Goal: Information Seeking & Learning: Learn about a topic

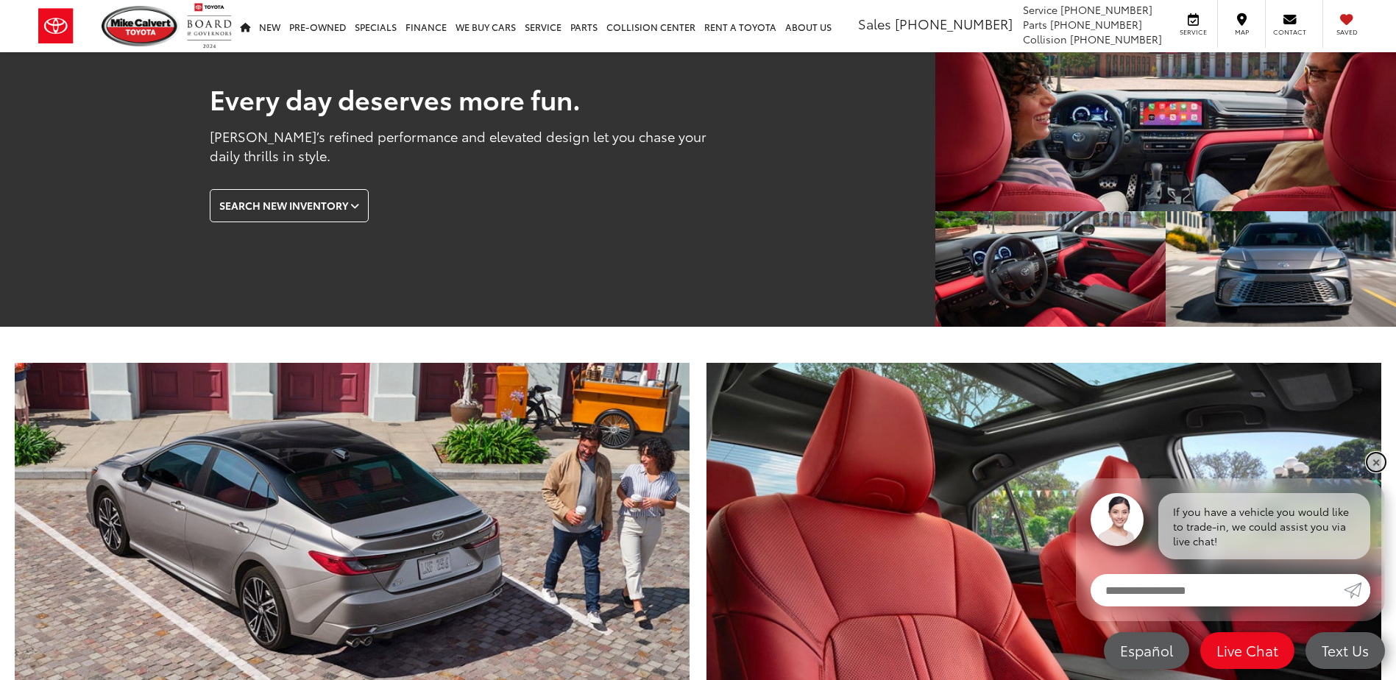
click at [1376, 461] on link "✕" at bounding box center [1376, 462] width 18 height 18
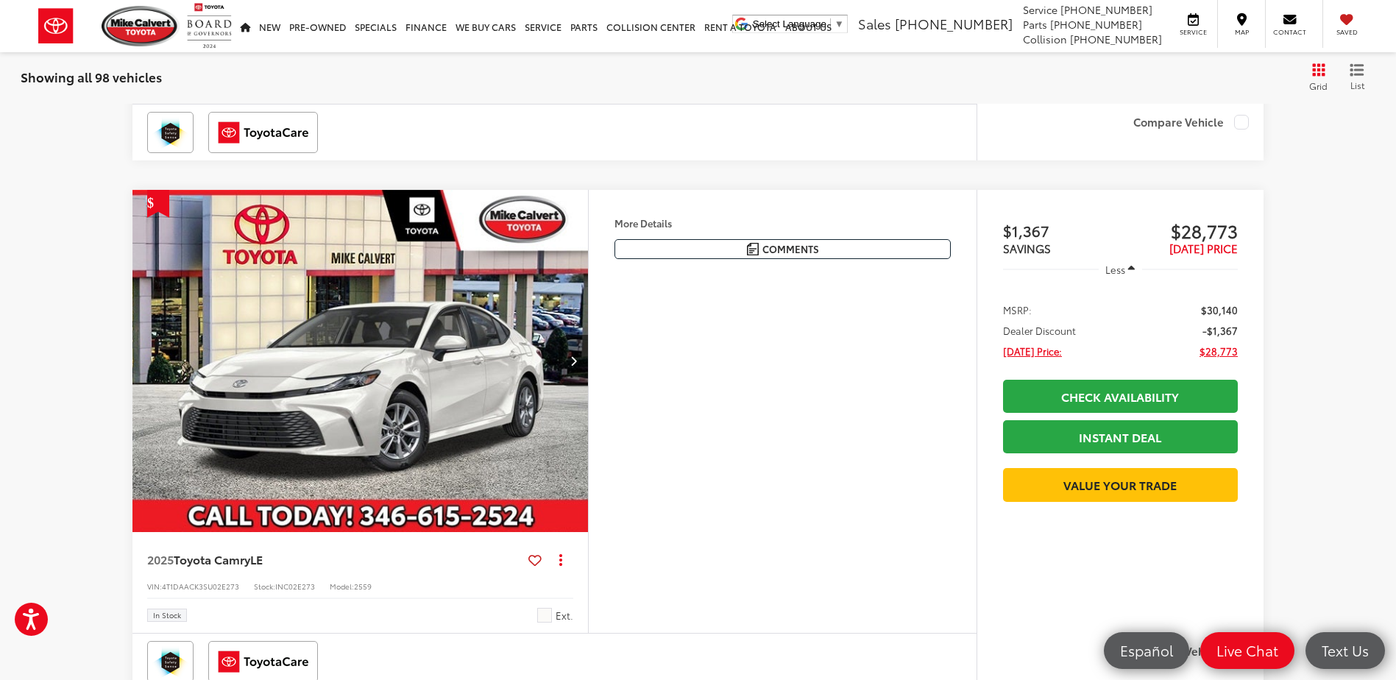
scroll to position [4635, 0]
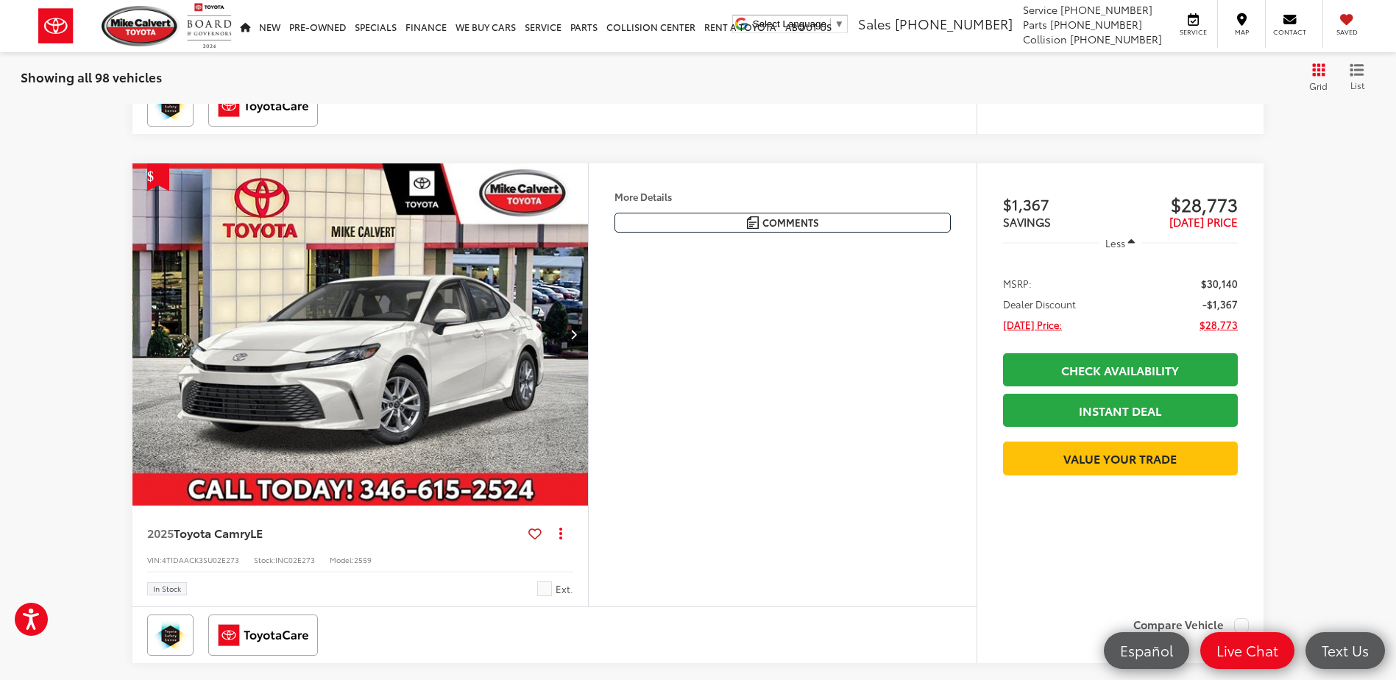
click at [575, 310] on button "Next image" at bounding box center [572, 333] width 29 height 51
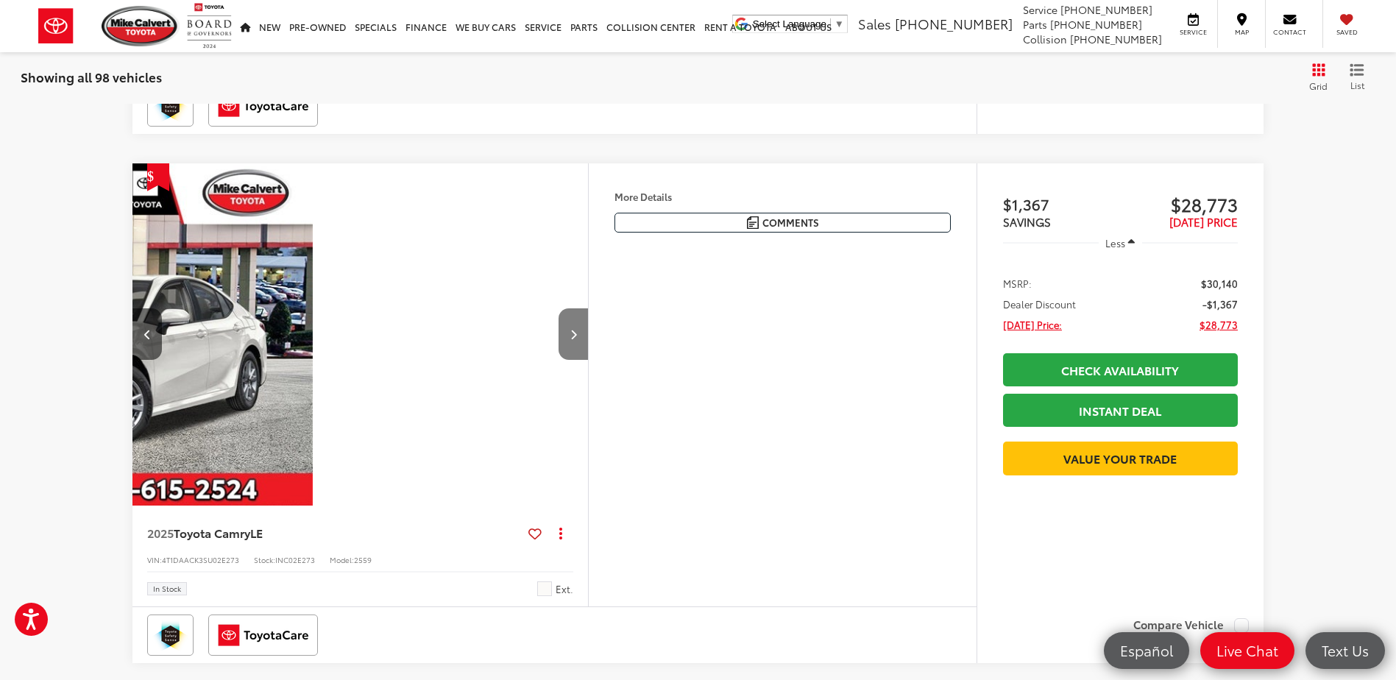
scroll to position [0, 458]
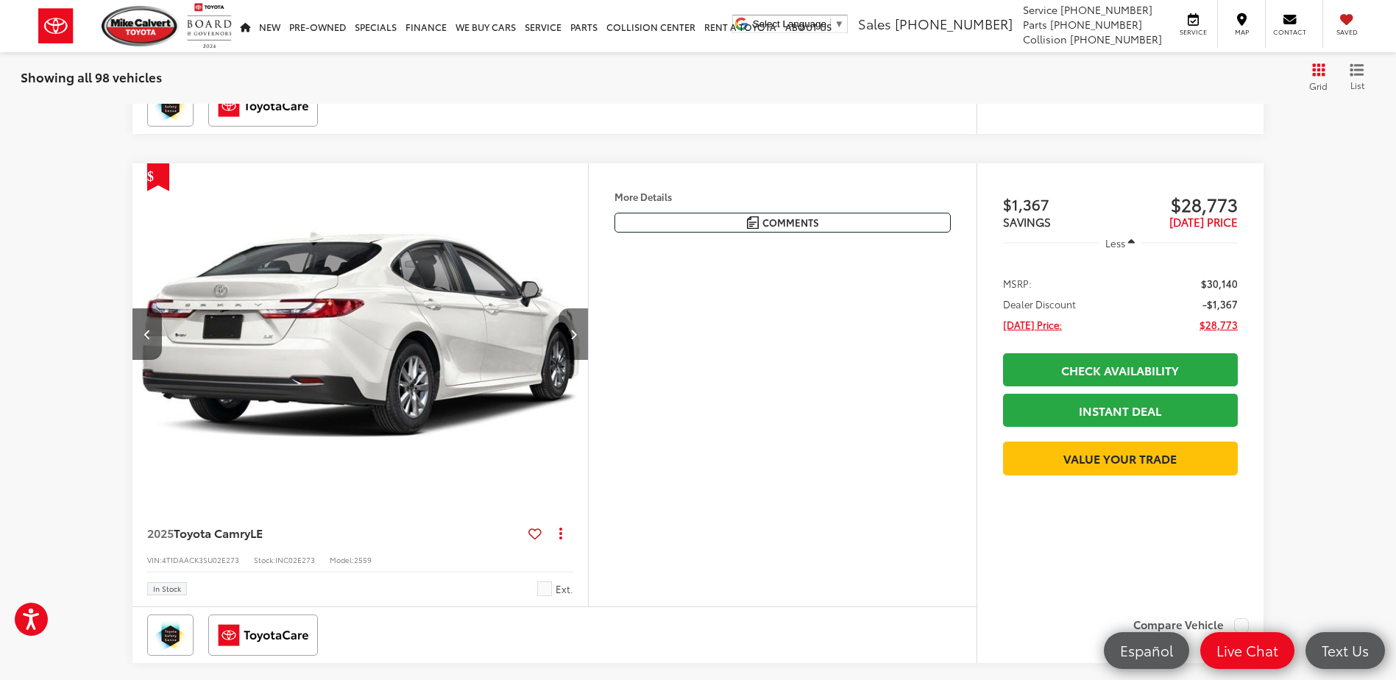
click at [572, 329] on icon "Next image" at bounding box center [573, 334] width 7 height 10
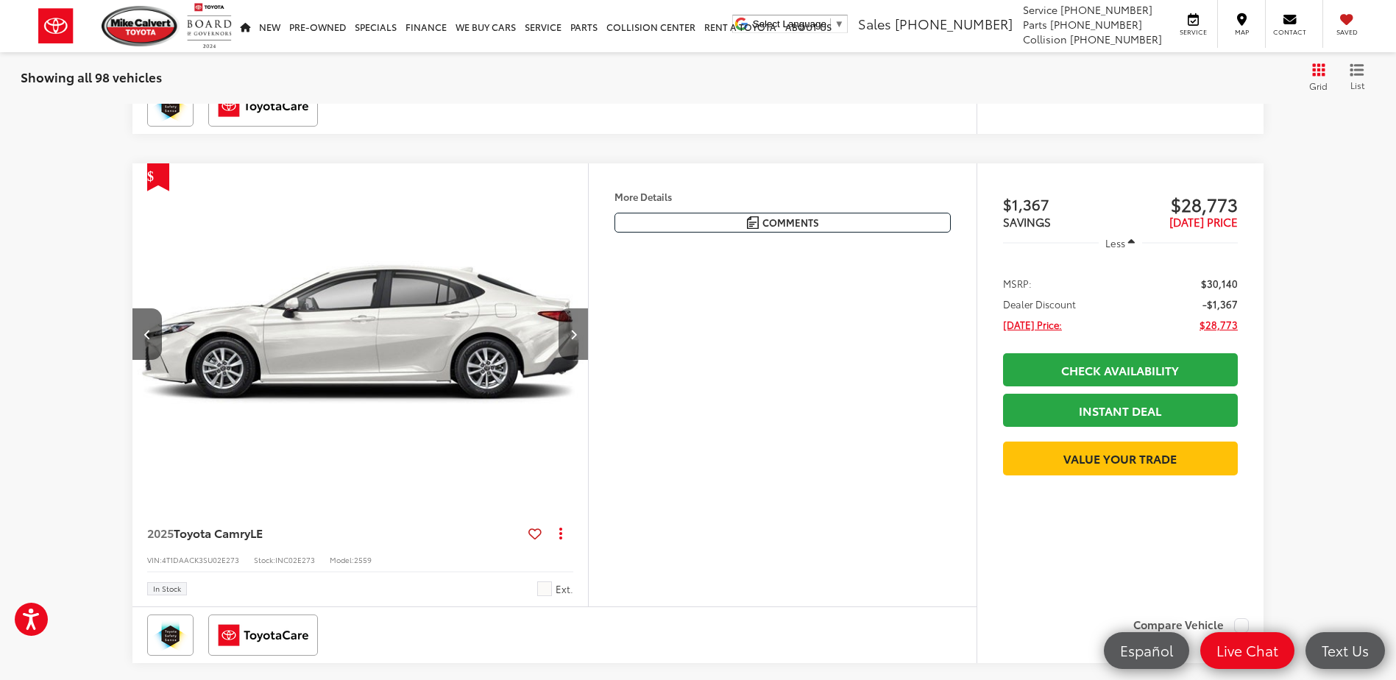
click at [572, 329] on icon "Next image" at bounding box center [573, 334] width 7 height 10
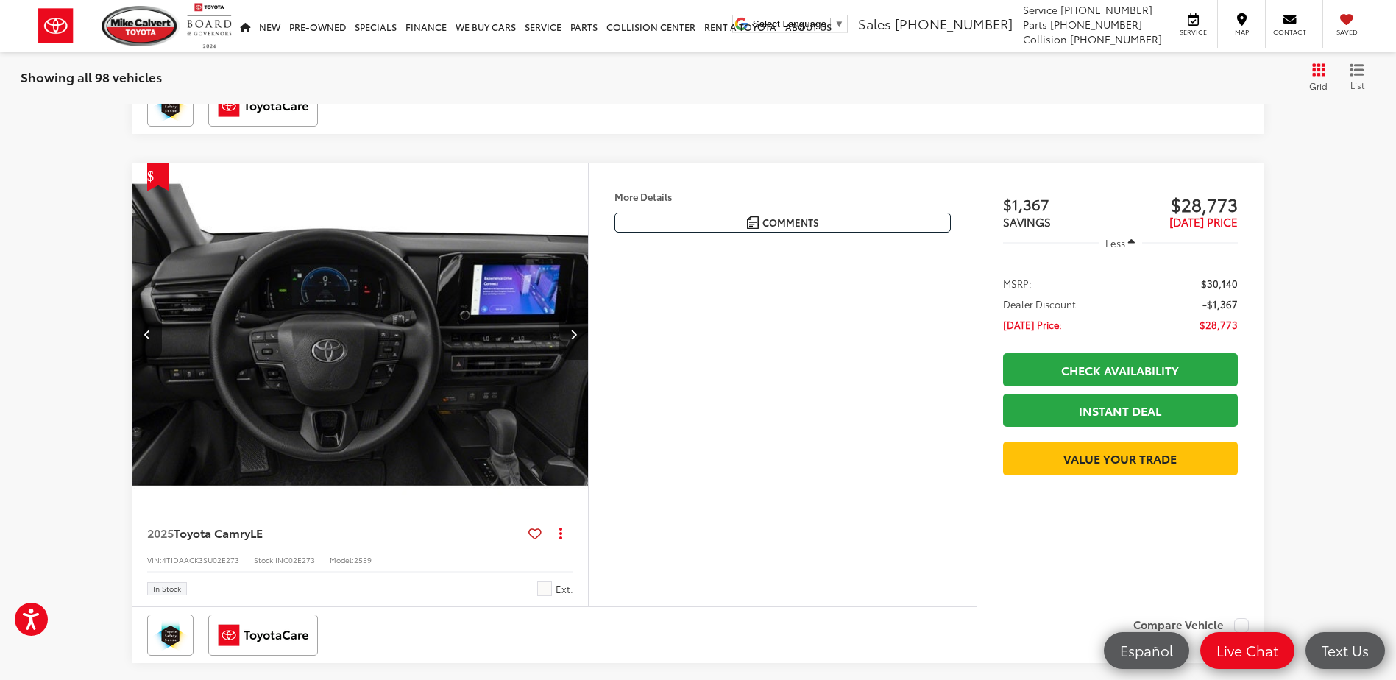
click at [572, 329] on icon "Next image" at bounding box center [573, 334] width 7 height 10
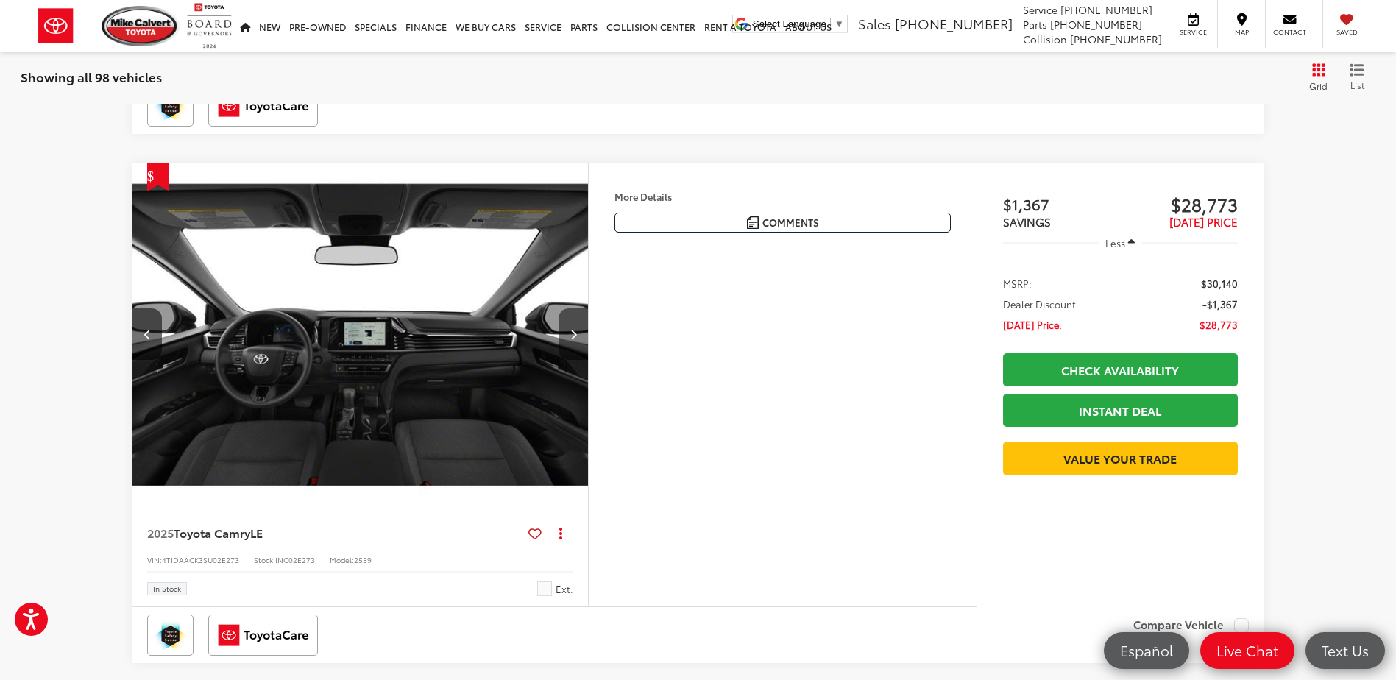
click at [572, 329] on icon "Next image" at bounding box center [573, 334] width 7 height 10
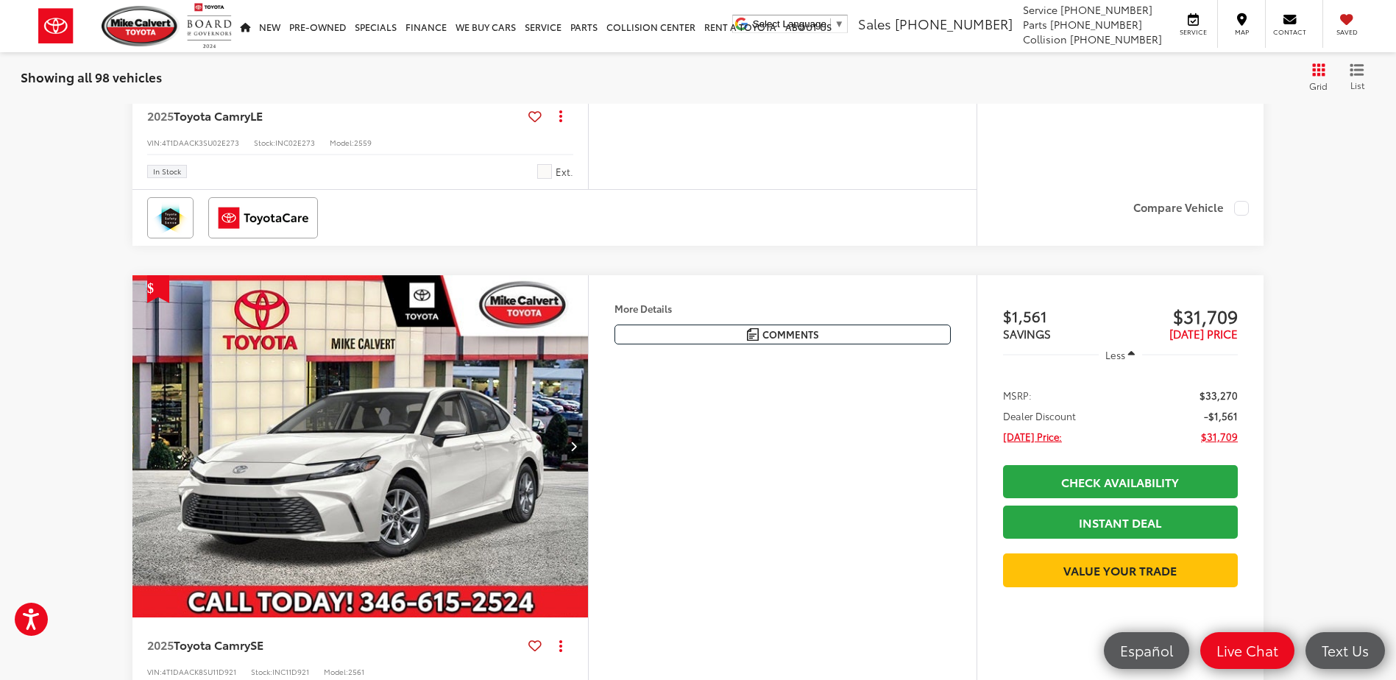
scroll to position [5150, 0]
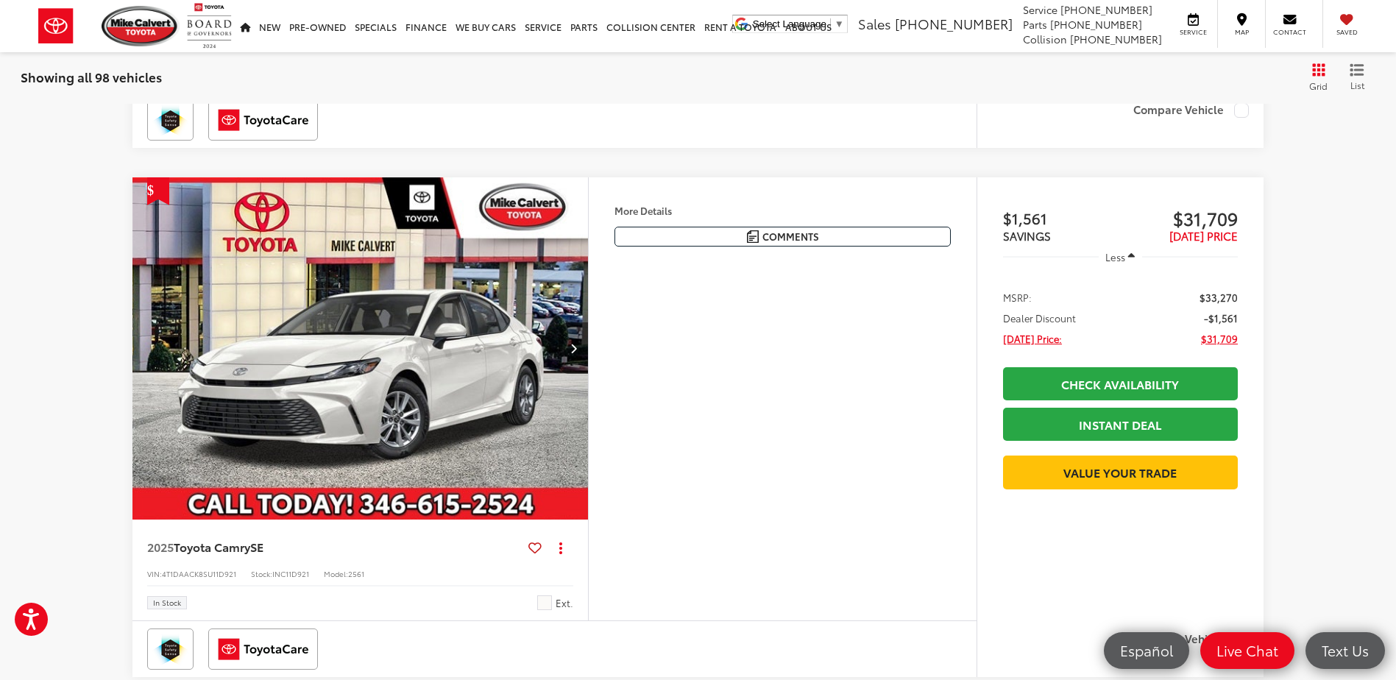
click at [573, 343] on icon "Next image" at bounding box center [573, 348] width 7 height 10
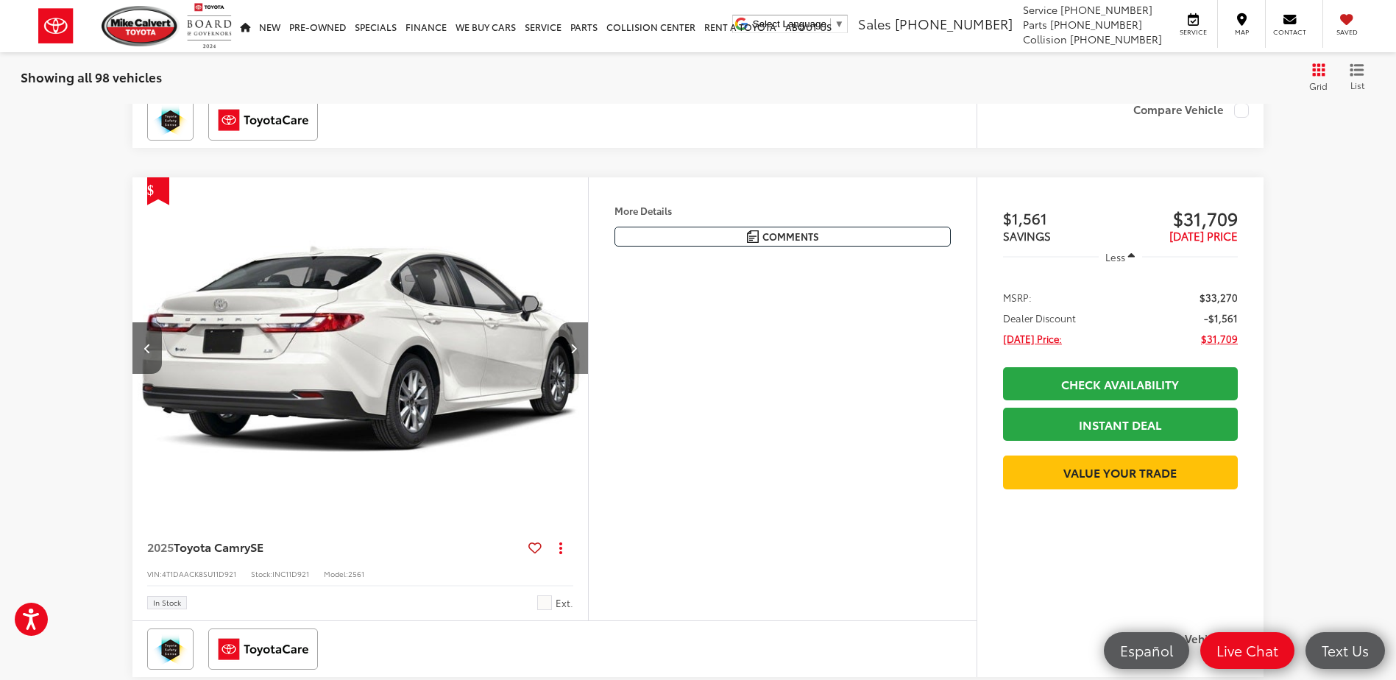
click at [573, 343] on icon "Next image" at bounding box center [573, 348] width 7 height 10
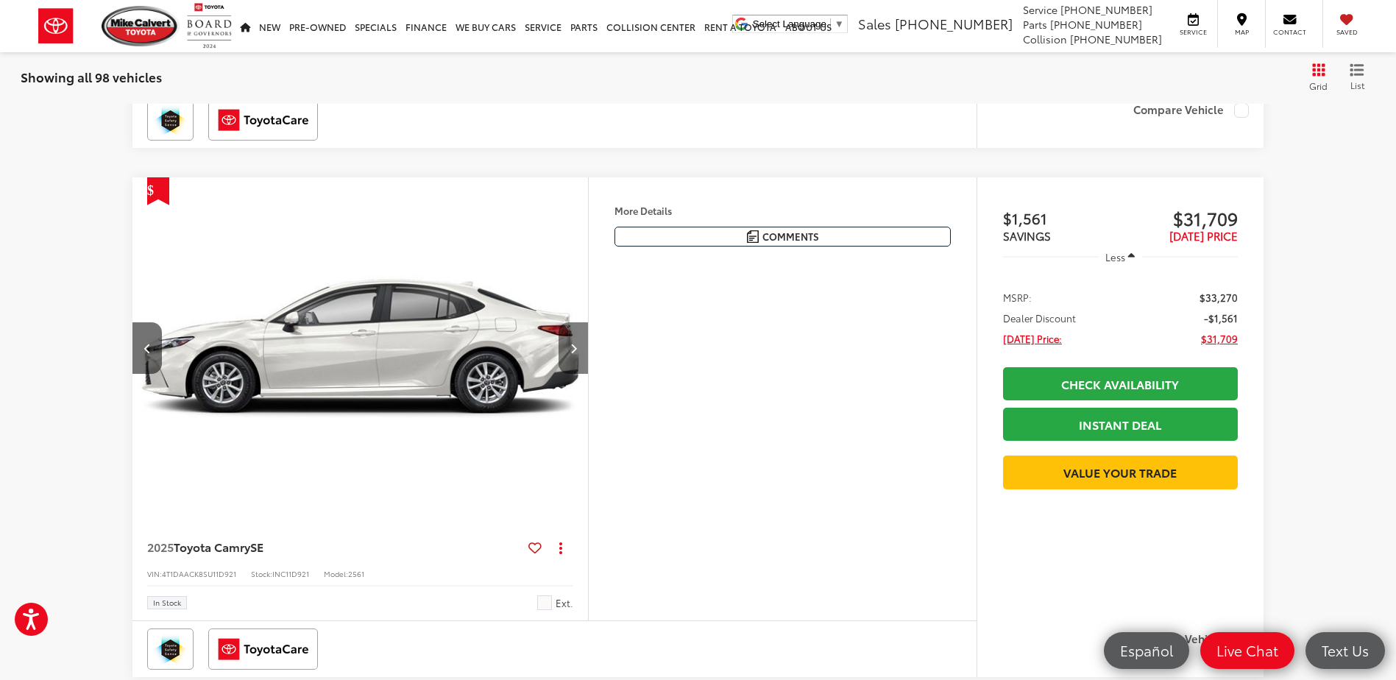
click at [573, 343] on icon "Next image" at bounding box center [573, 348] width 7 height 10
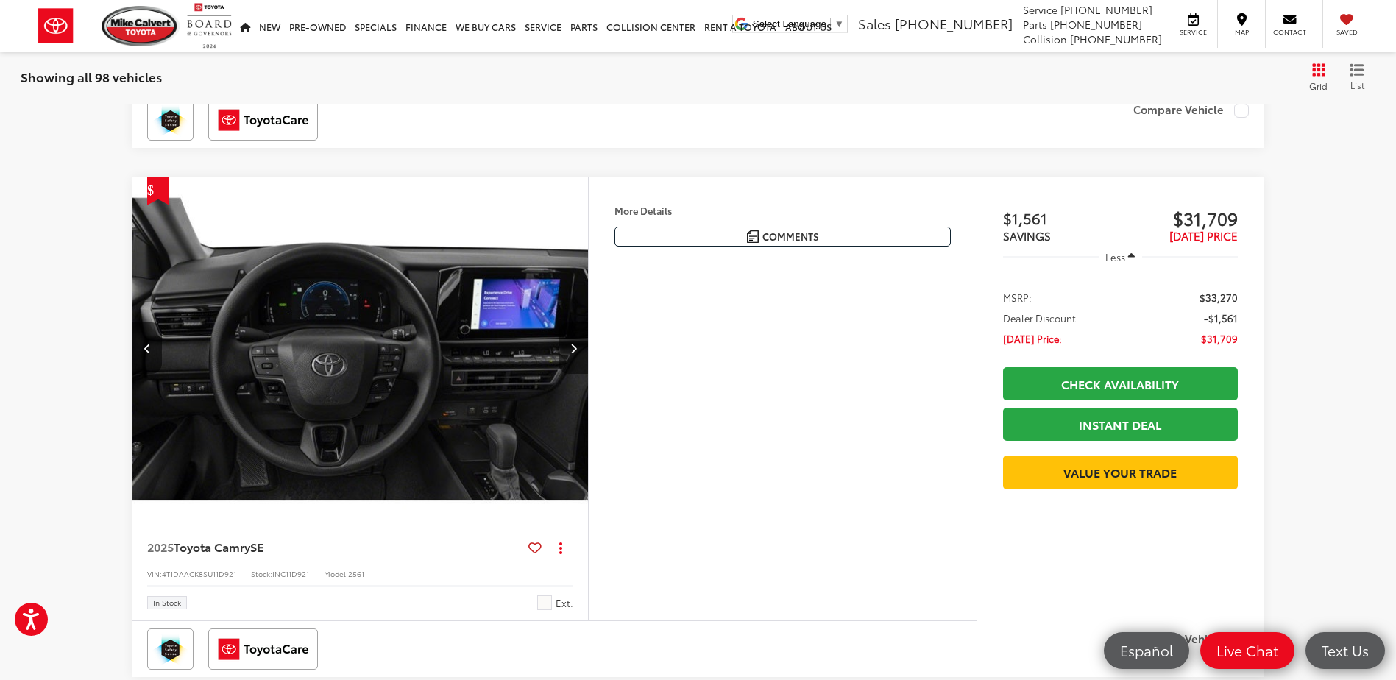
click at [573, 343] on icon "Next image" at bounding box center [573, 348] width 7 height 10
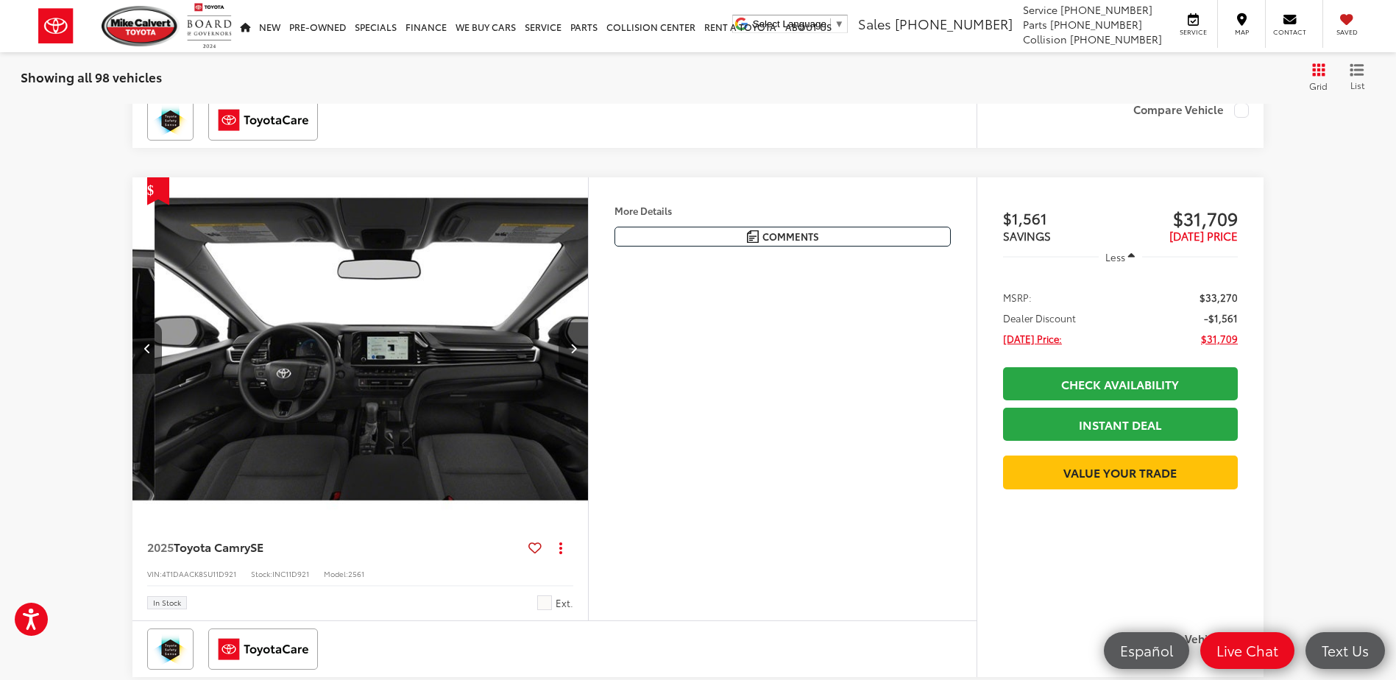
scroll to position [0, 1831]
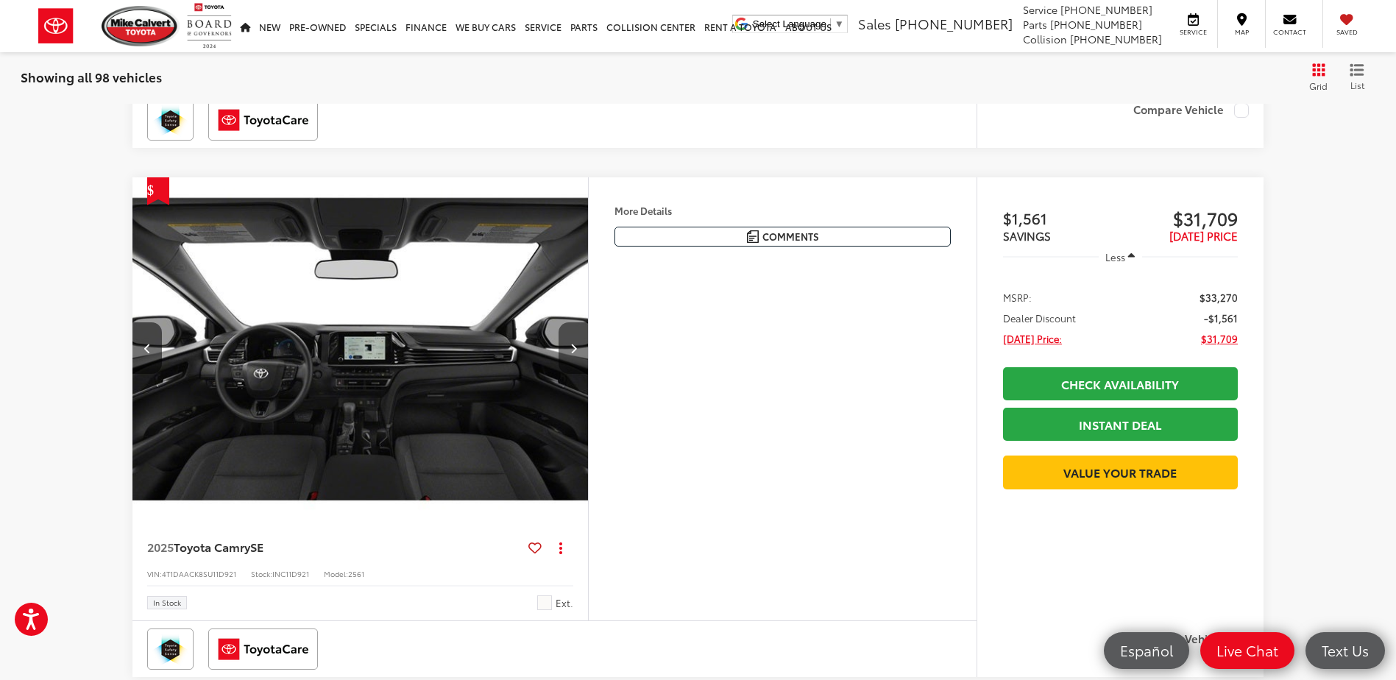
click at [573, 343] on icon "Next image" at bounding box center [573, 348] width 7 height 10
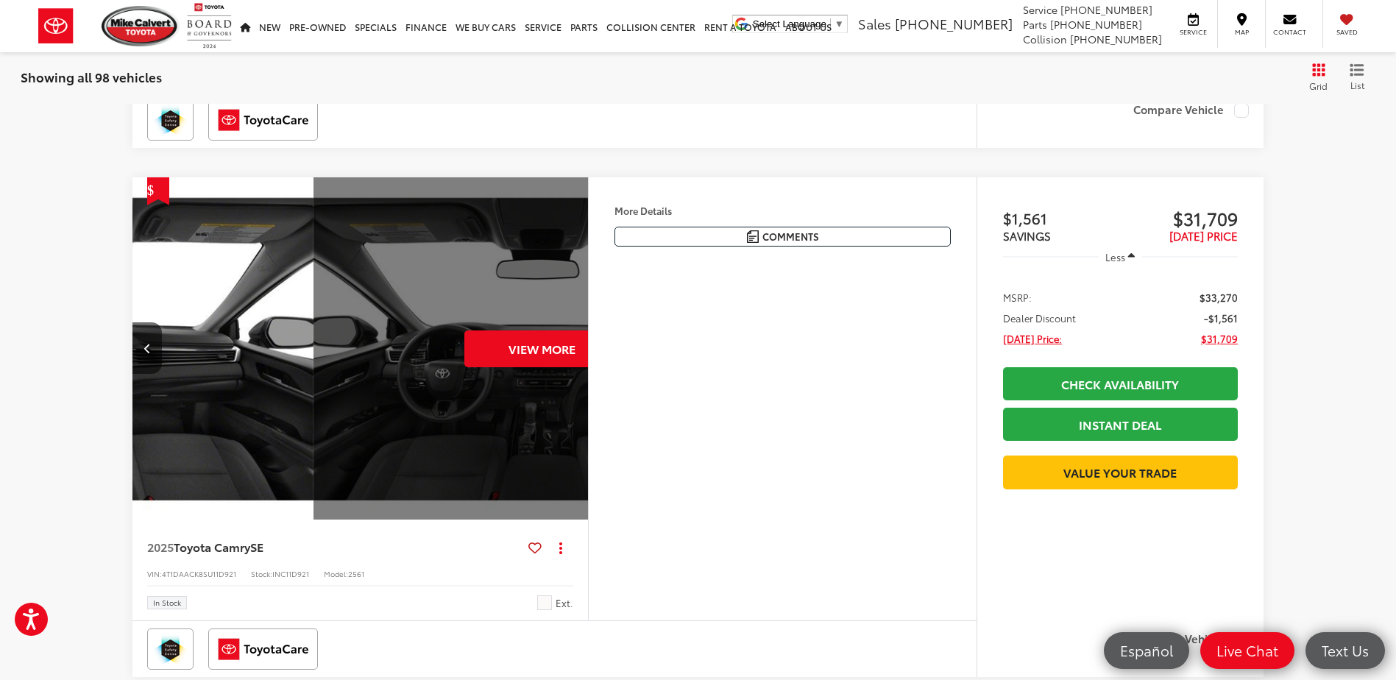
scroll to position [0, 2289]
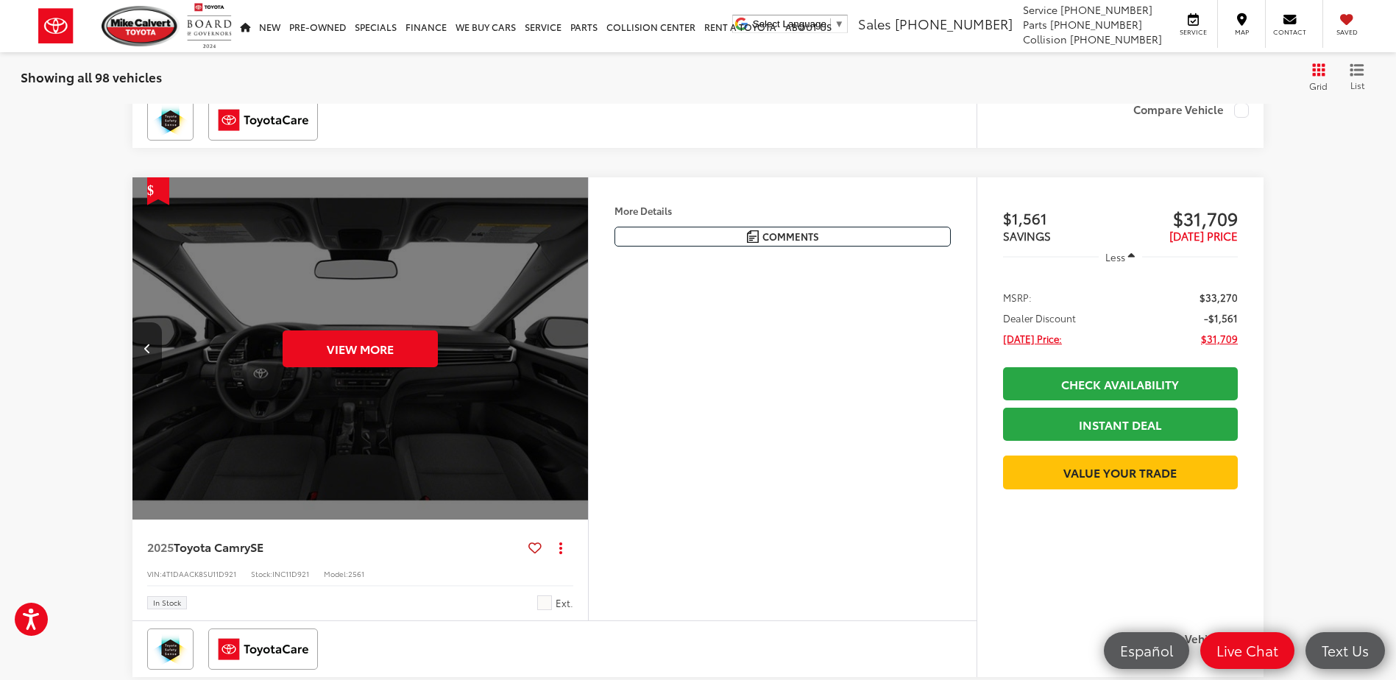
click at [573, 330] on div "View More" at bounding box center [361, 349] width 458 height 344
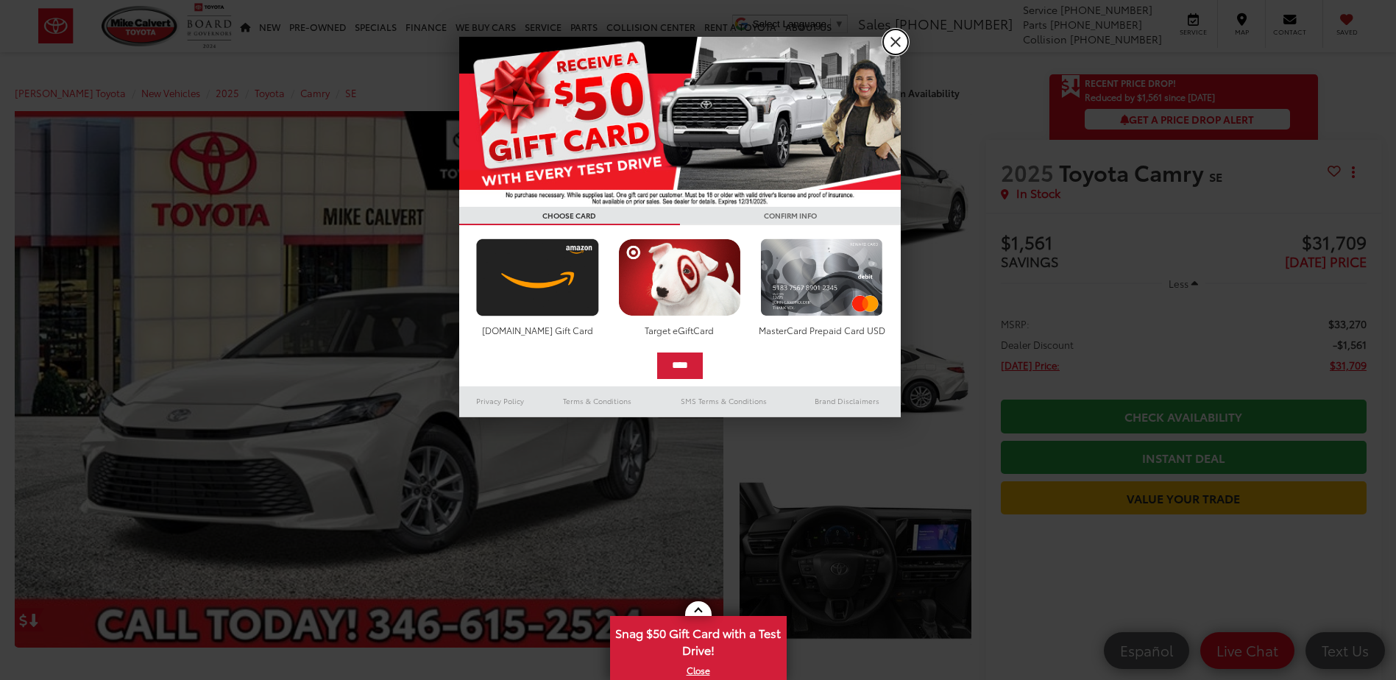
click at [894, 39] on link "X" at bounding box center [895, 41] width 25 height 25
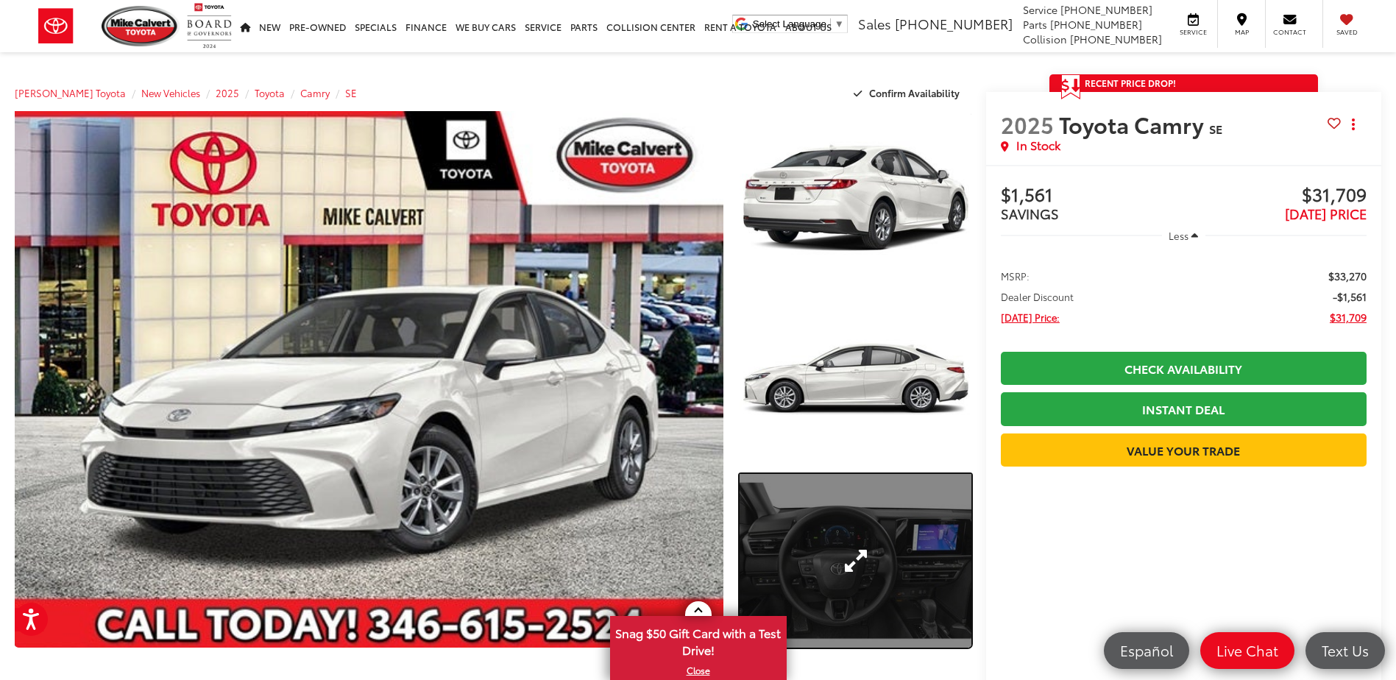
click at [931, 518] on link "Expand Photo 3" at bounding box center [854, 561] width 231 height 174
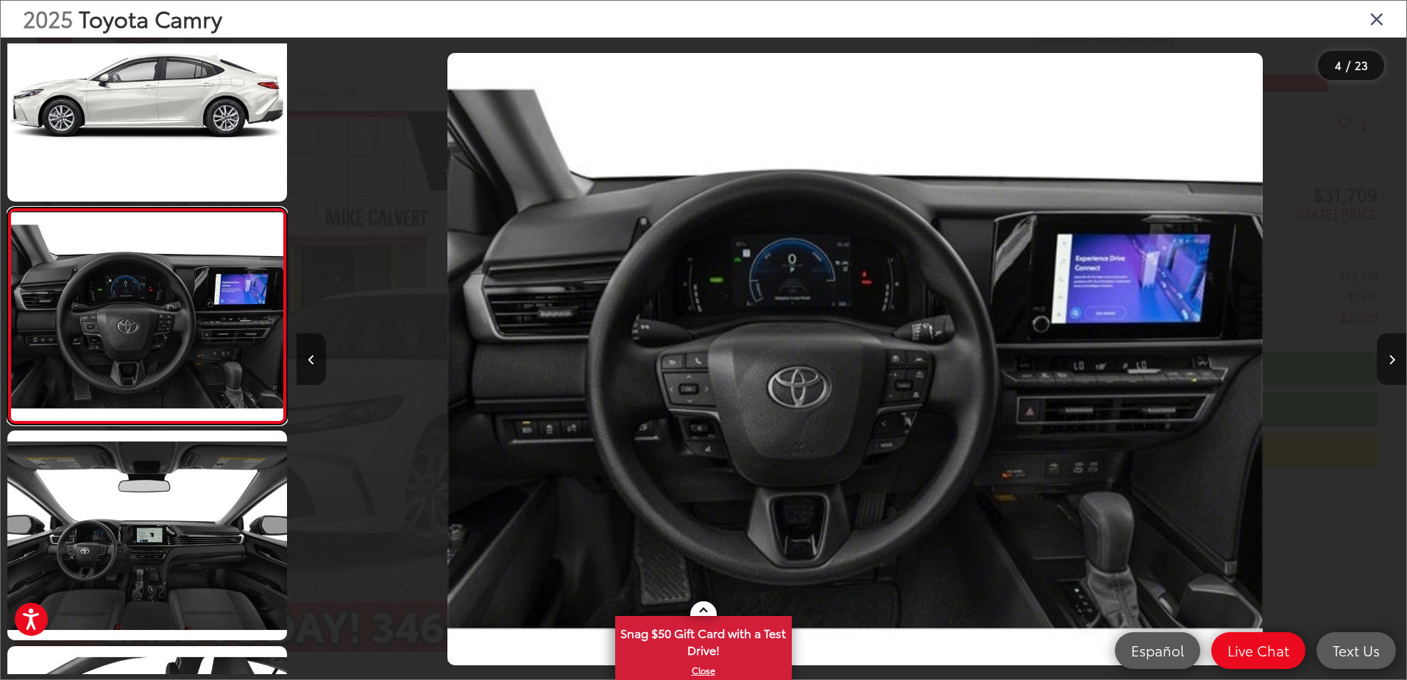
scroll to position [0, 3328]
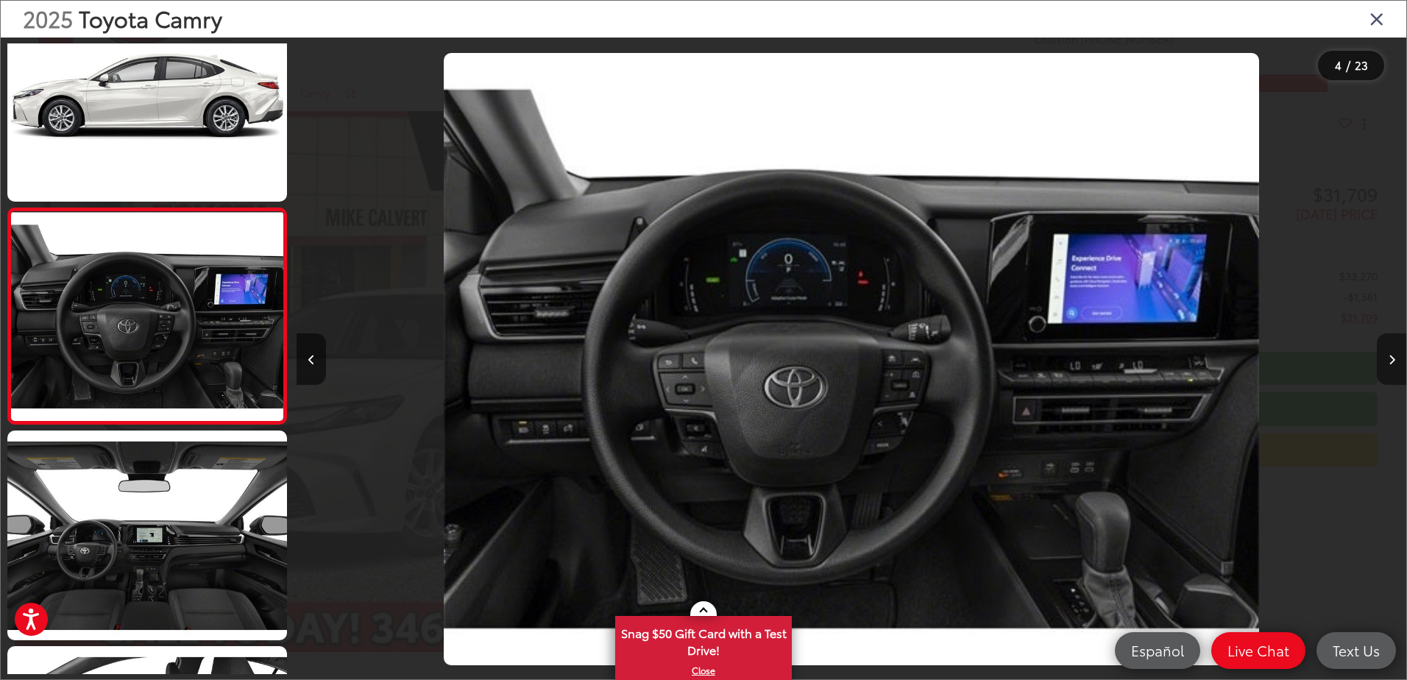
click at [1384, 355] on button "Next image" at bounding box center [1390, 358] width 29 height 51
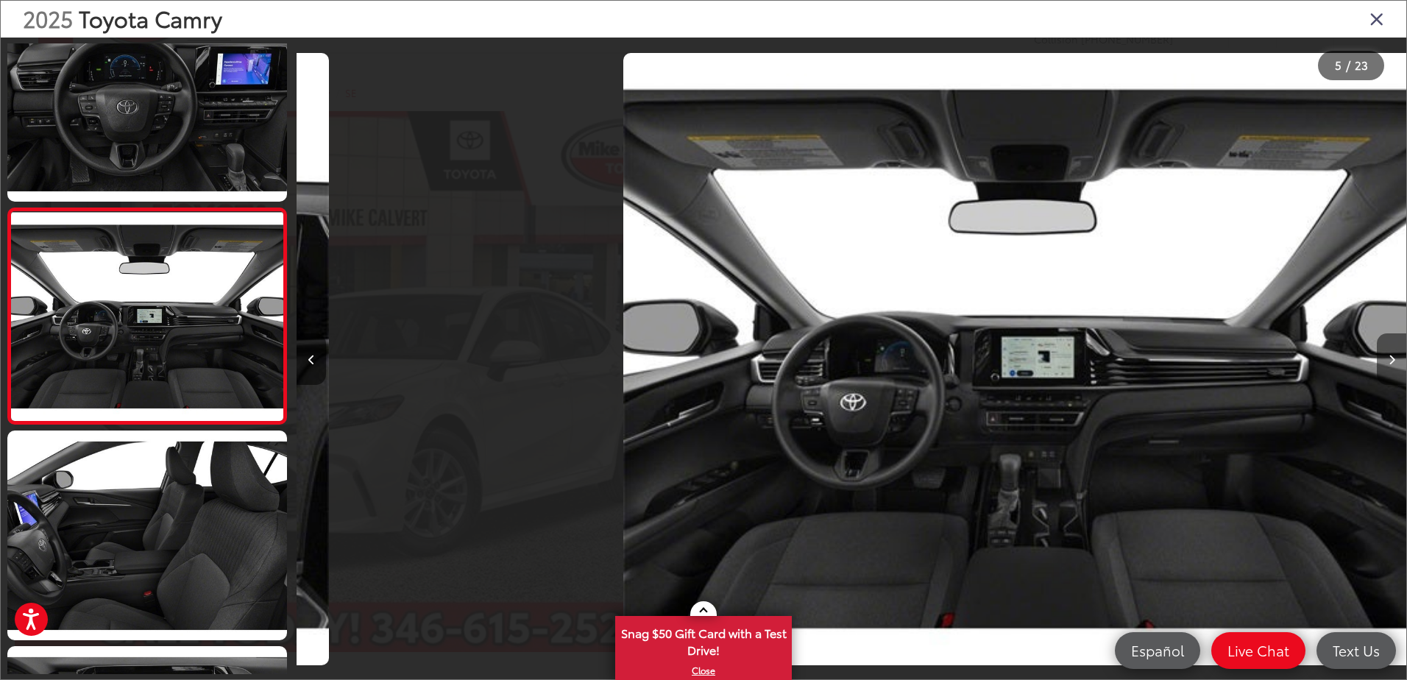
scroll to position [0, 4438]
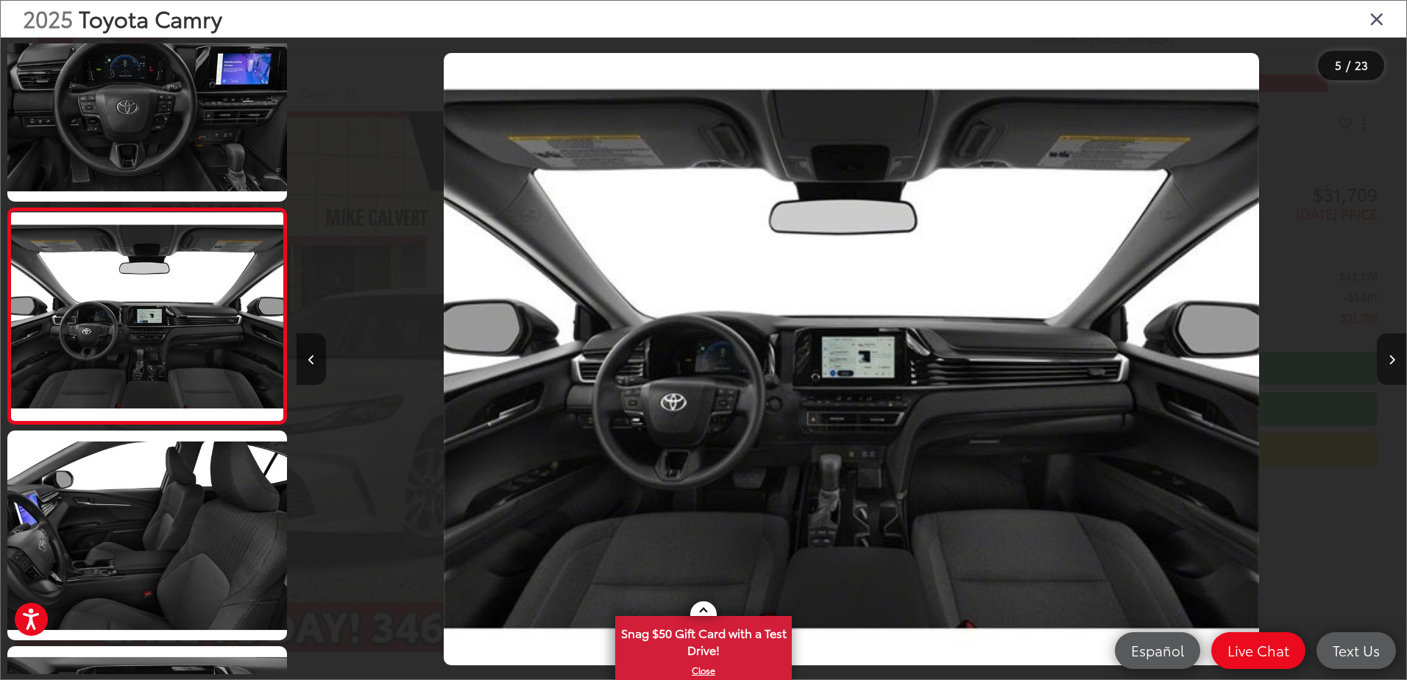
click at [1388, 357] on icon "Next image" at bounding box center [1391, 360] width 7 height 10
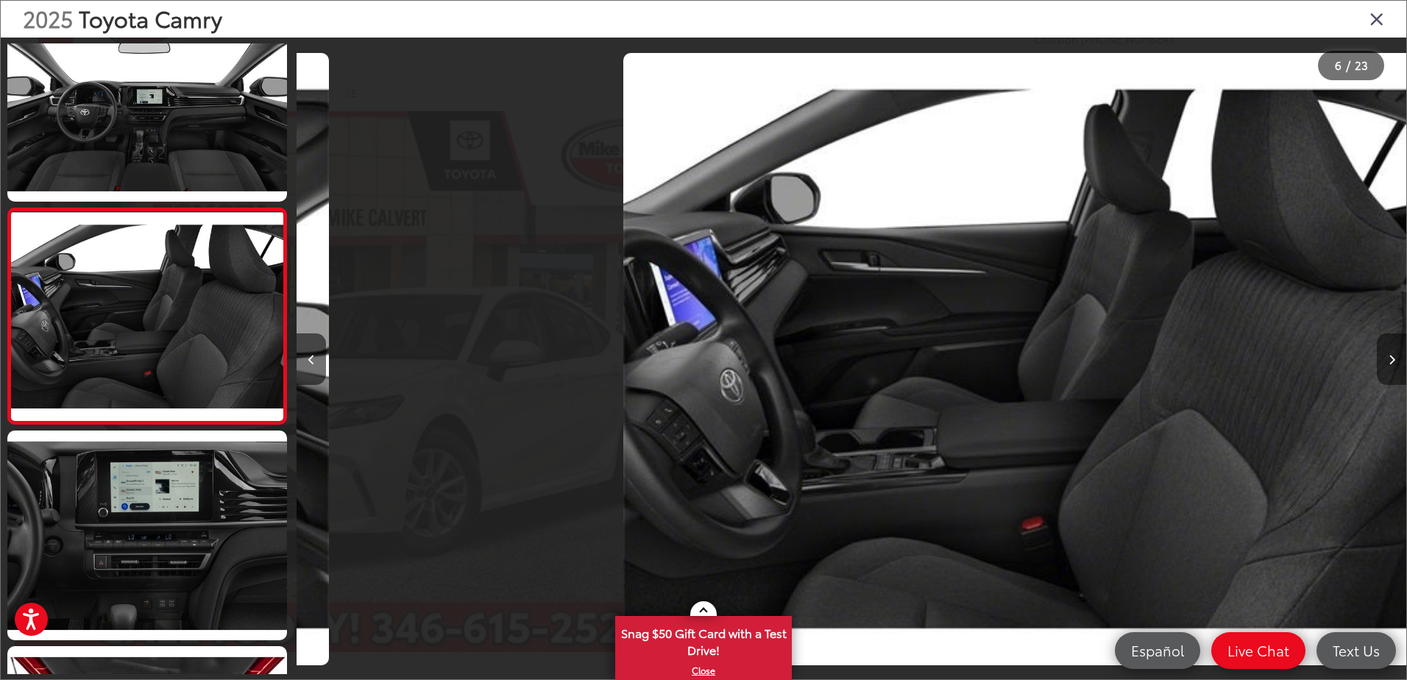
scroll to position [0, 5547]
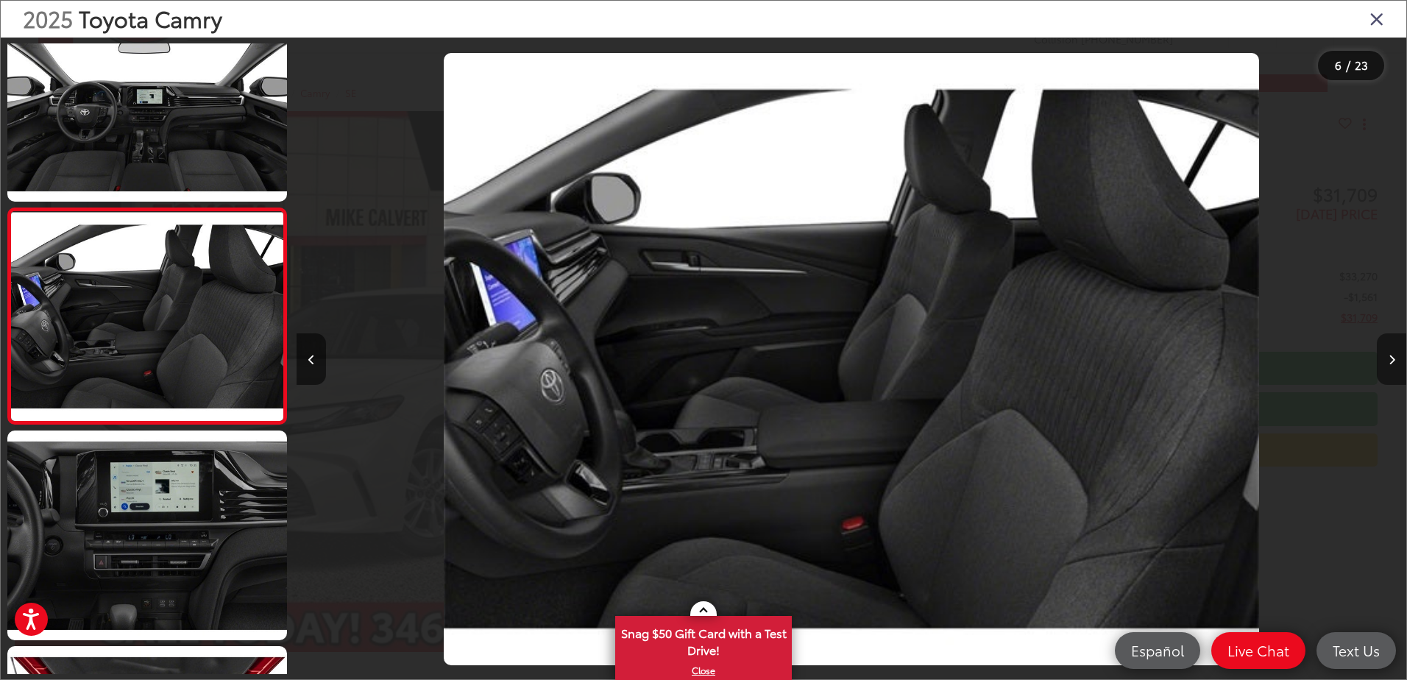
click at [1388, 357] on icon "Next image" at bounding box center [1391, 360] width 7 height 10
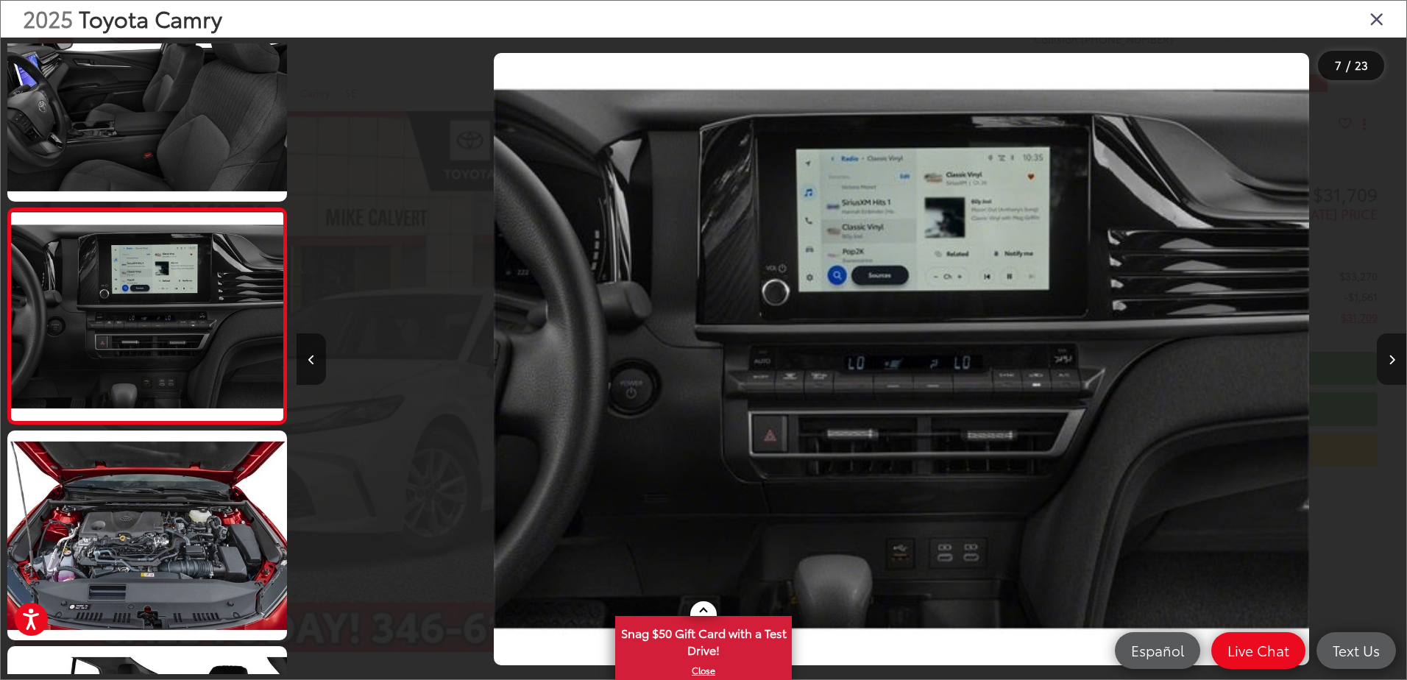
scroll to position [0, 6657]
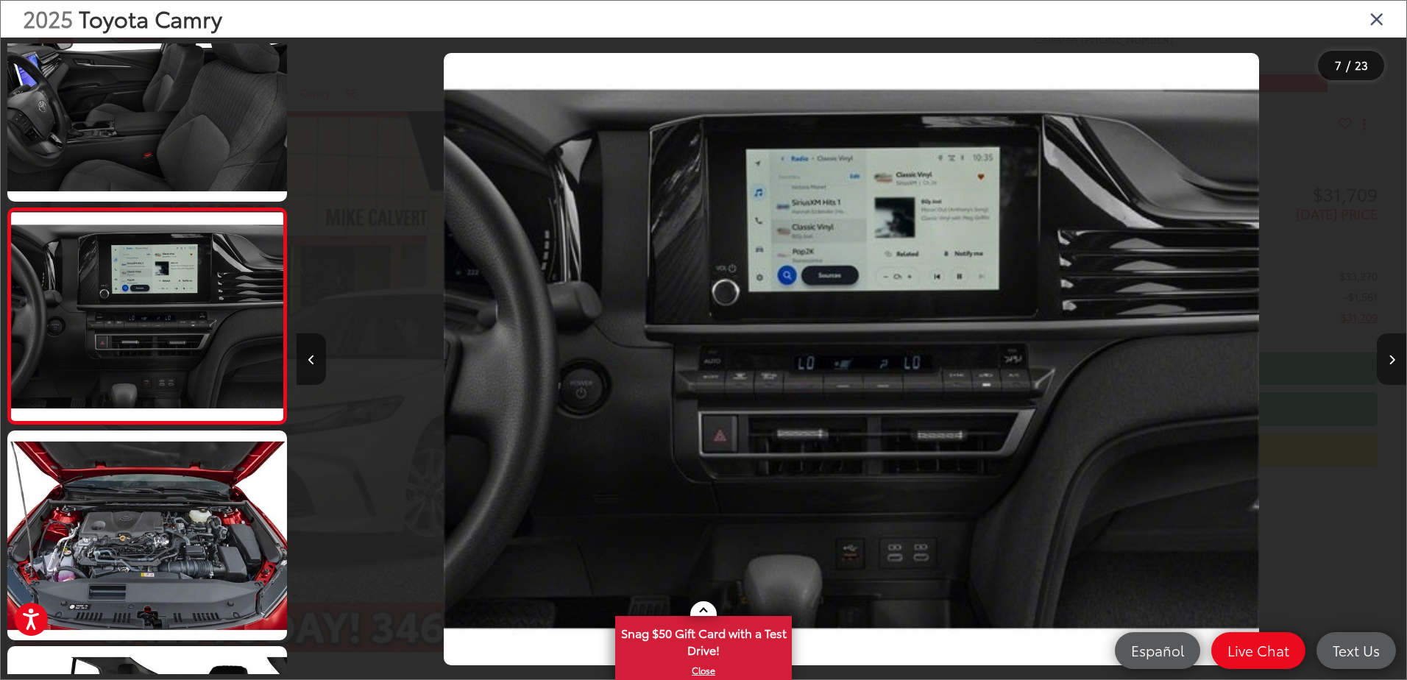
click at [1390, 357] on icon "Next image" at bounding box center [1391, 360] width 7 height 10
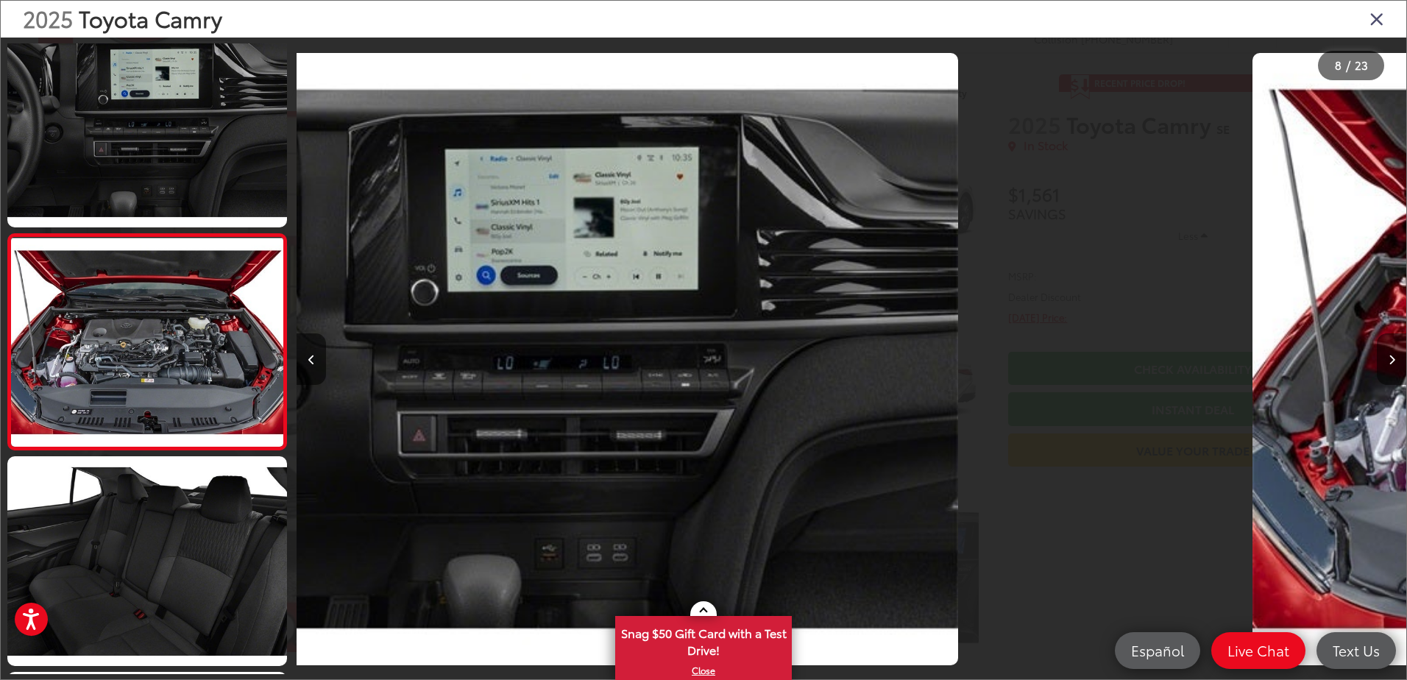
scroll to position [1346, 0]
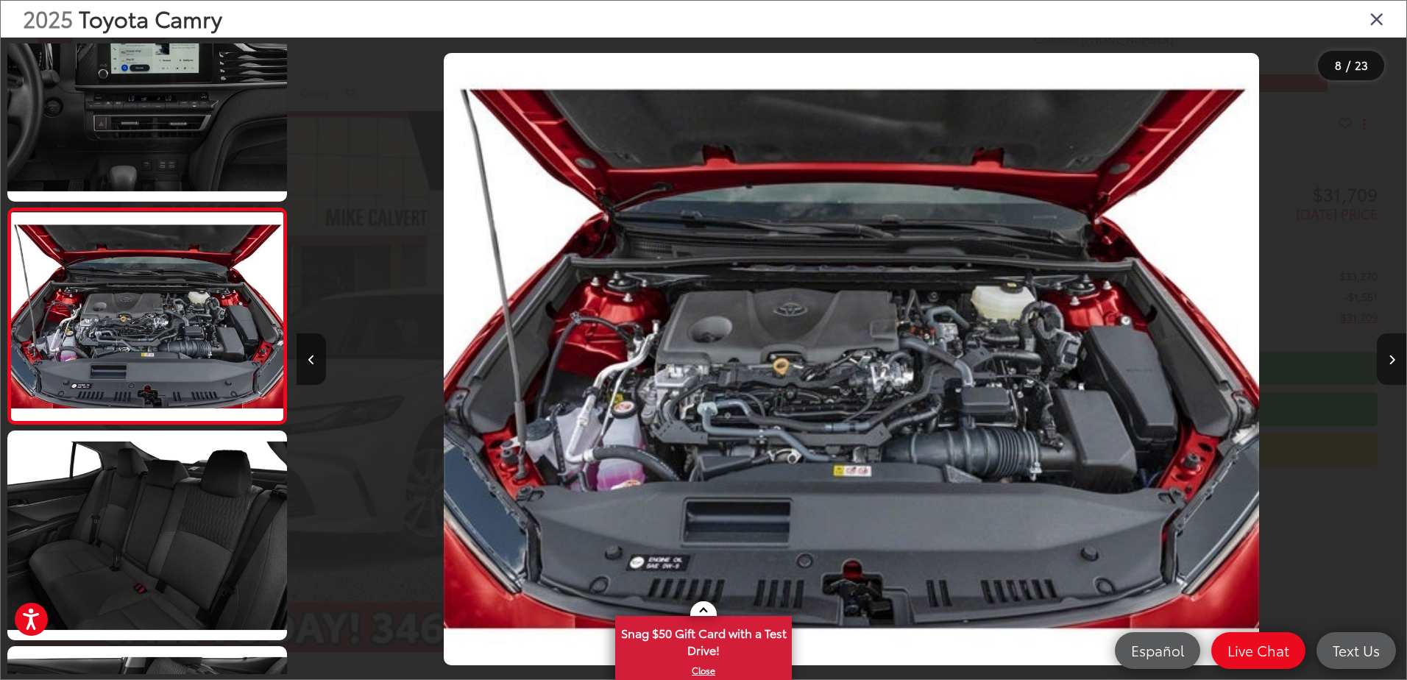
click at [1390, 357] on icon "Next image" at bounding box center [1391, 360] width 7 height 10
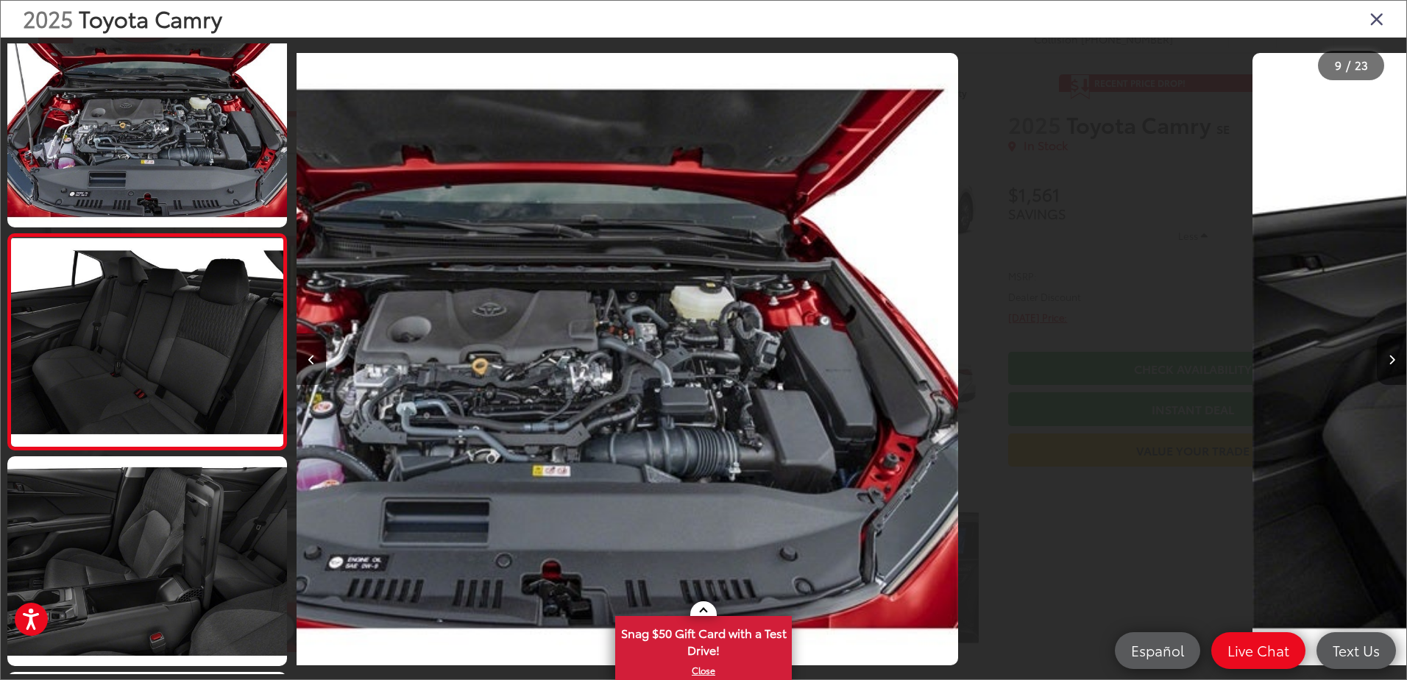
scroll to position [1561, 0]
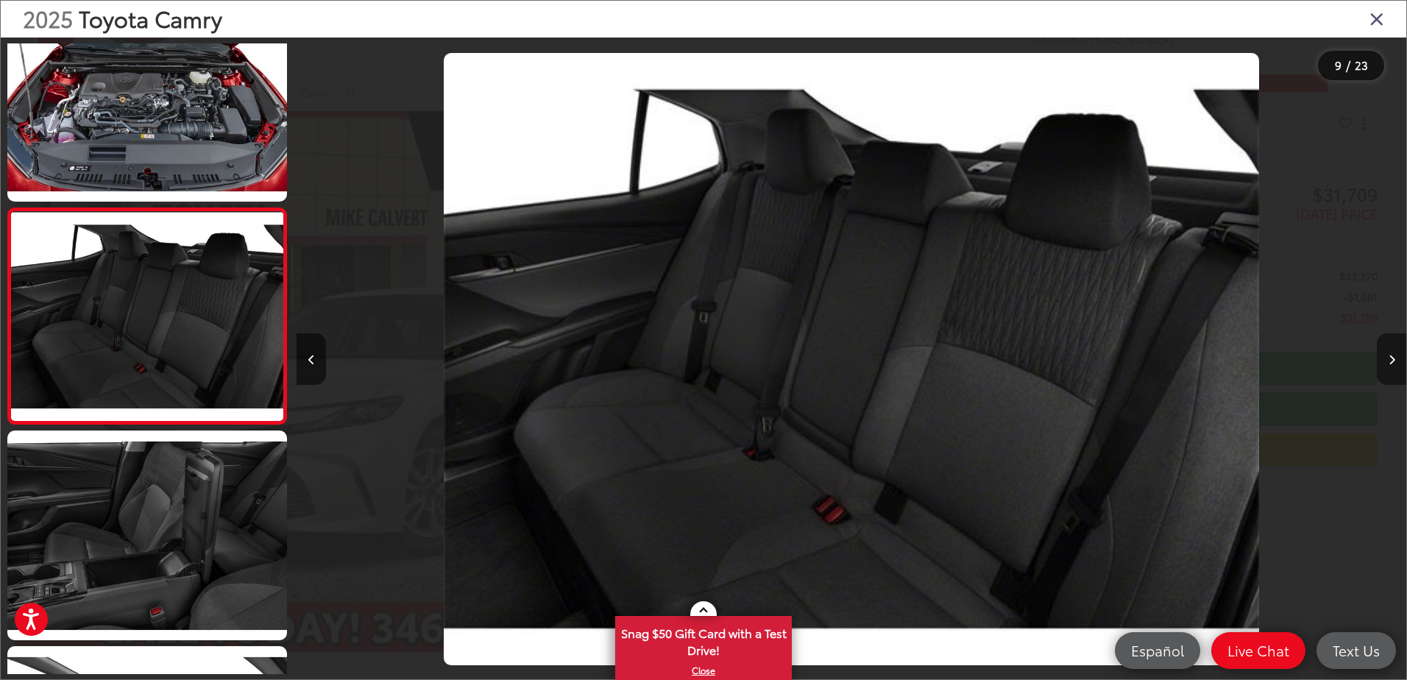
click at [1390, 357] on icon "Next image" at bounding box center [1391, 360] width 7 height 10
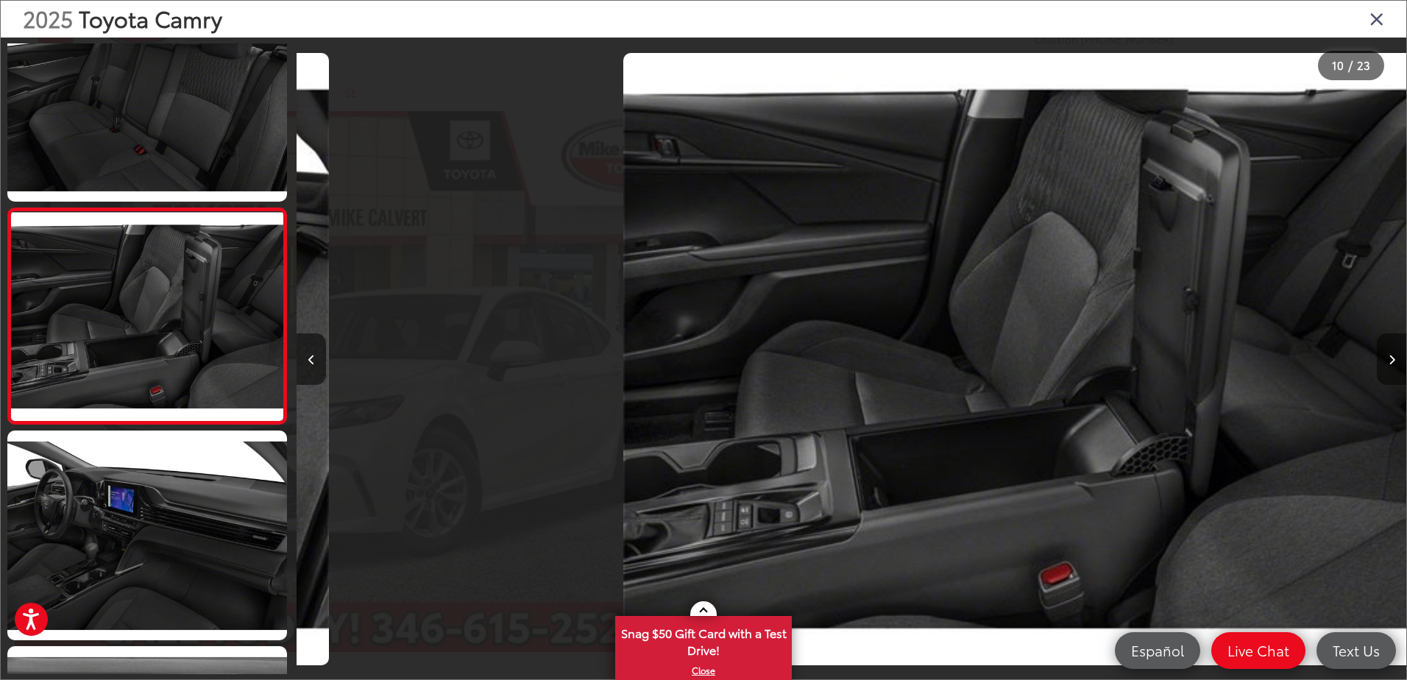
scroll to position [0, 9985]
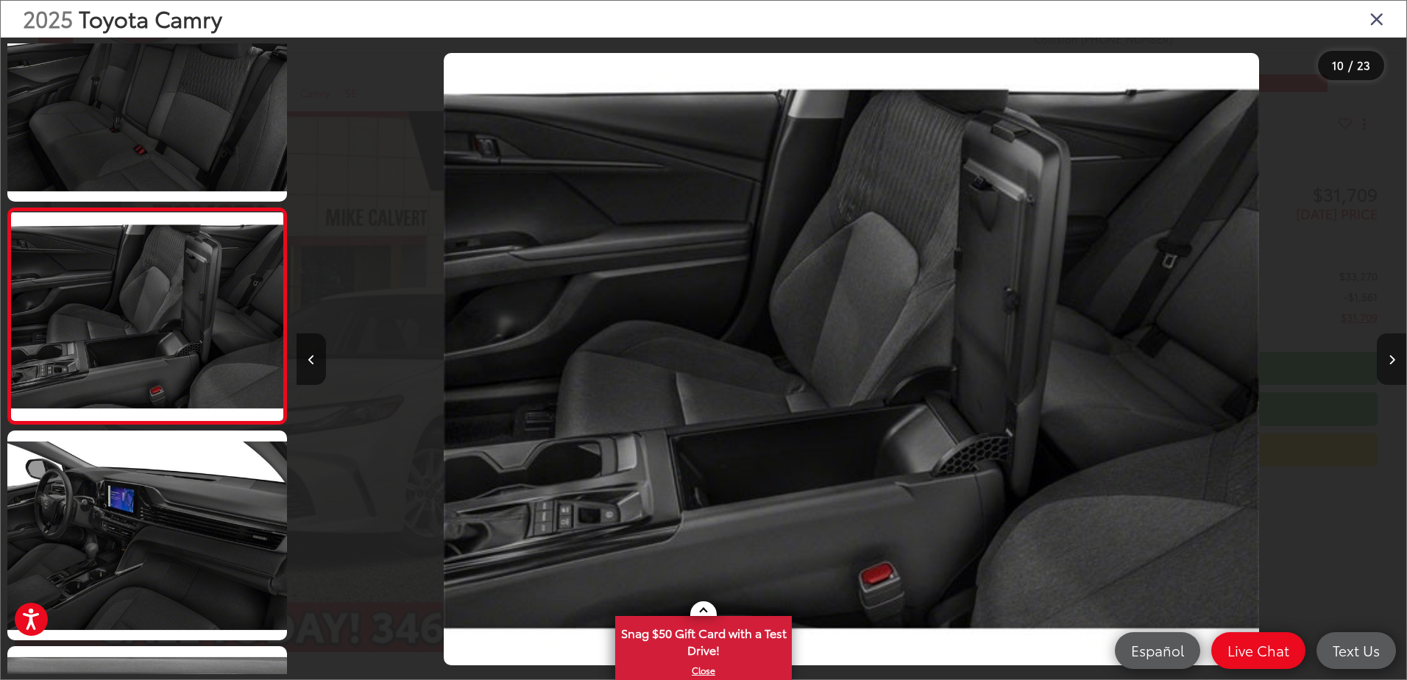
click at [1390, 358] on icon "Next image" at bounding box center [1391, 360] width 7 height 10
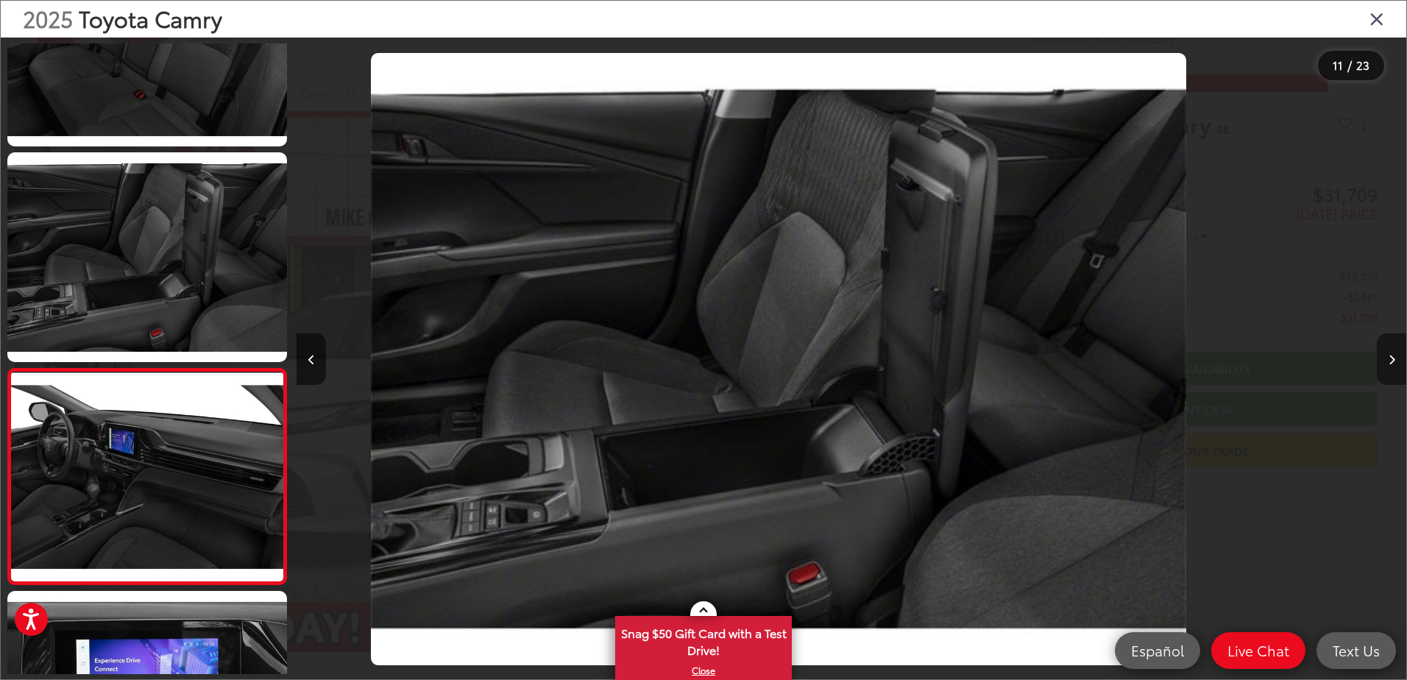
scroll to position [0, 0]
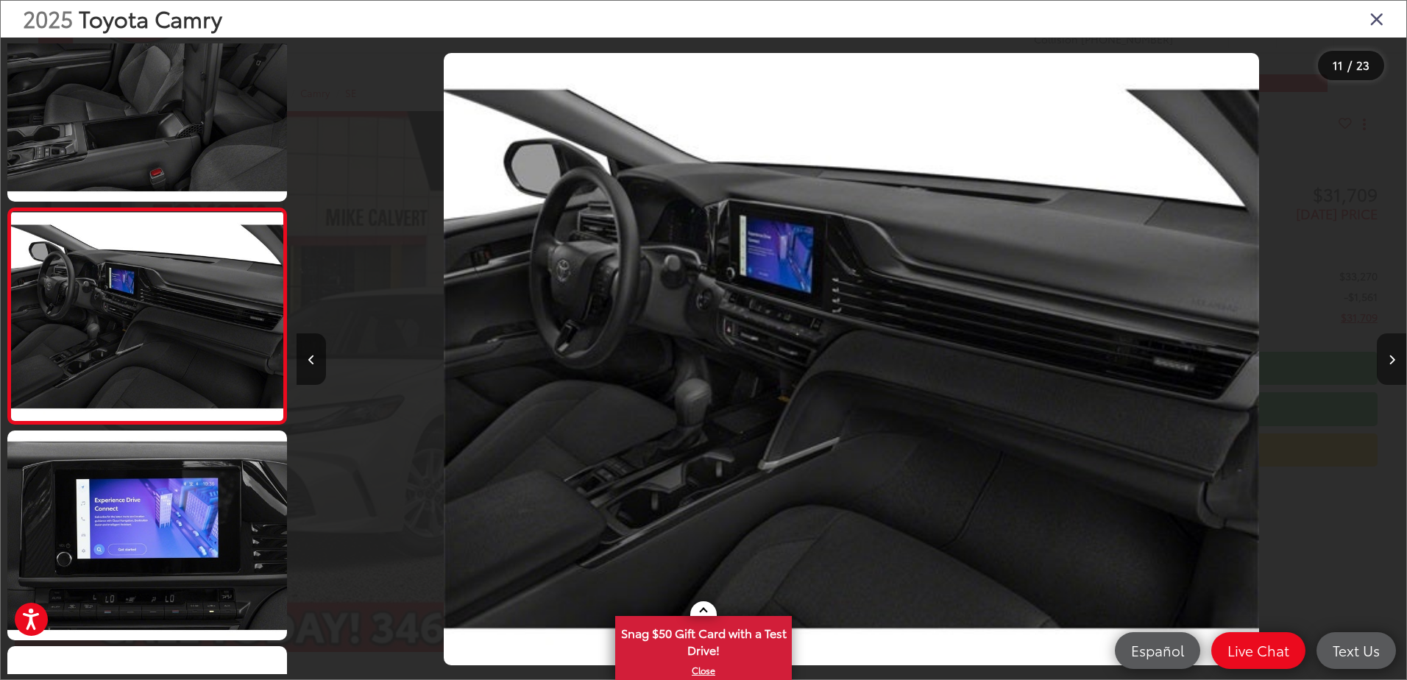
click at [1390, 358] on icon "Next image" at bounding box center [1391, 360] width 7 height 10
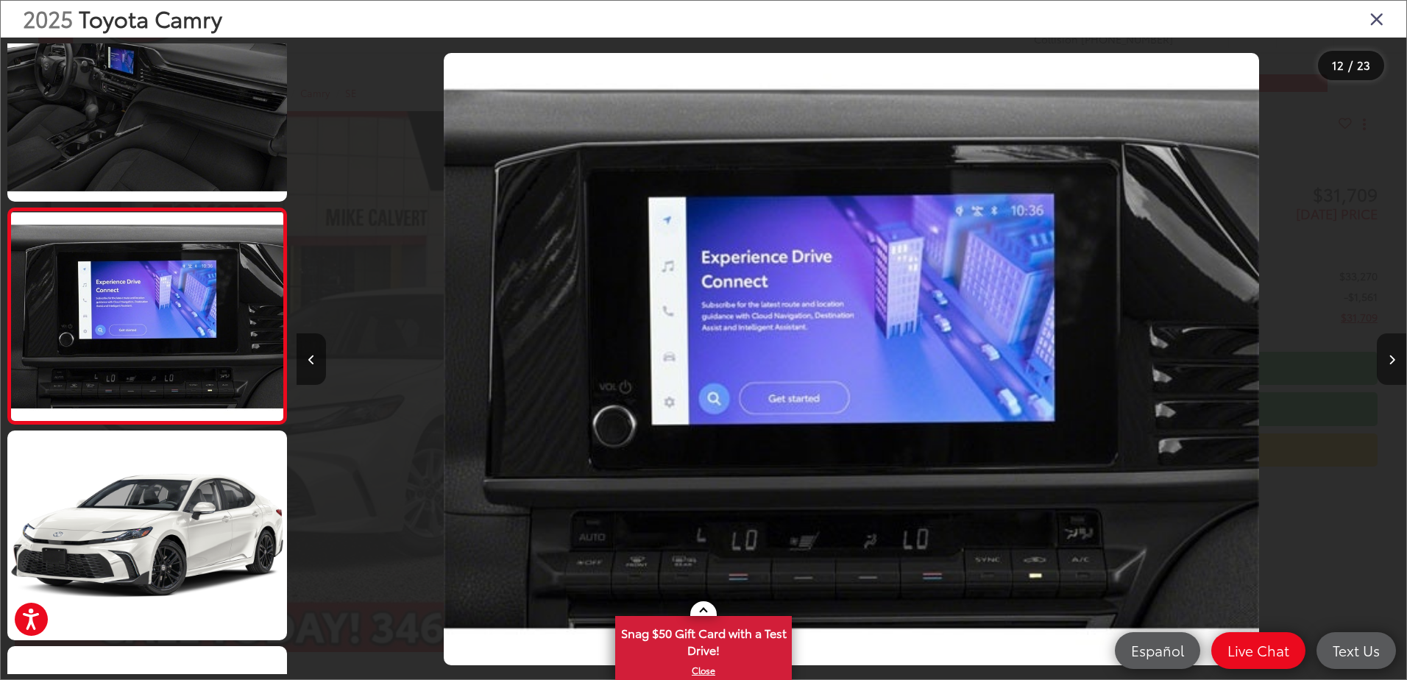
click at [1390, 358] on icon "Next image" at bounding box center [1391, 360] width 7 height 10
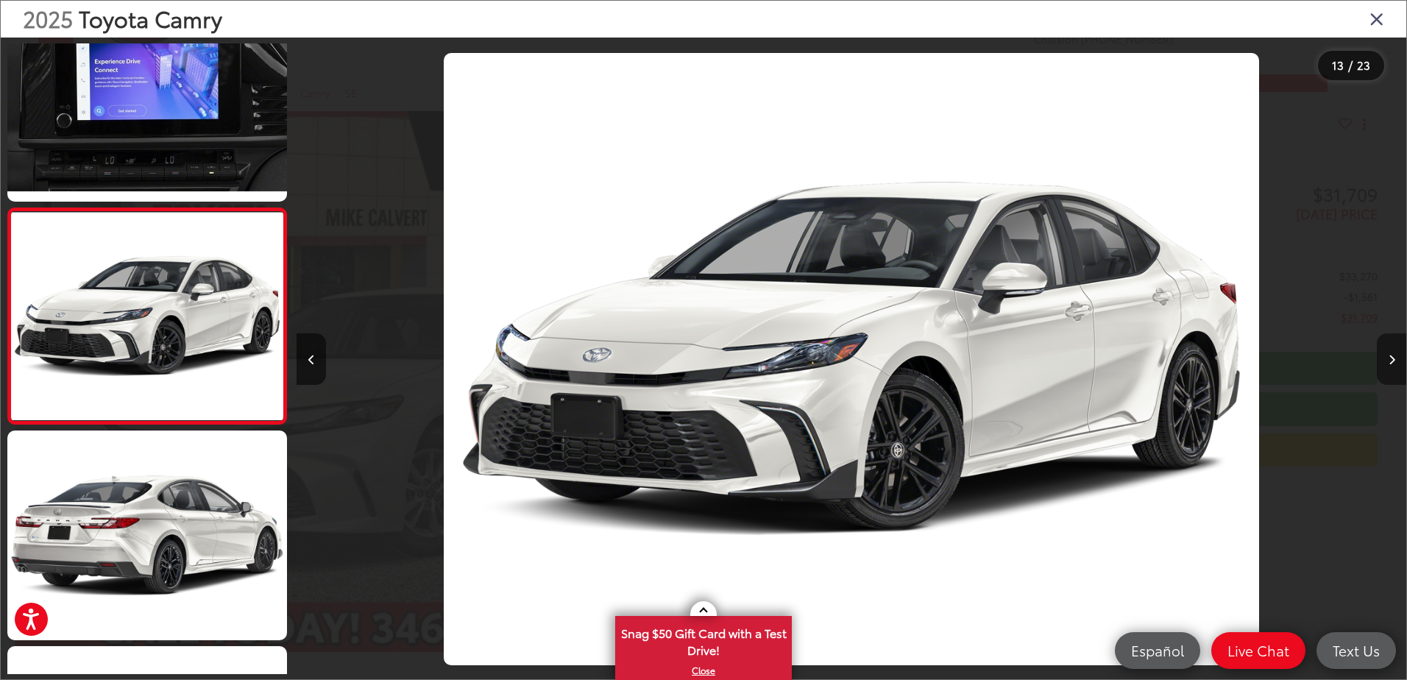
click at [1390, 358] on icon "Next image" at bounding box center [1391, 360] width 7 height 10
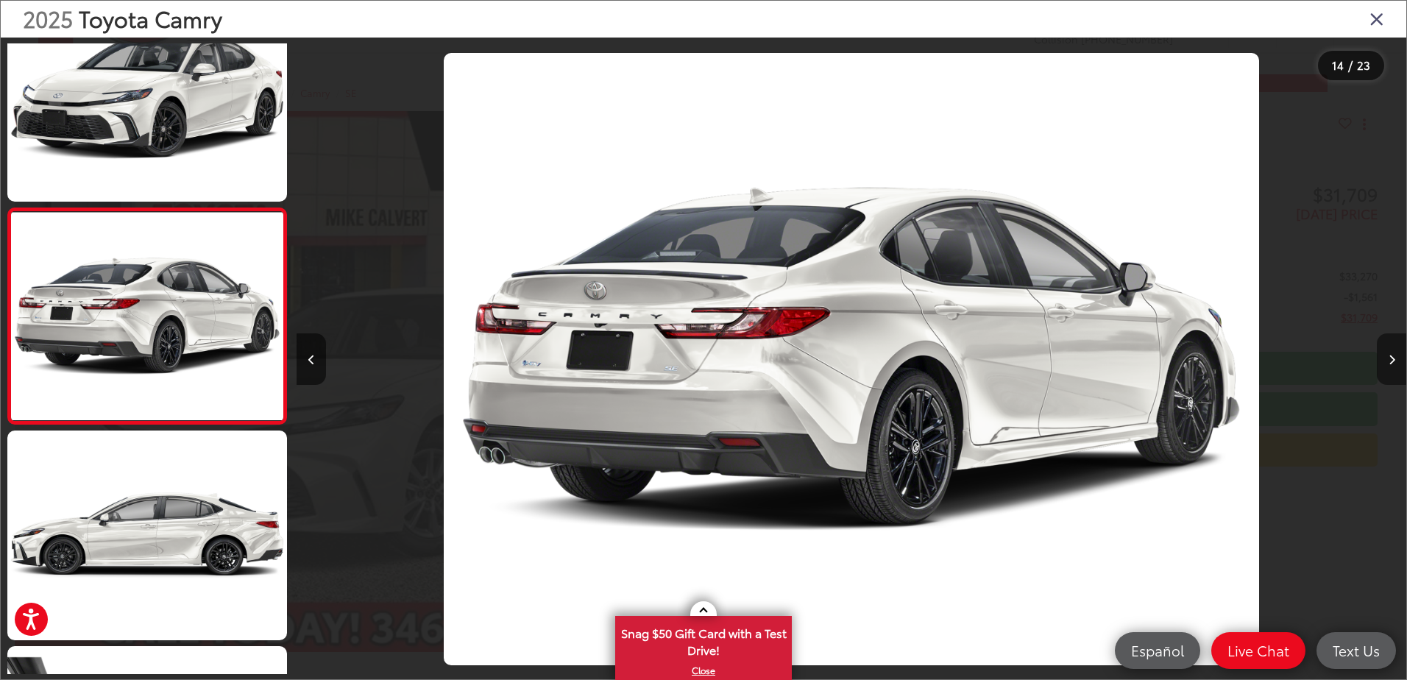
click at [1390, 358] on icon "Next image" at bounding box center [1391, 360] width 7 height 10
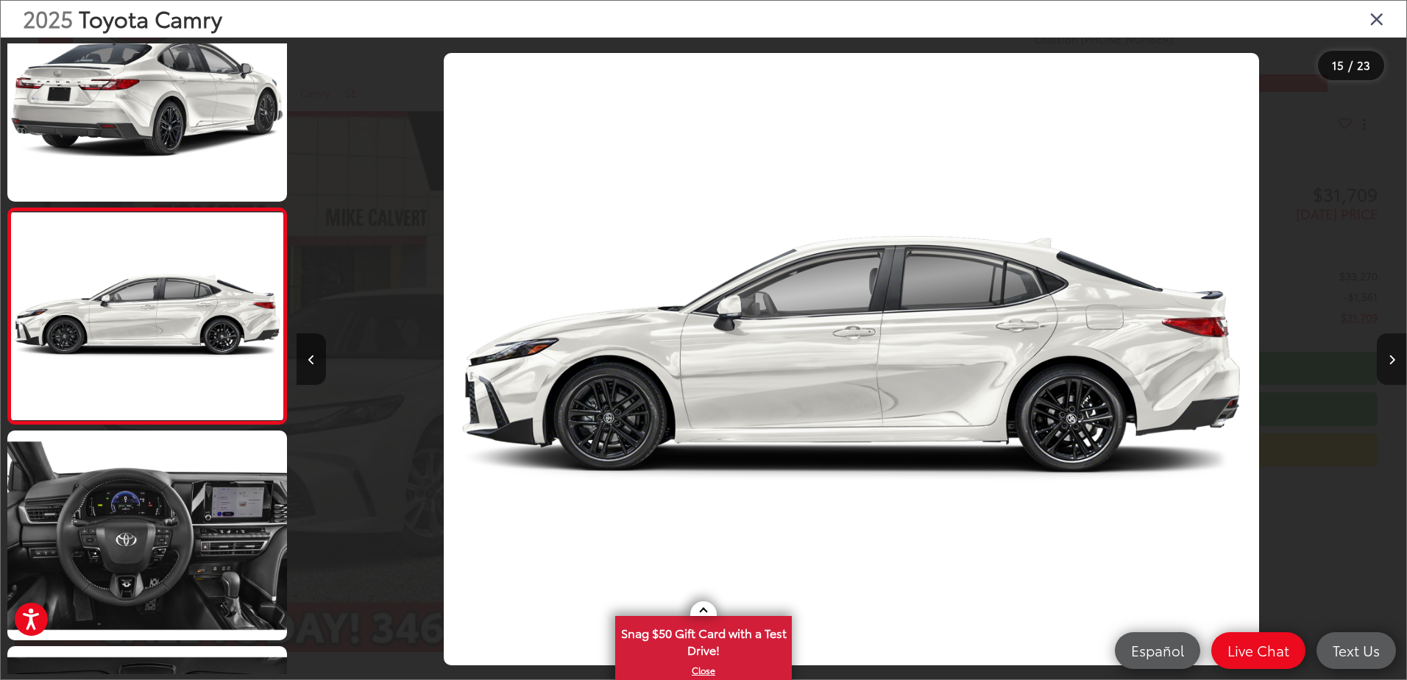
click at [1390, 358] on icon "Next image" at bounding box center [1391, 360] width 7 height 10
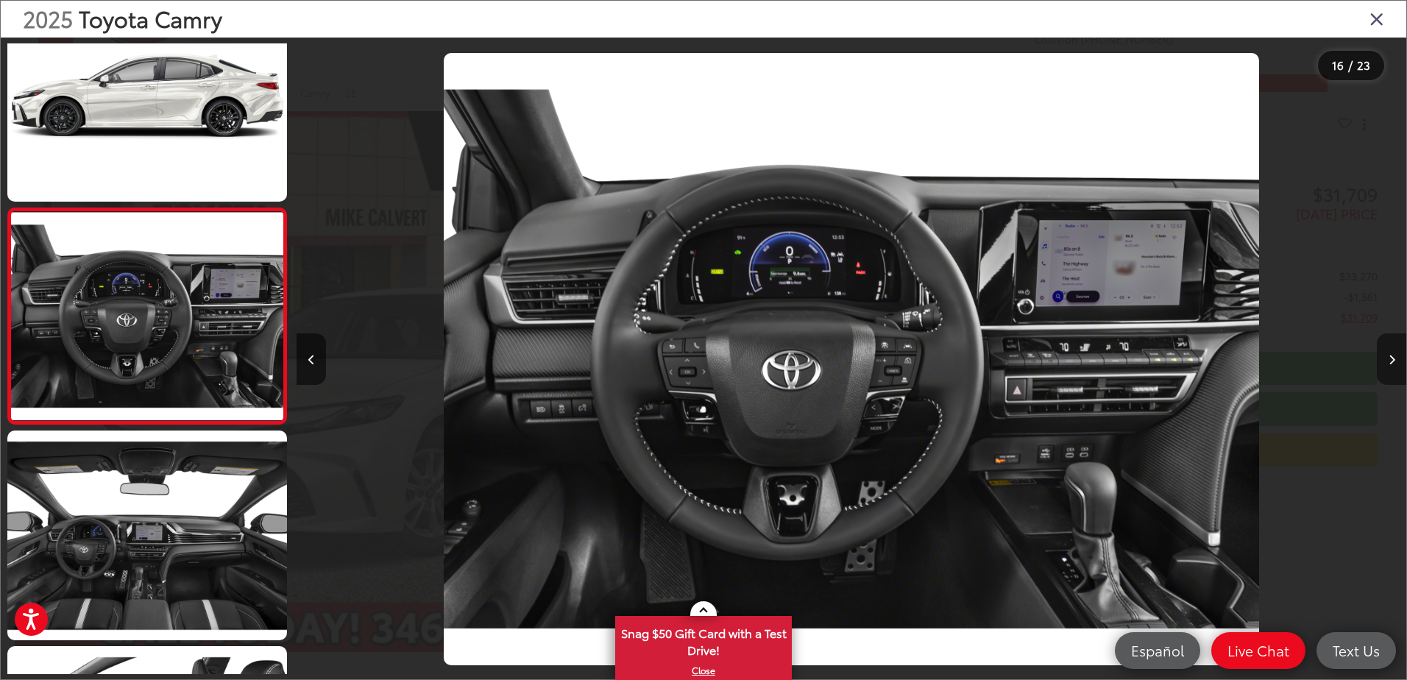
click at [1390, 358] on icon "Next image" at bounding box center [1391, 360] width 7 height 10
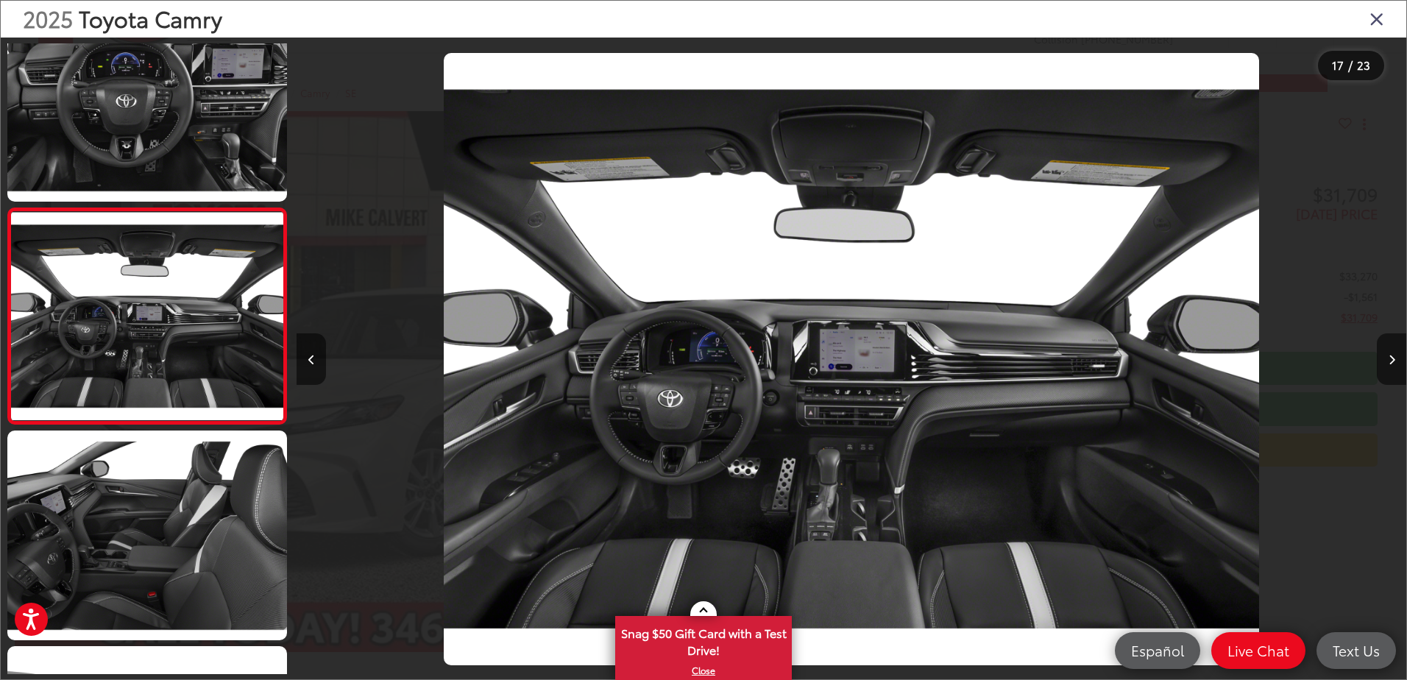
drag, startPoint x: 309, startPoint y: 360, endPoint x: 376, endPoint y: 363, distance: 67.0
click at [309, 360] on icon "Previous image" at bounding box center [311, 360] width 7 height 10
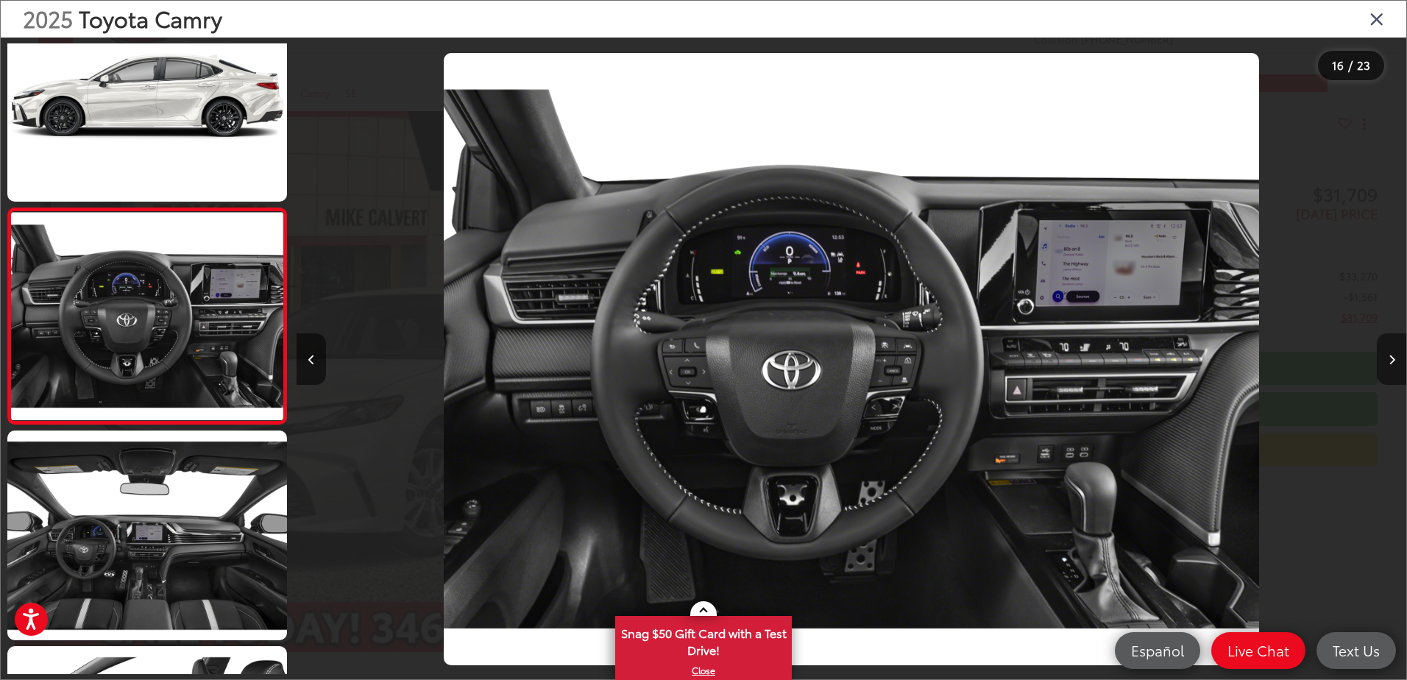
click at [1390, 360] on icon "Next image" at bounding box center [1391, 360] width 7 height 10
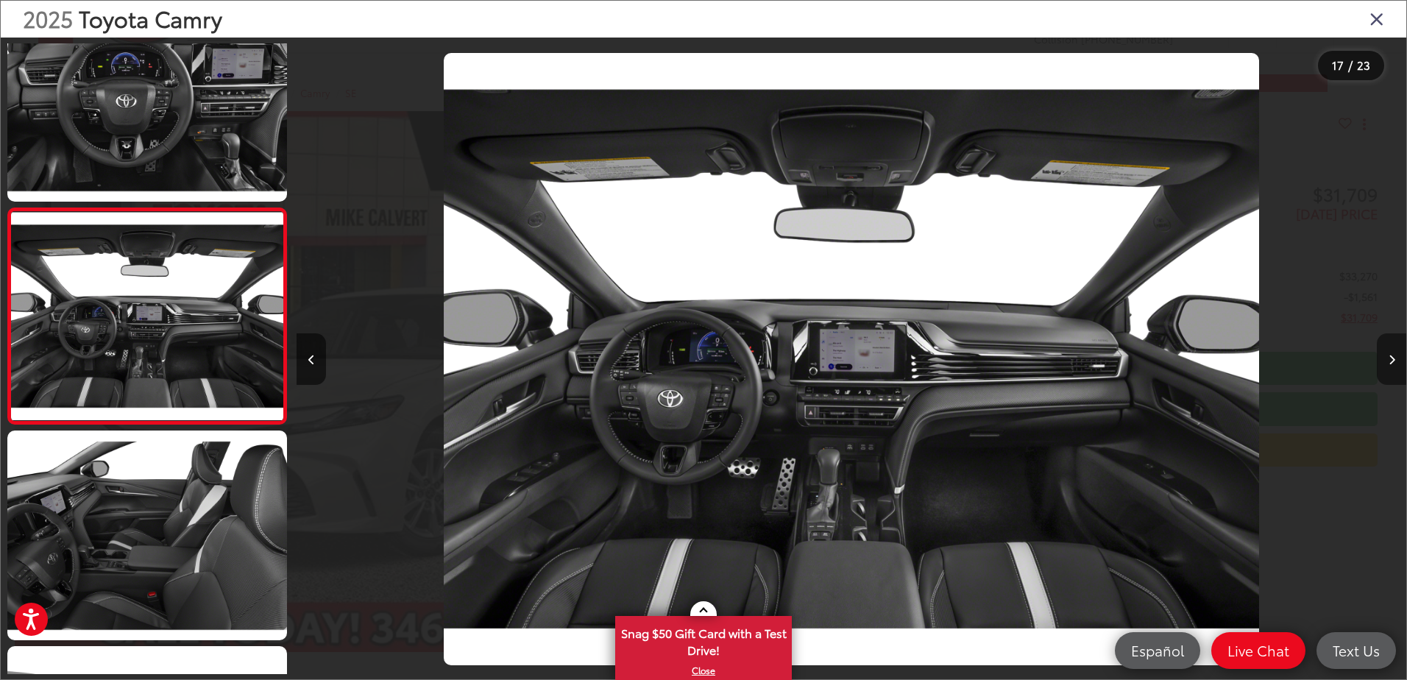
click at [1390, 360] on icon "Next image" at bounding box center [1391, 360] width 7 height 10
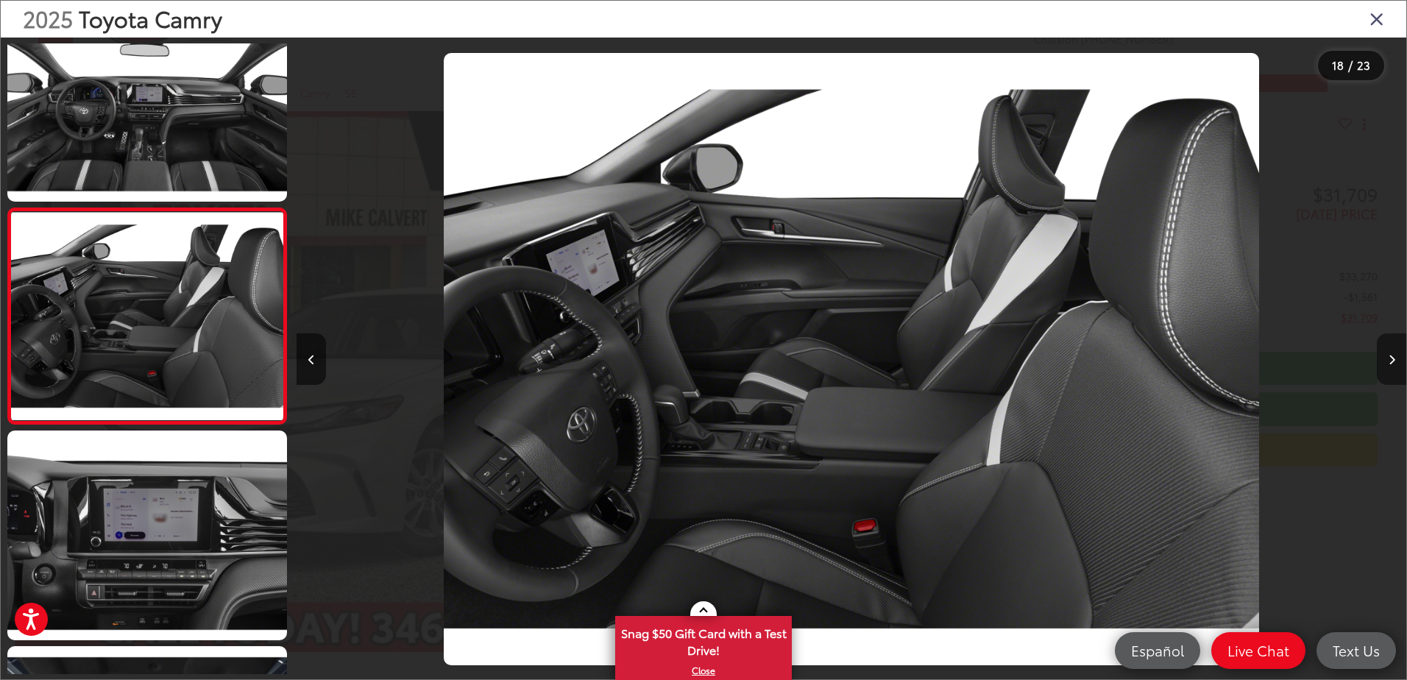
click at [1390, 360] on icon "Next image" at bounding box center [1391, 360] width 7 height 10
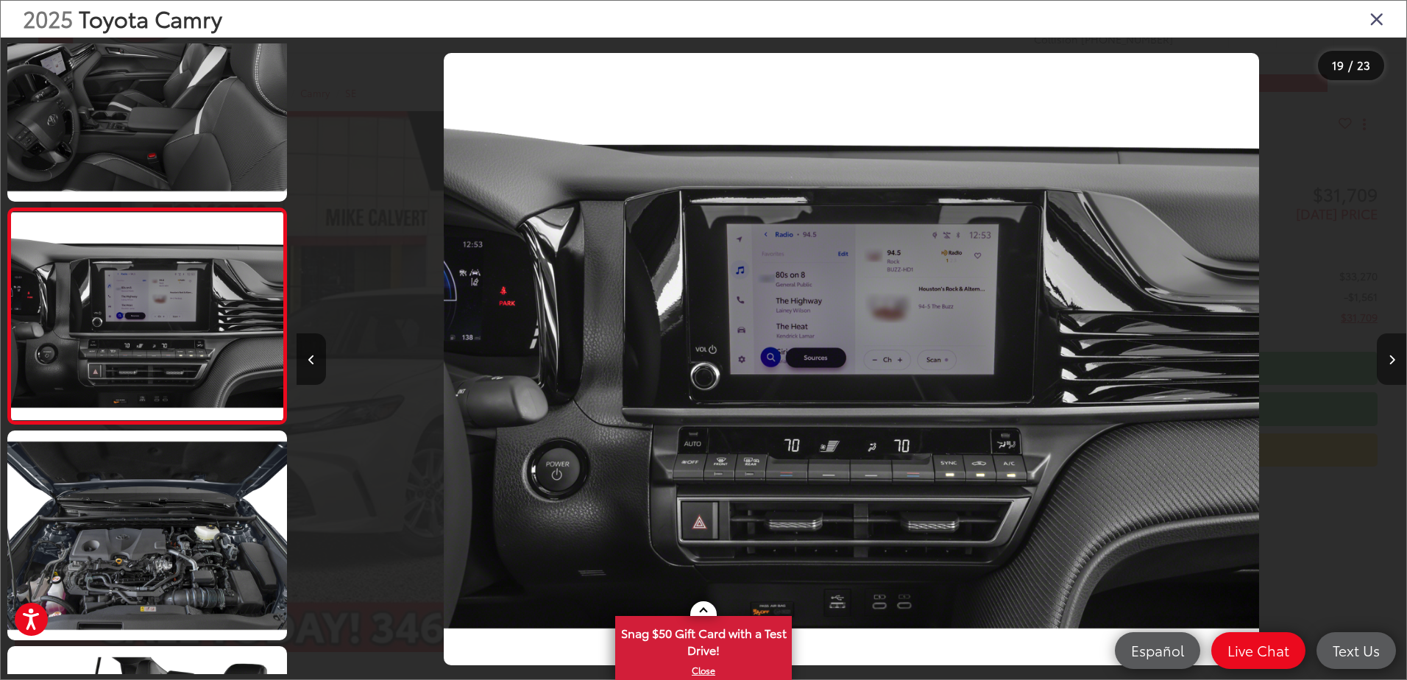
click at [1390, 360] on icon "Next image" at bounding box center [1391, 360] width 7 height 10
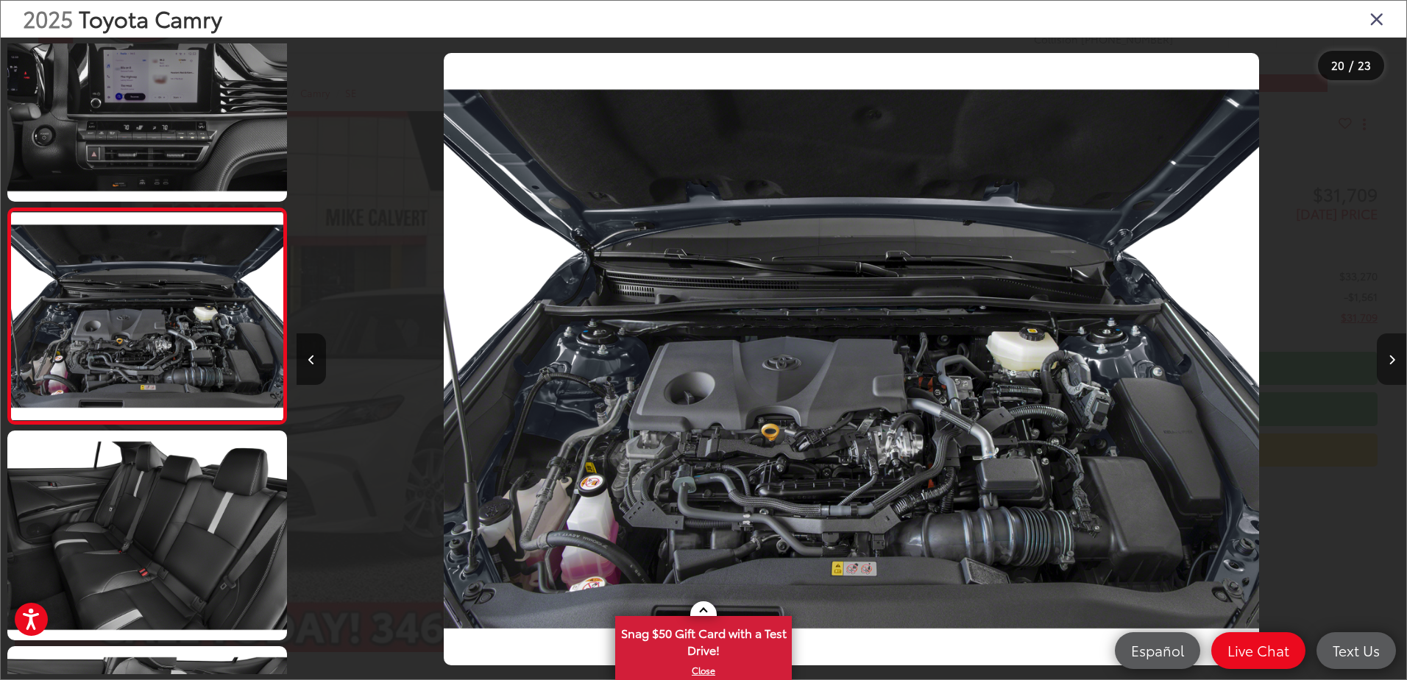
click at [1390, 360] on icon "Next image" at bounding box center [1391, 360] width 7 height 10
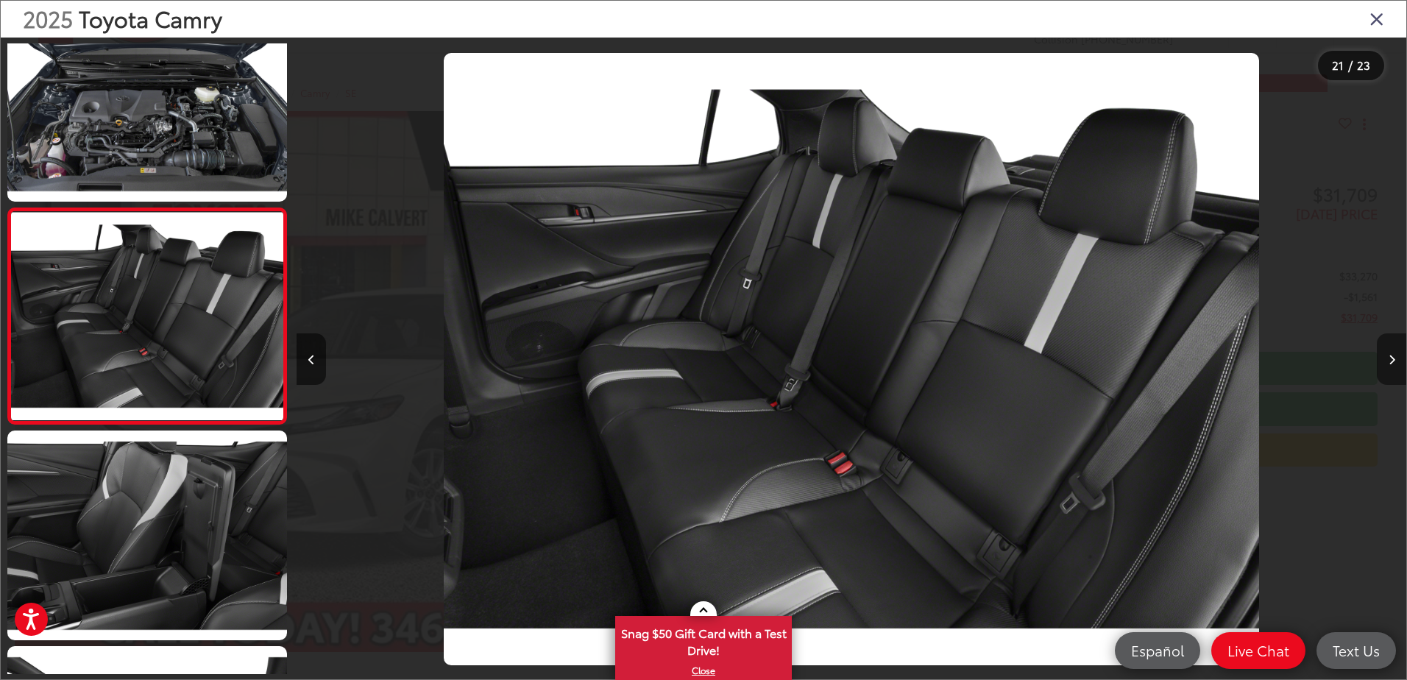
click at [1390, 360] on icon "Next image" at bounding box center [1391, 360] width 7 height 10
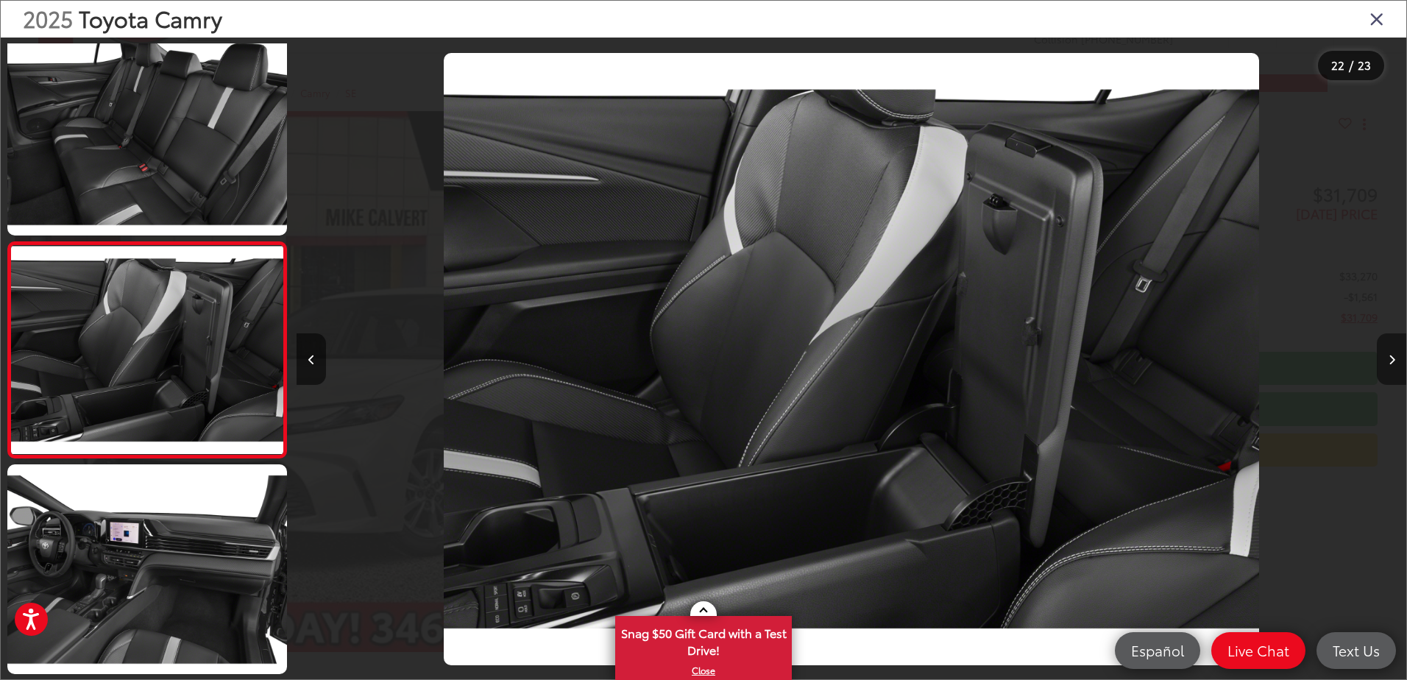
click at [1390, 360] on icon "Next image" at bounding box center [1391, 360] width 7 height 10
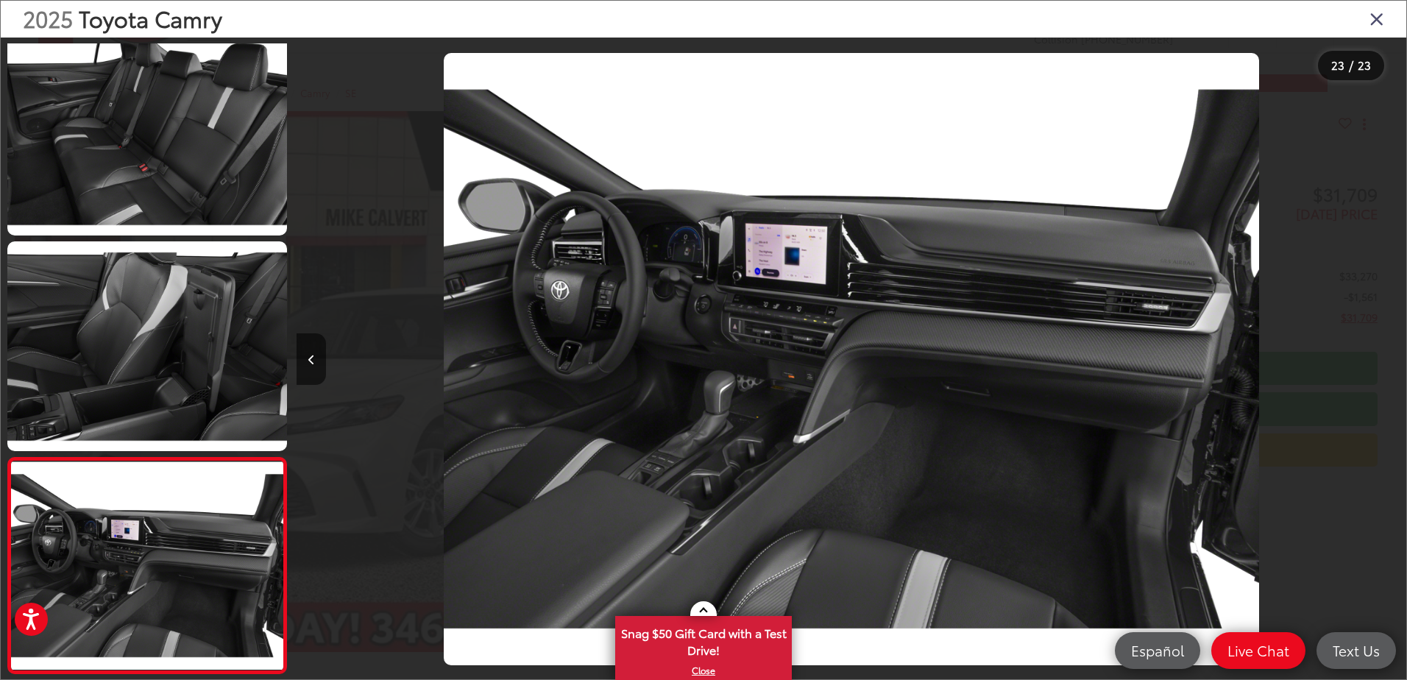
click at [1372, 17] on icon "Close gallery" at bounding box center [1376, 18] width 15 height 19
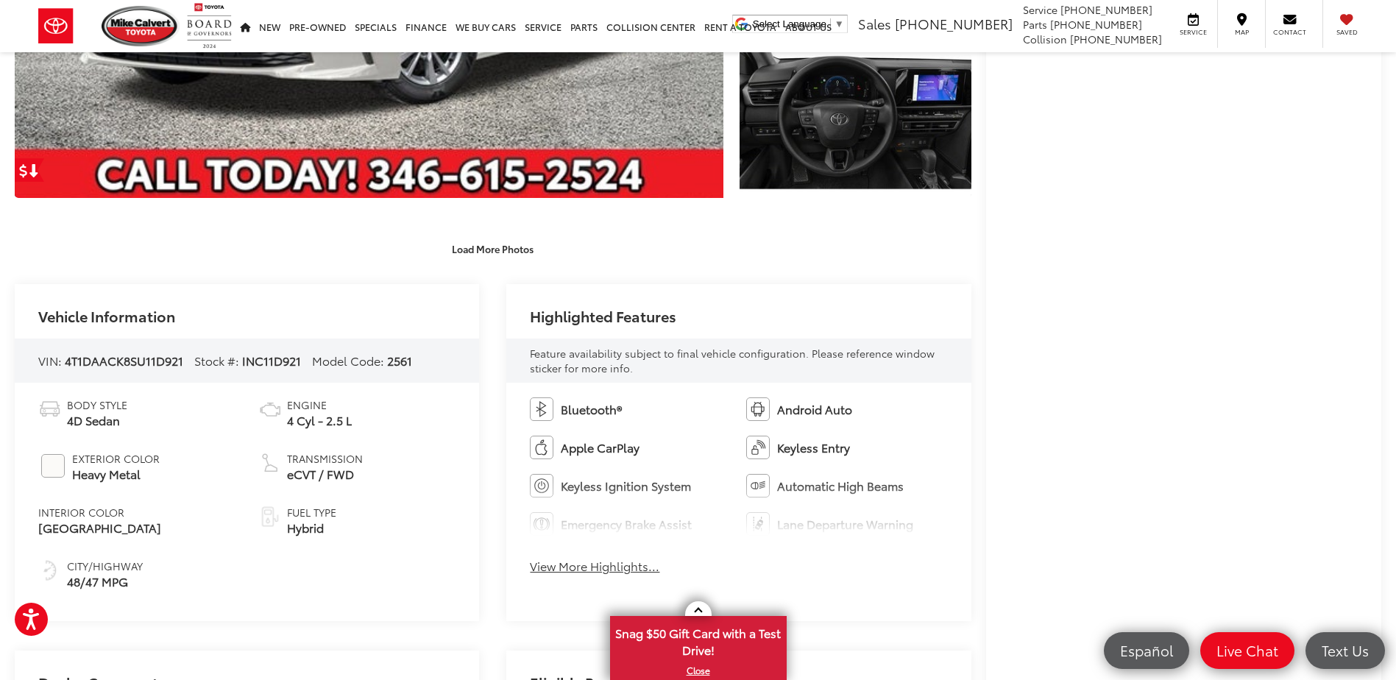
scroll to position [589, 0]
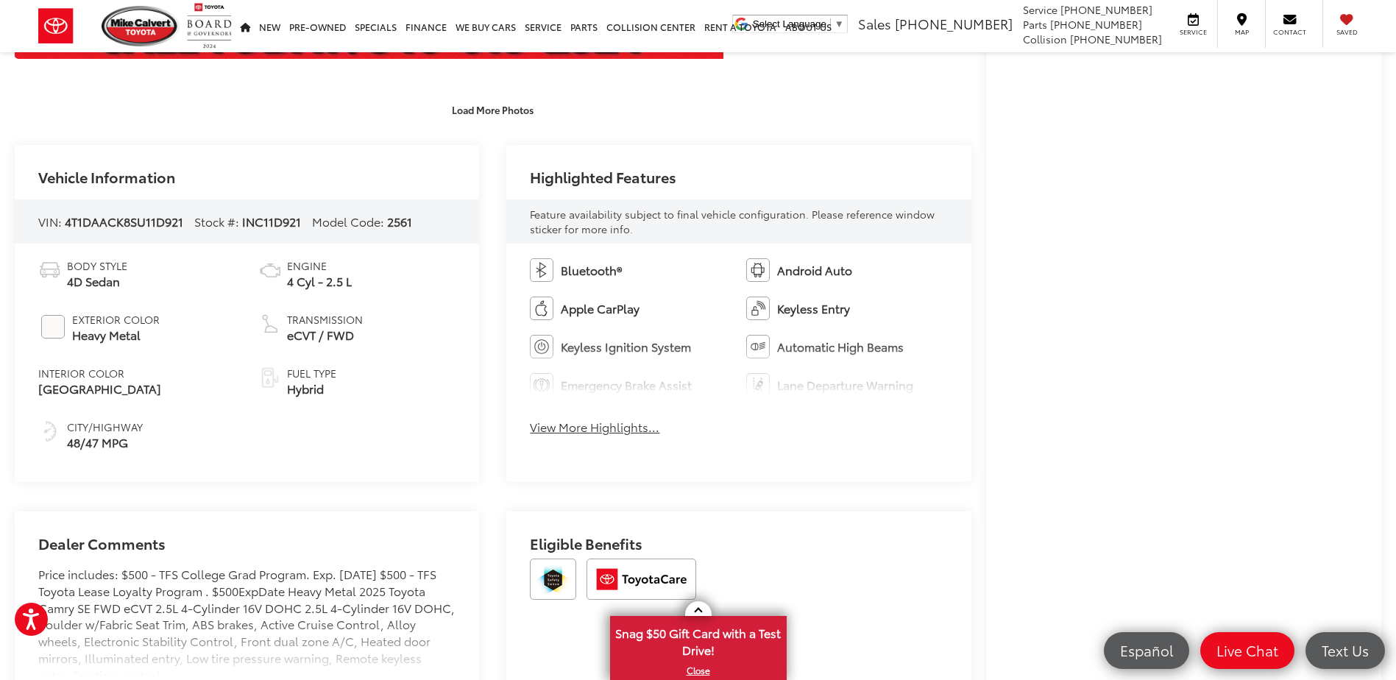
click at [60, 331] on span "#FBFAF8" at bounding box center [53, 327] width 24 height 24
click at [611, 425] on button "View More Highlights..." at bounding box center [594, 427] width 129 height 17
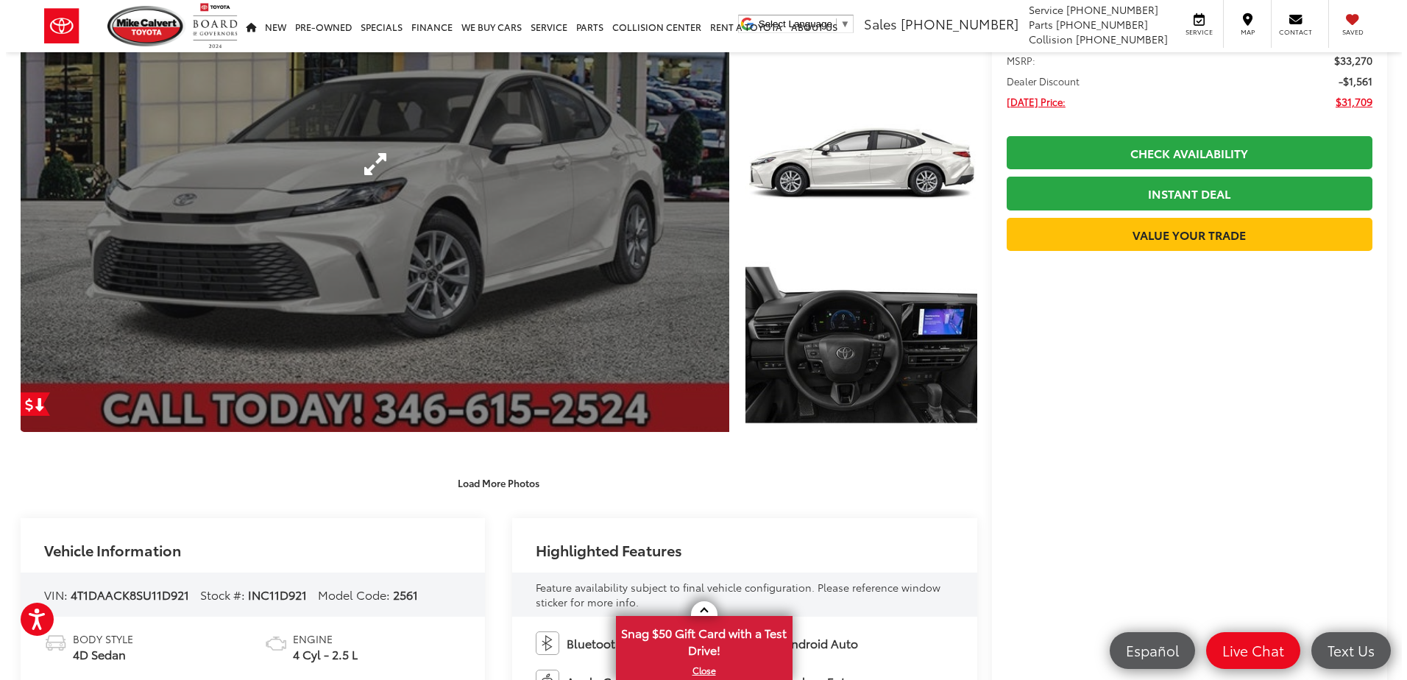
scroll to position [74, 0]
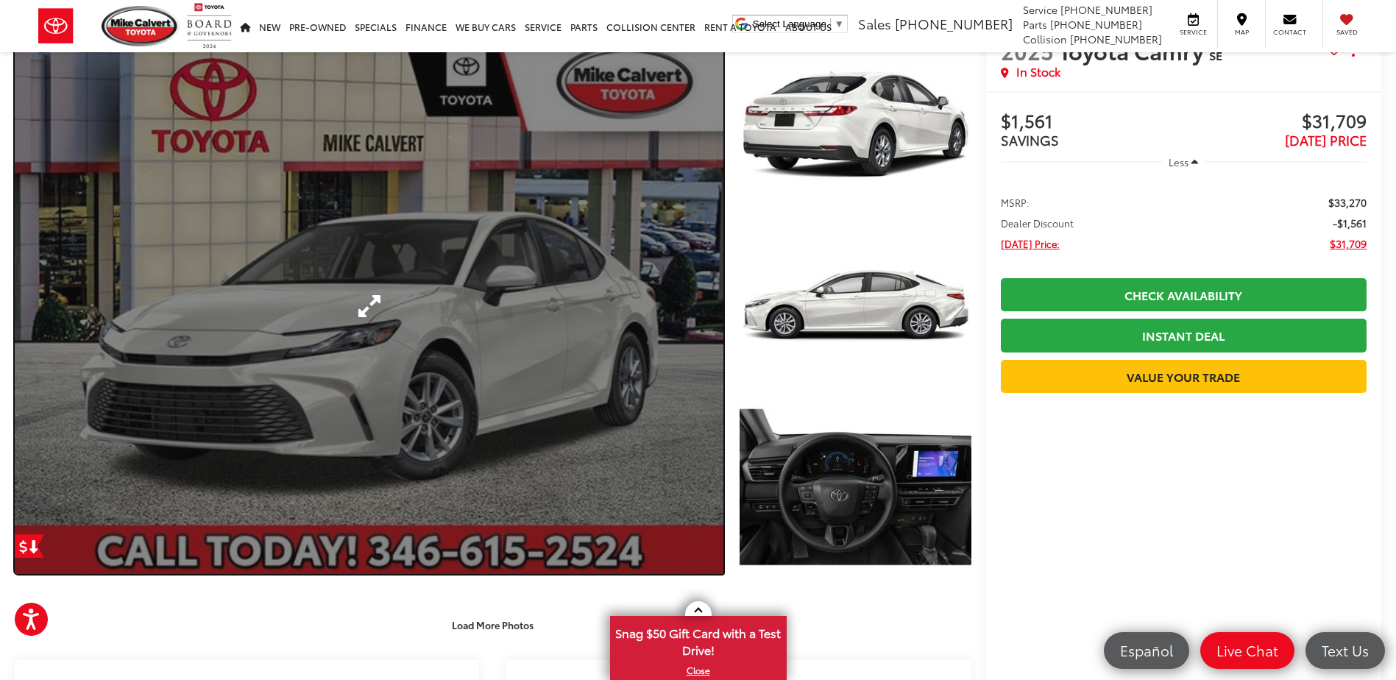
click at [656, 347] on link "Expand Photo 0" at bounding box center [369, 306] width 708 height 536
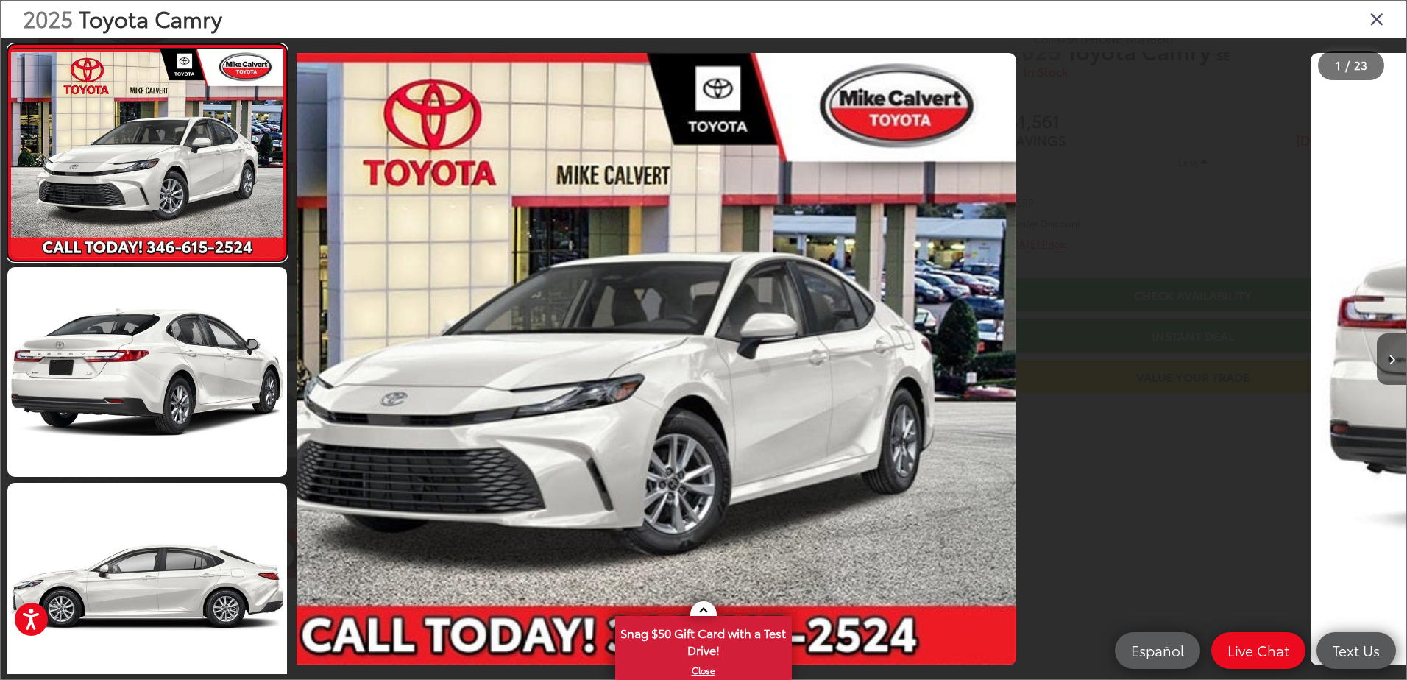
scroll to position [0, 0]
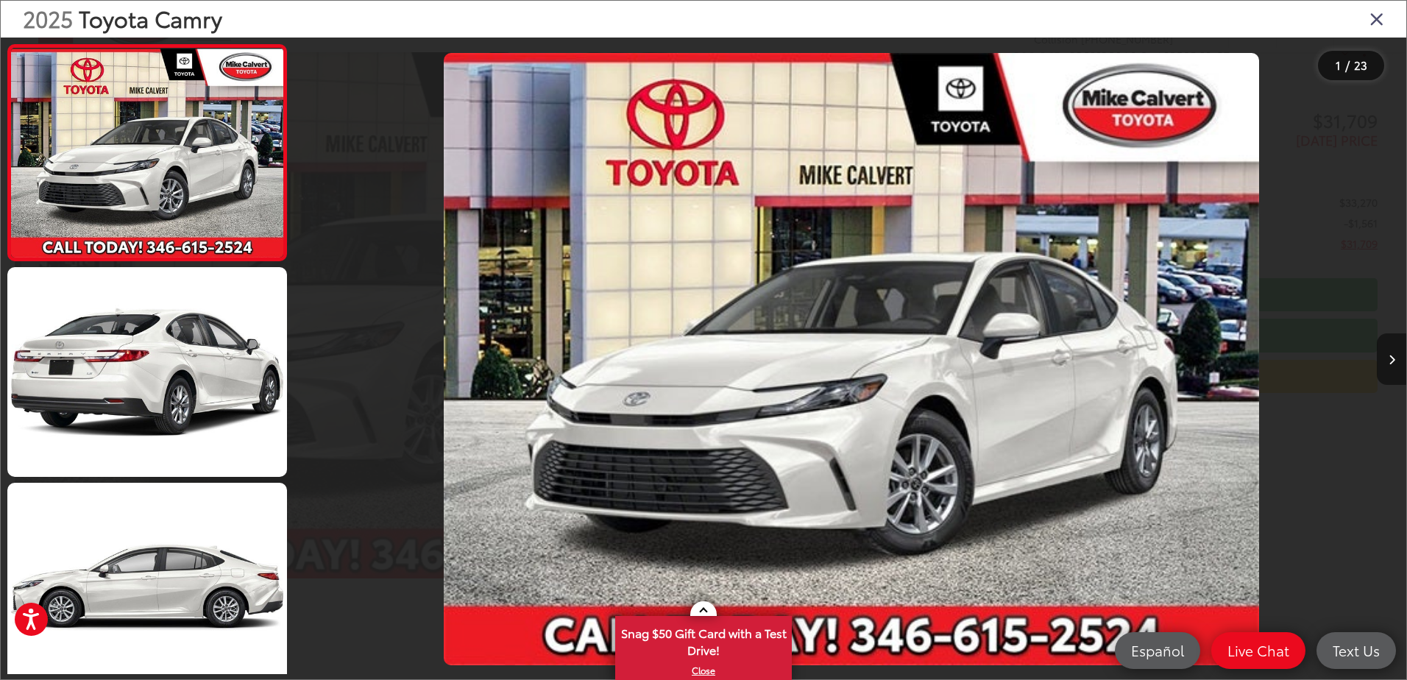
click at [1388, 360] on icon "Next image" at bounding box center [1391, 360] width 7 height 10
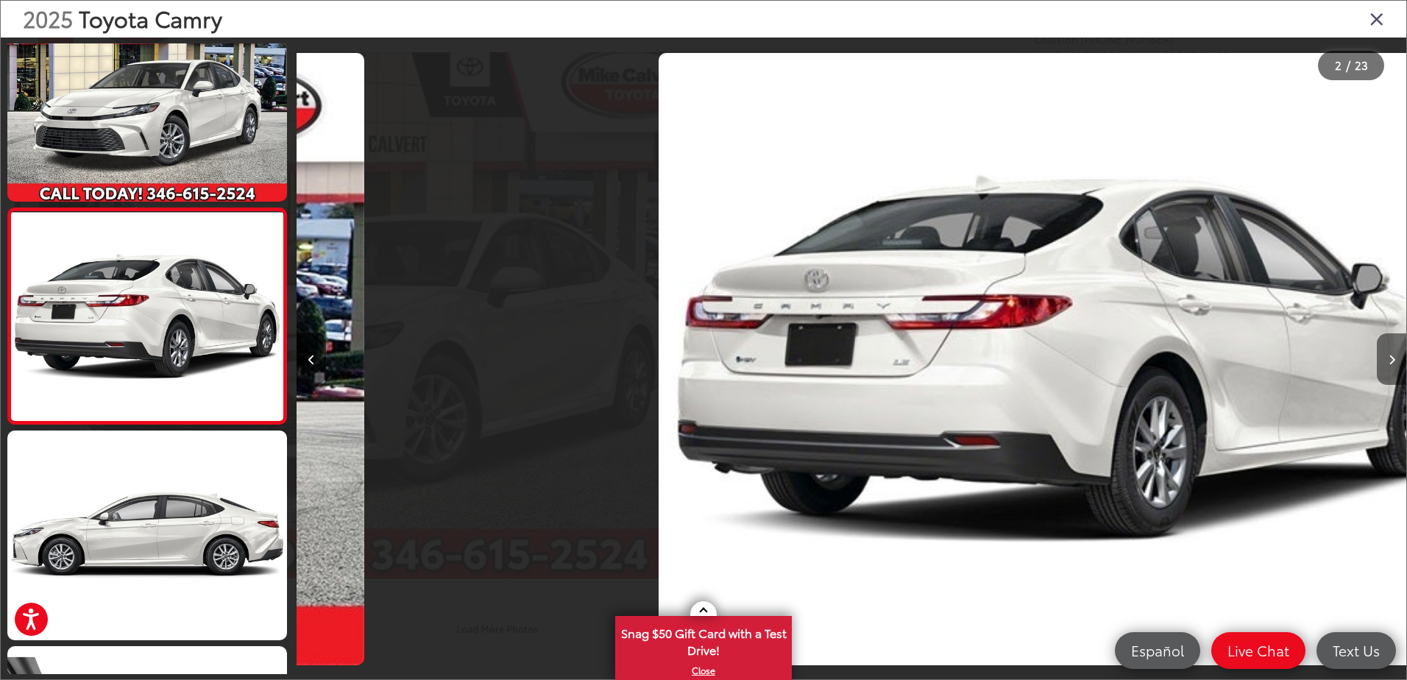
scroll to position [0, 1109]
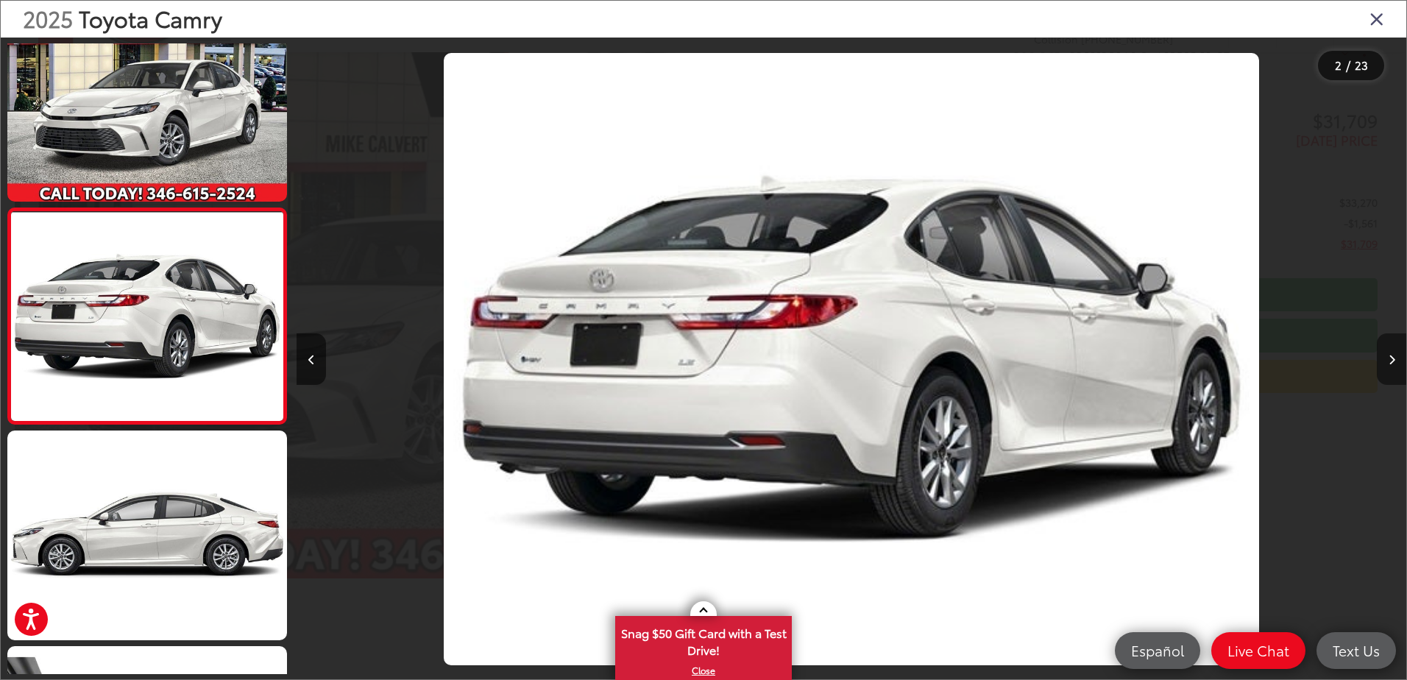
click at [1388, 360] on icon "Next image" at bounding box center [1391, 360] width 7 height 10
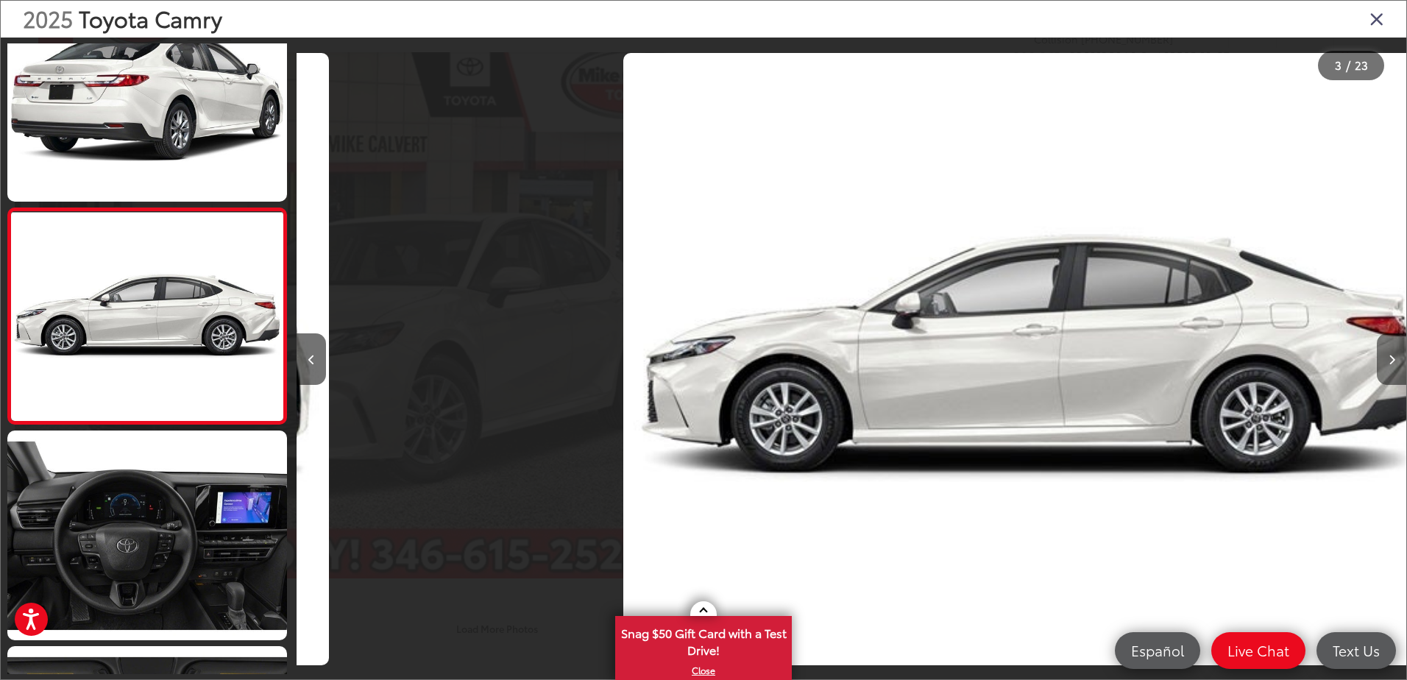
scroll to position [0, 2219]
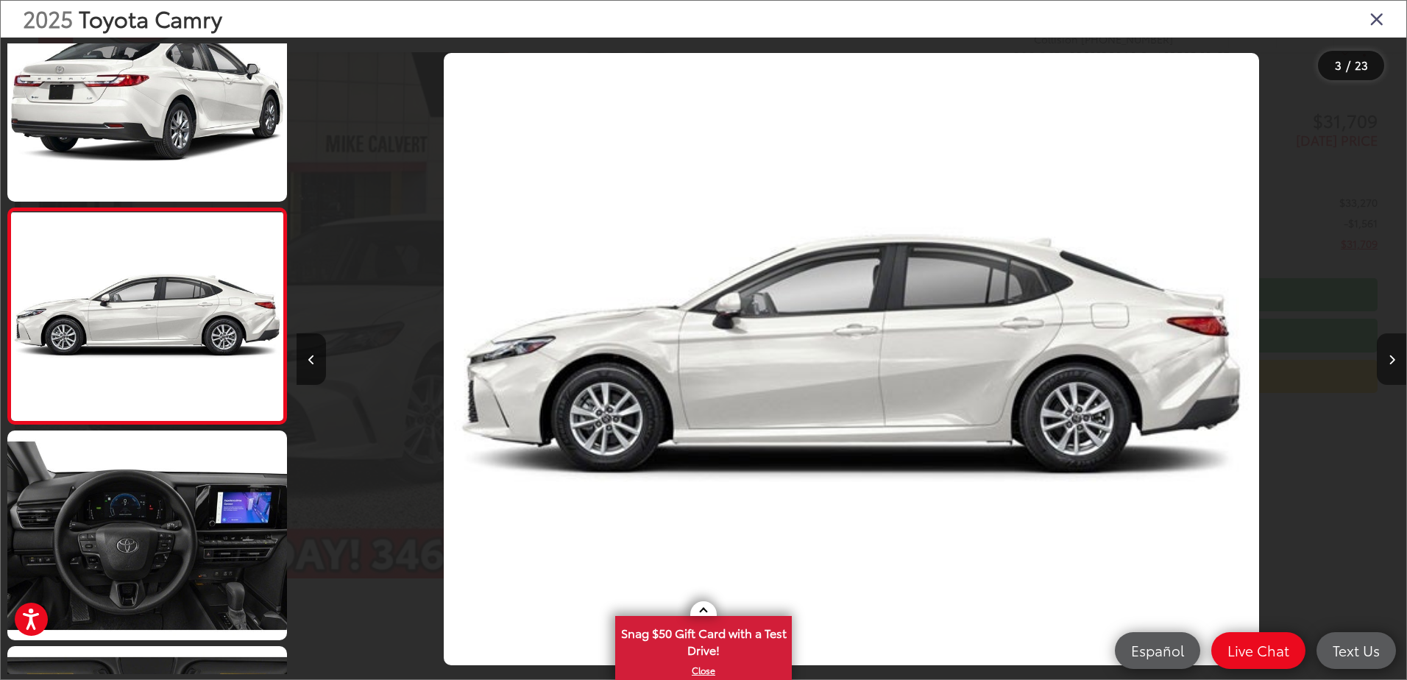
click at [1388, 360] on icon "Next image" at bounding box center [1391, 360] width 7 height 10
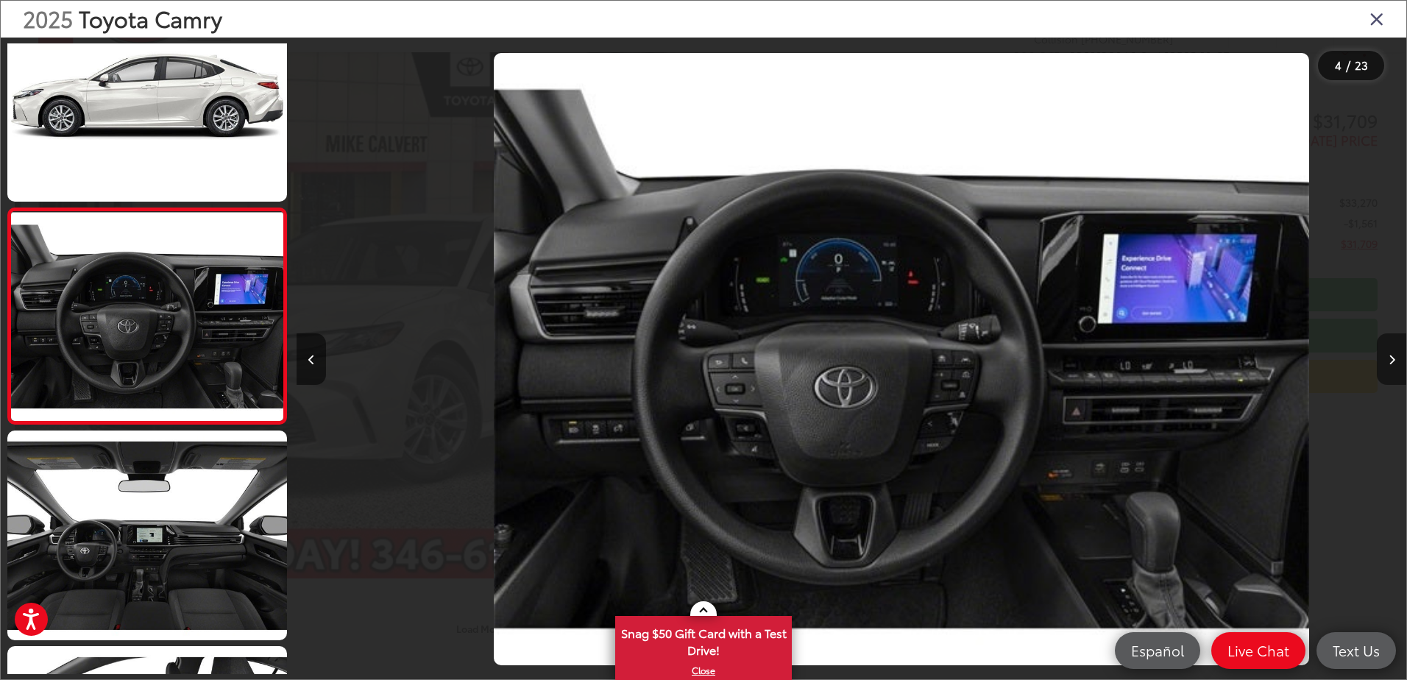
scroll to position [0, 3328]
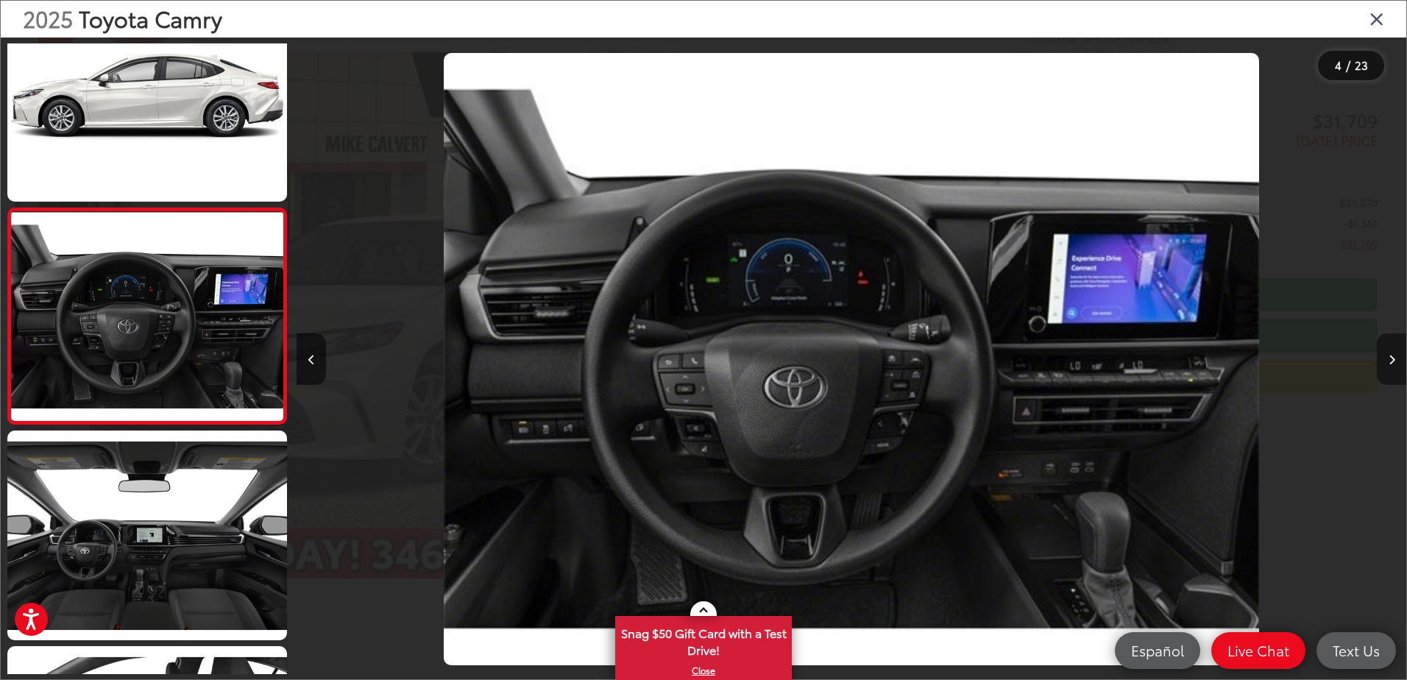
click at [1388, 360] on icon "Next image" at bounding box center [1391, 360] width 7 height 10
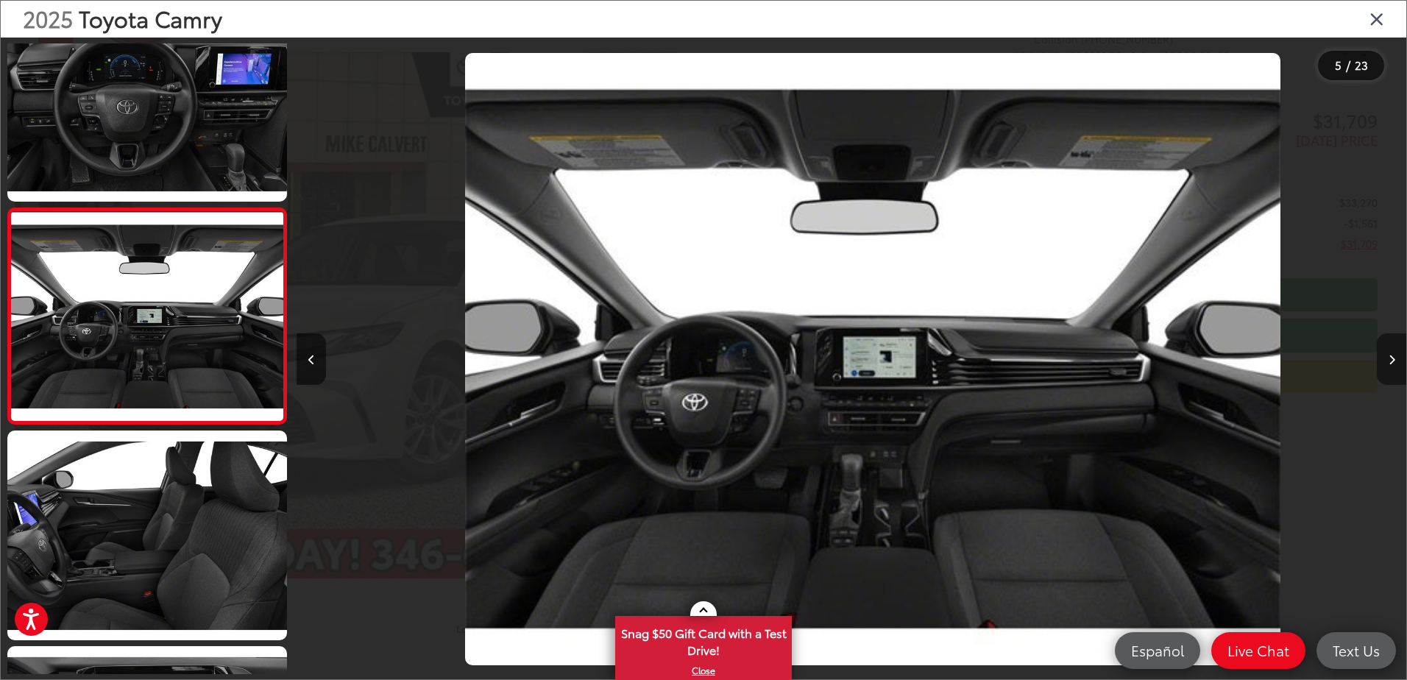
scroll to position [0, 4438]
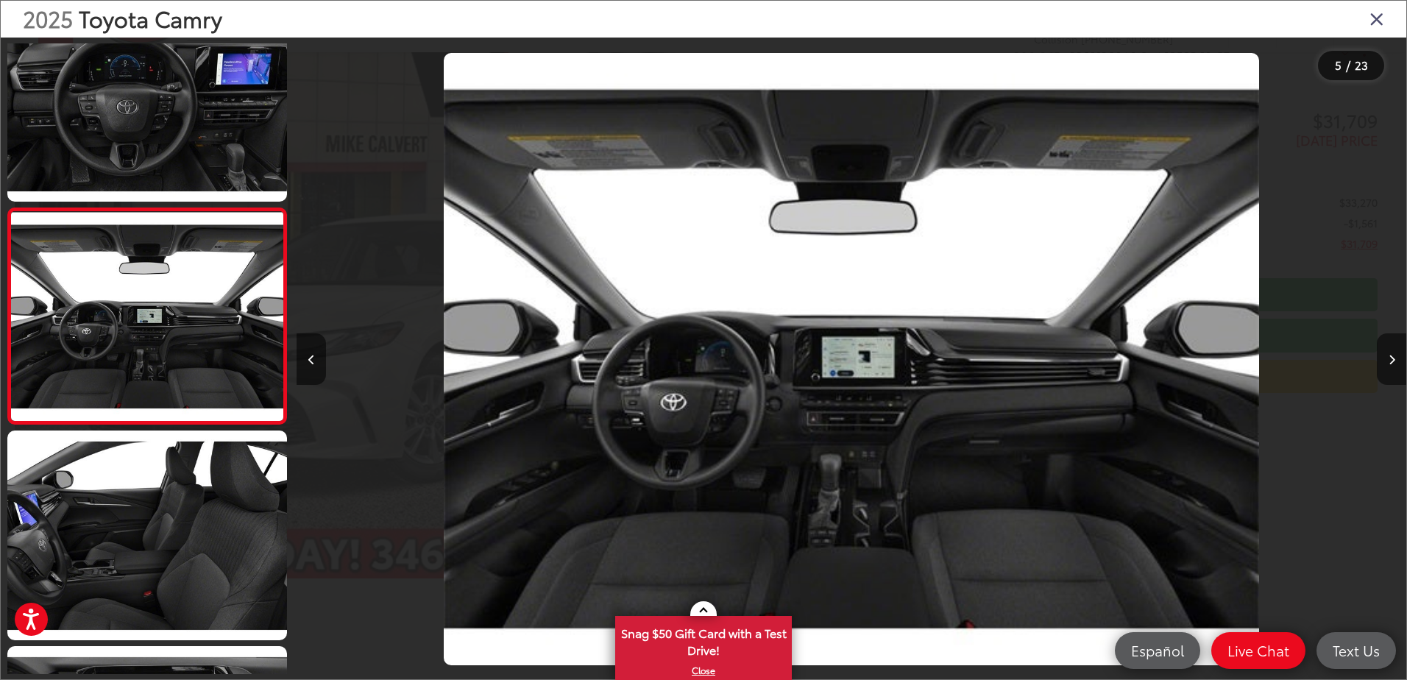
click at [1401, 318] on div at bounding box center [1267, 359] width 277 height 643
click at [1390, 352] on button "Next image" at bounding box center [1390, 358] width 29 height 51
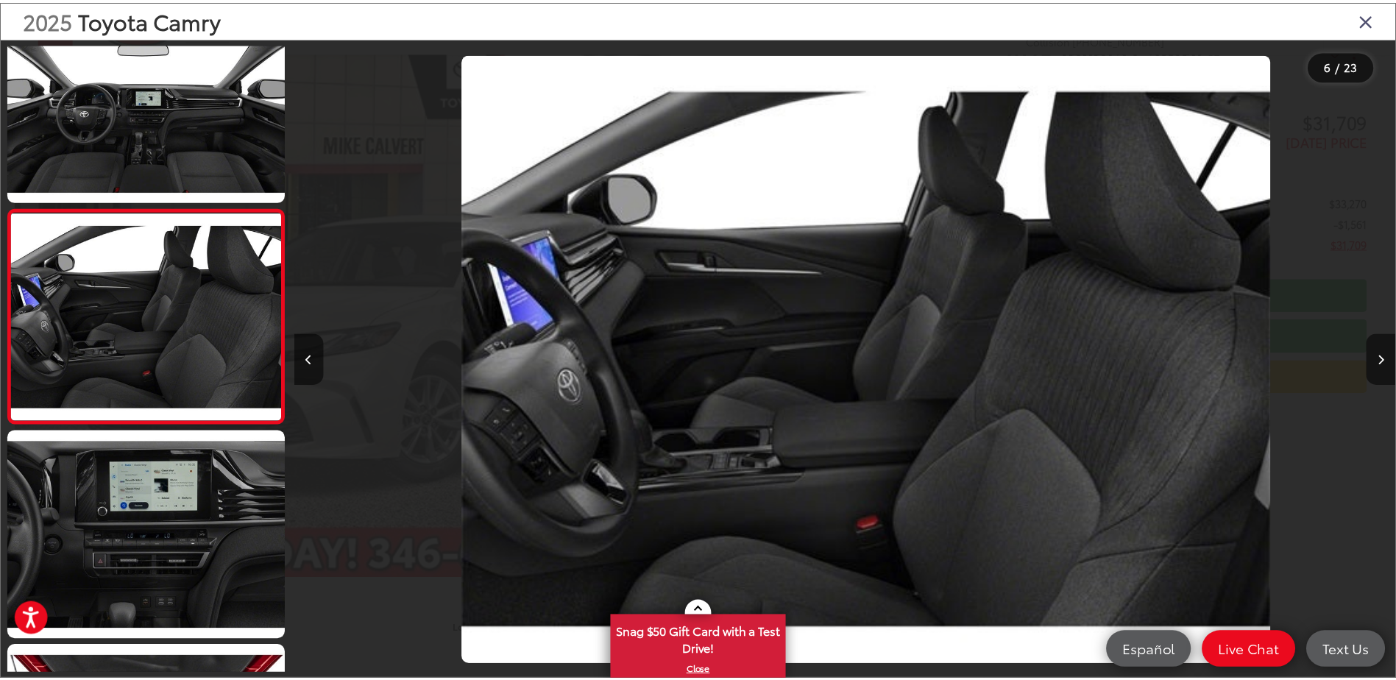
scroll to position [0, 5547]
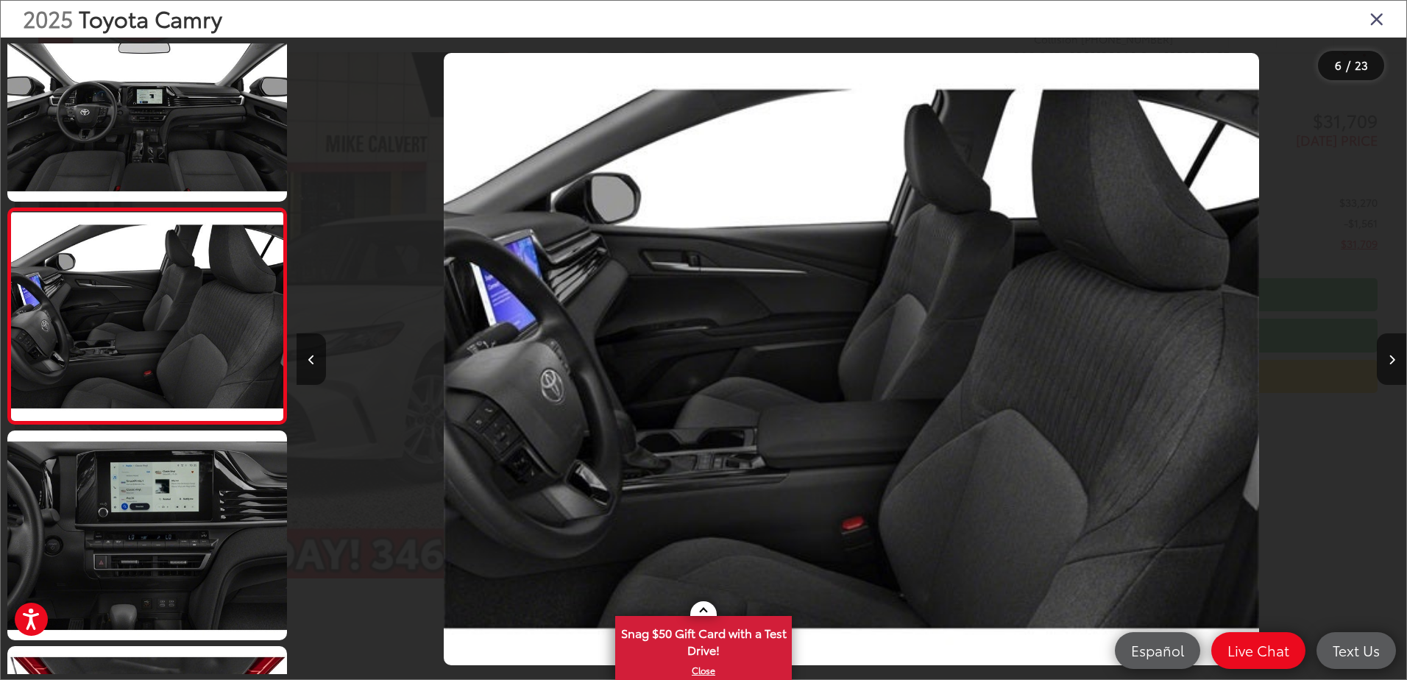
click at [1376, 17] on icon "Close gallery" at bounding box center [1376, 18] width 15 height 19
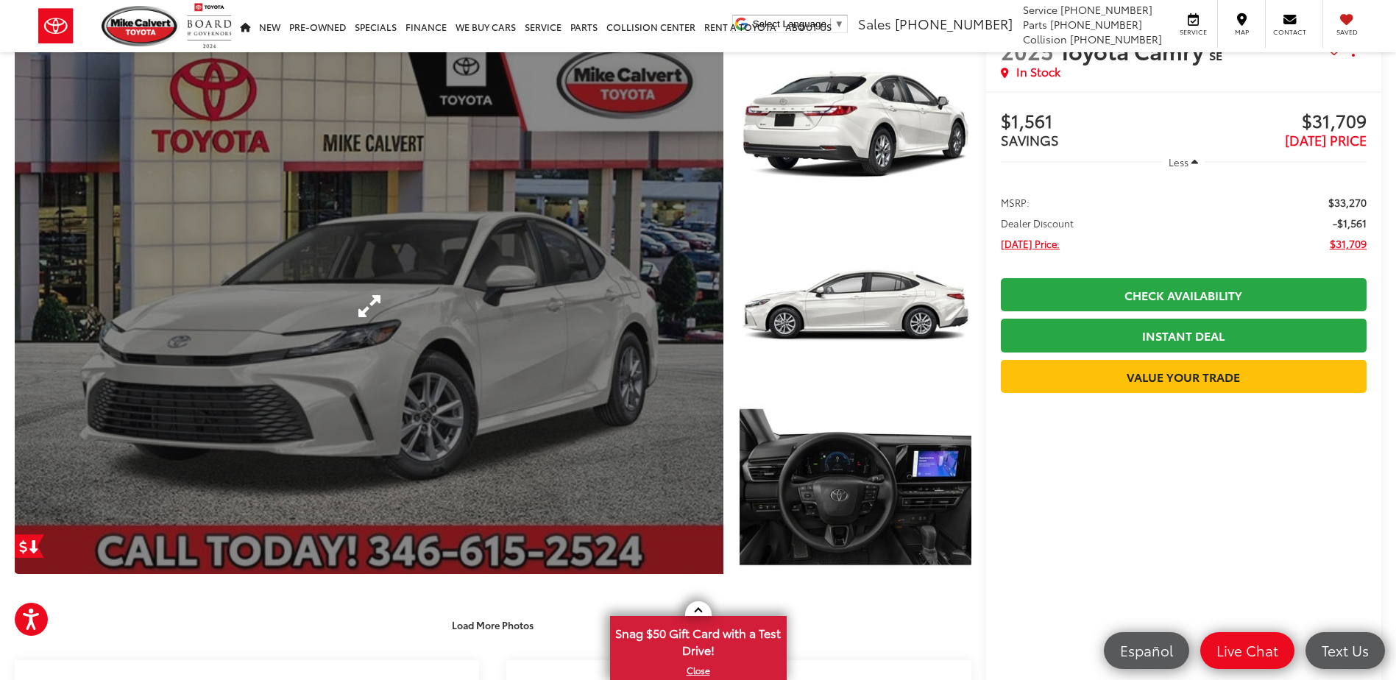
scroll to position [26, 0]
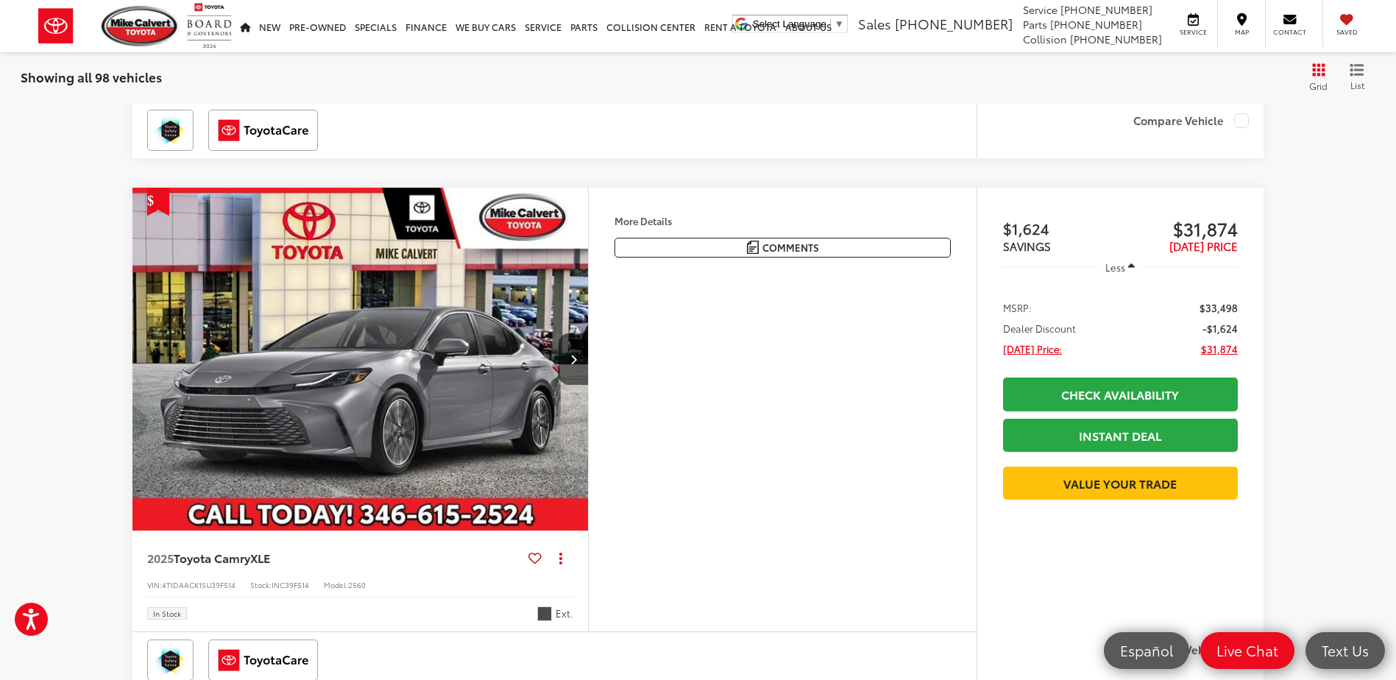
scroll to position [2641, 0]
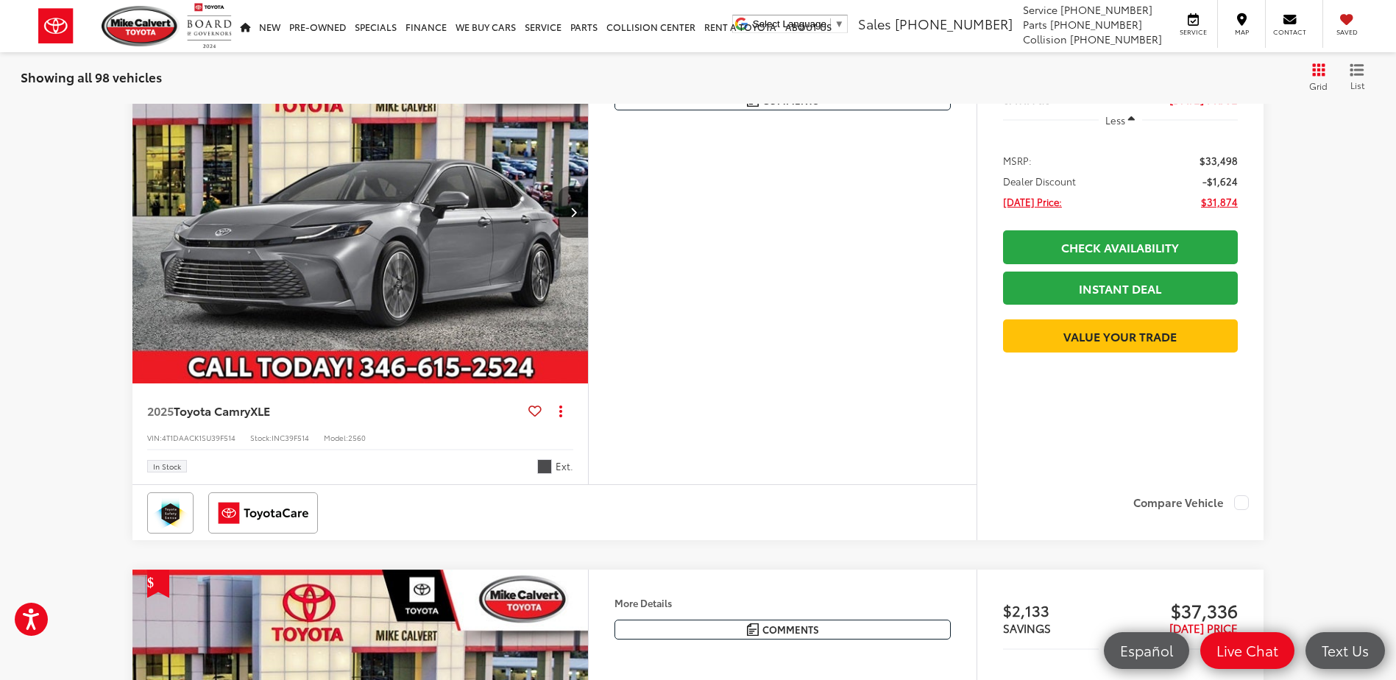
click at [567, 194] on button "Next image" at bounding box center [572, 211] width 29 height 51
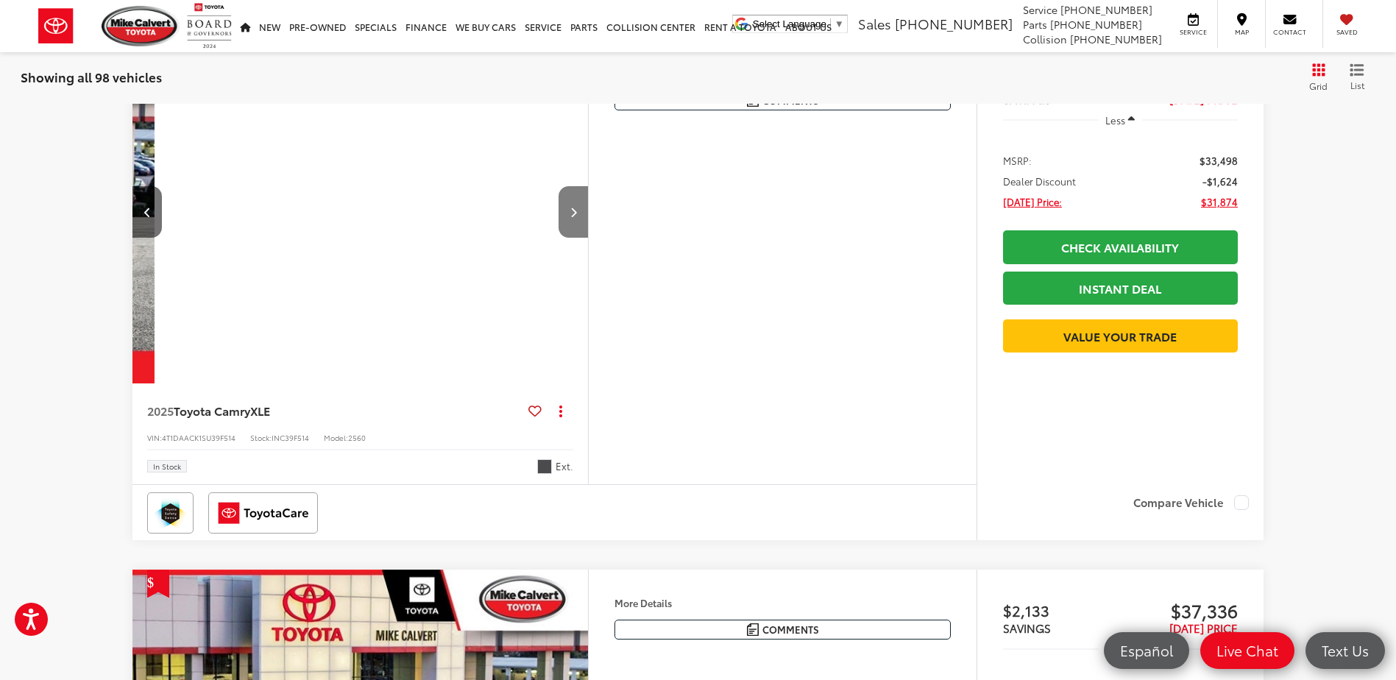
scroll to position [0, 458]
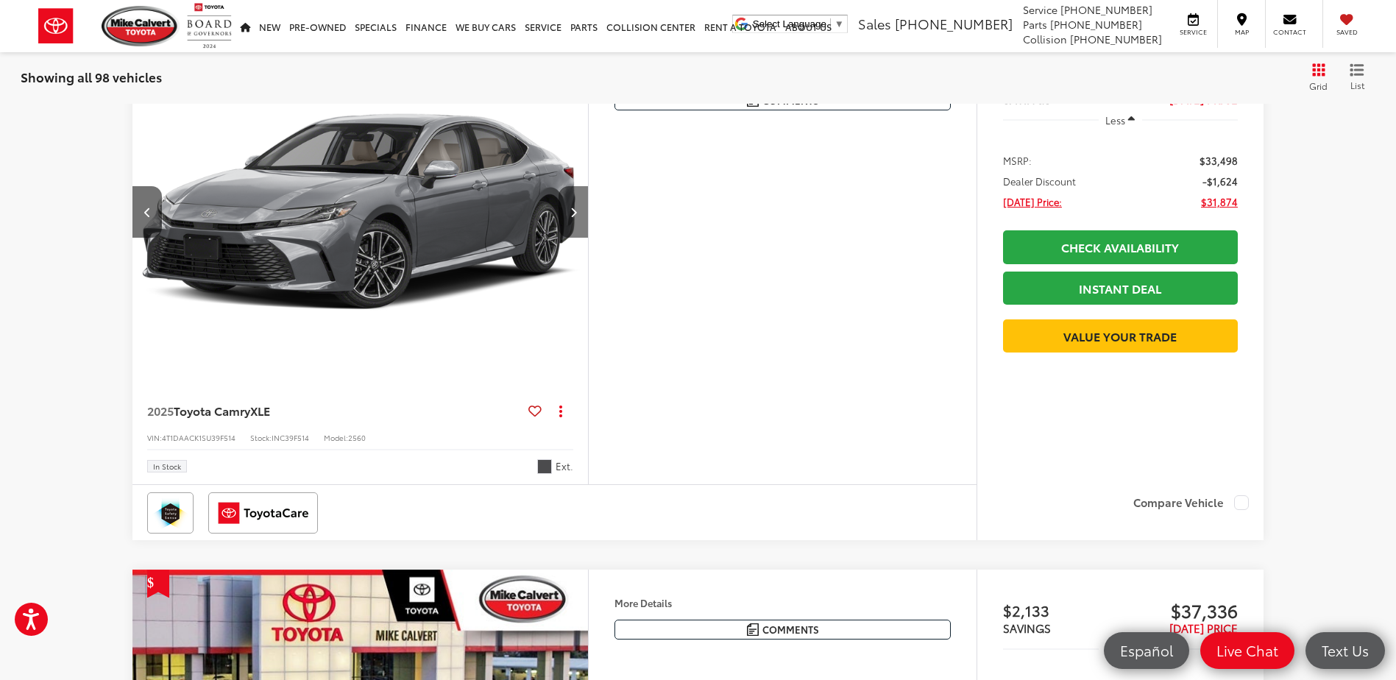
click at [574, 207] on icon "Next image" at bounding box center [573, 212] width 7 height 10
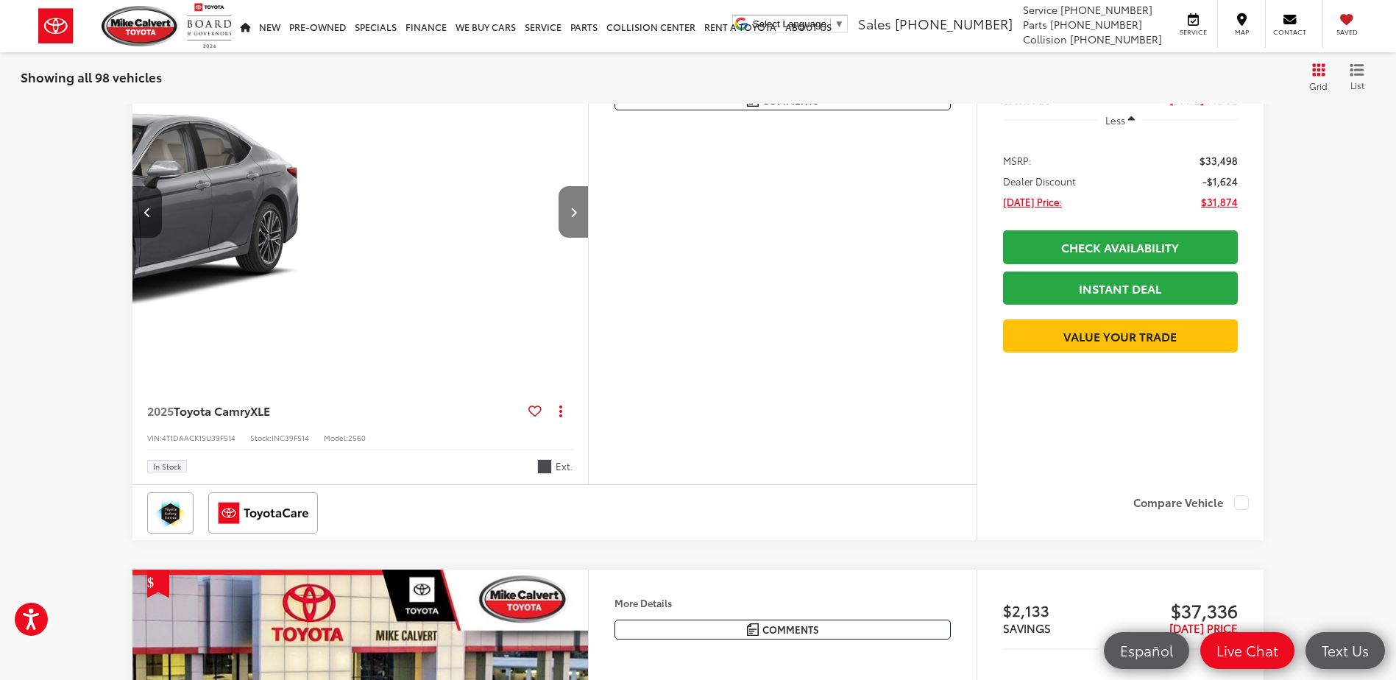
scroll to position [0, 916]
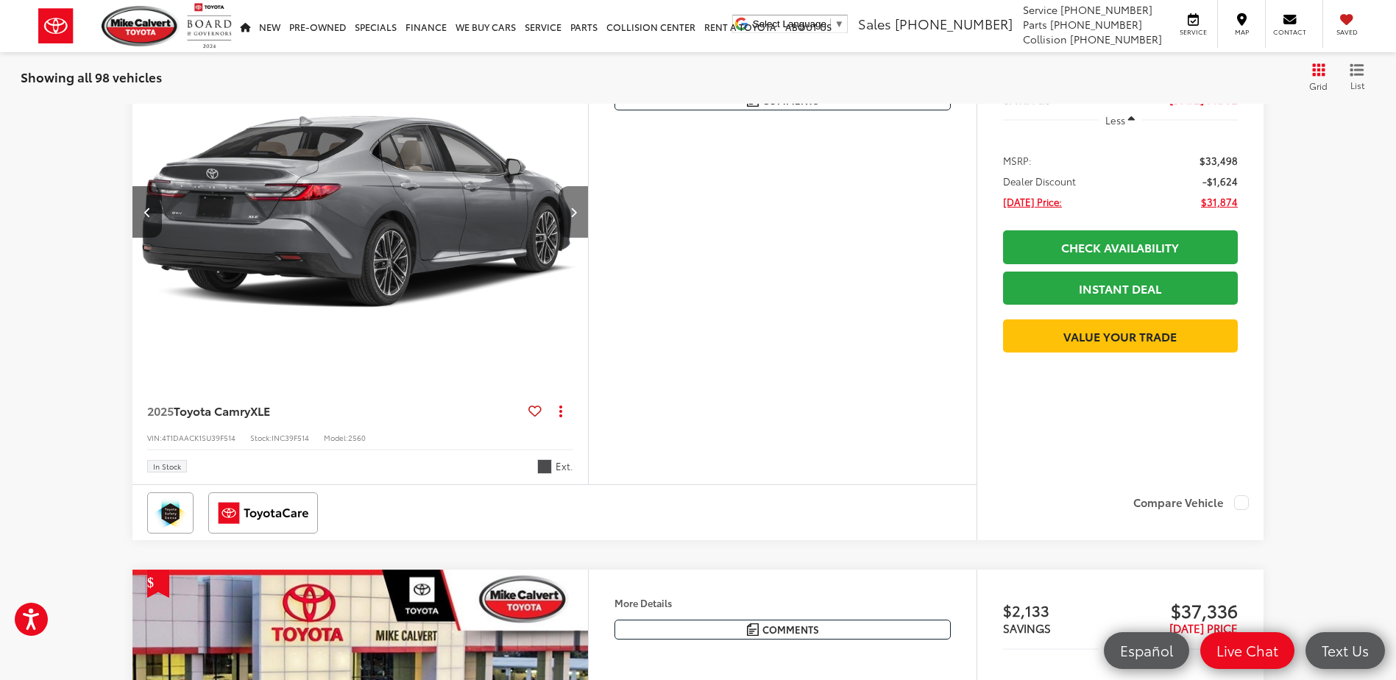
click at [574, 207] on icon "Next image" at bounding box center [573, 212] width 7 height 10
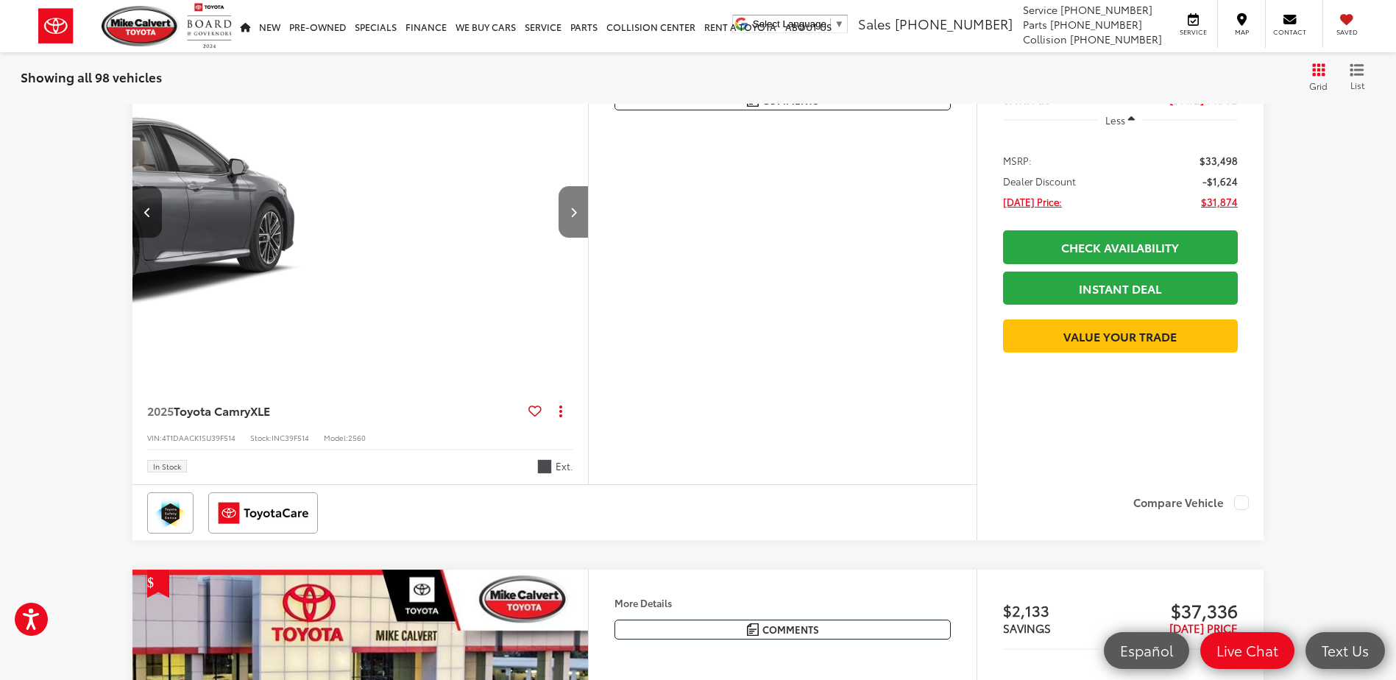
scroll to position [0, 1374]
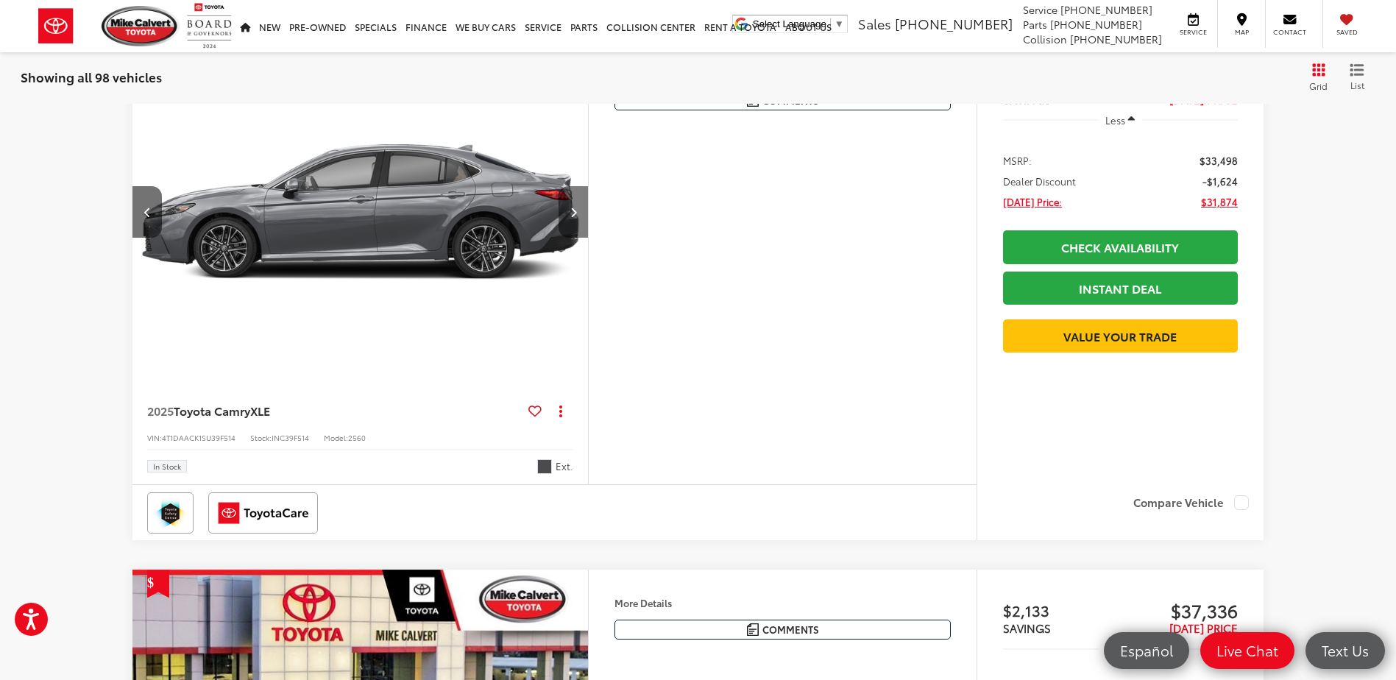
click at [574, 207] on icon "Next image" at bounding box center [573, 212] width 7 height 10
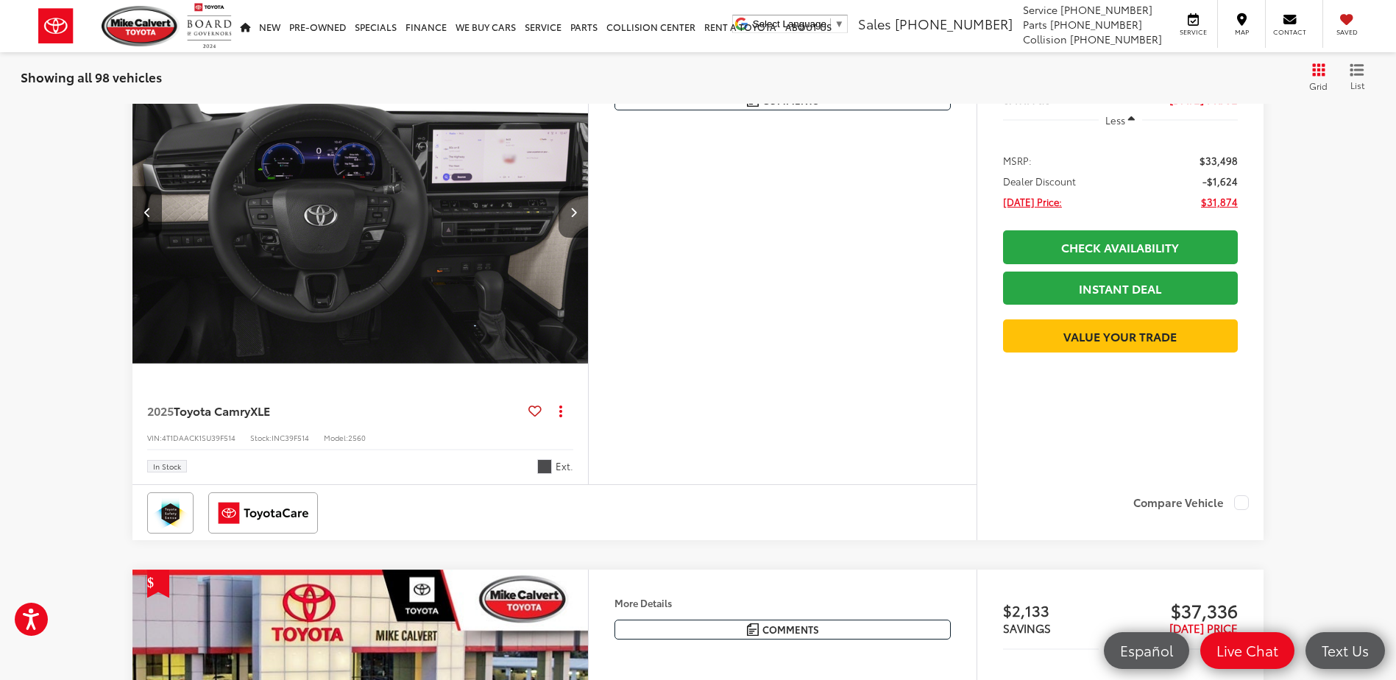
click at [574, 207] on icon "Next image" at bounding box center [573, 212] width 7 height 10
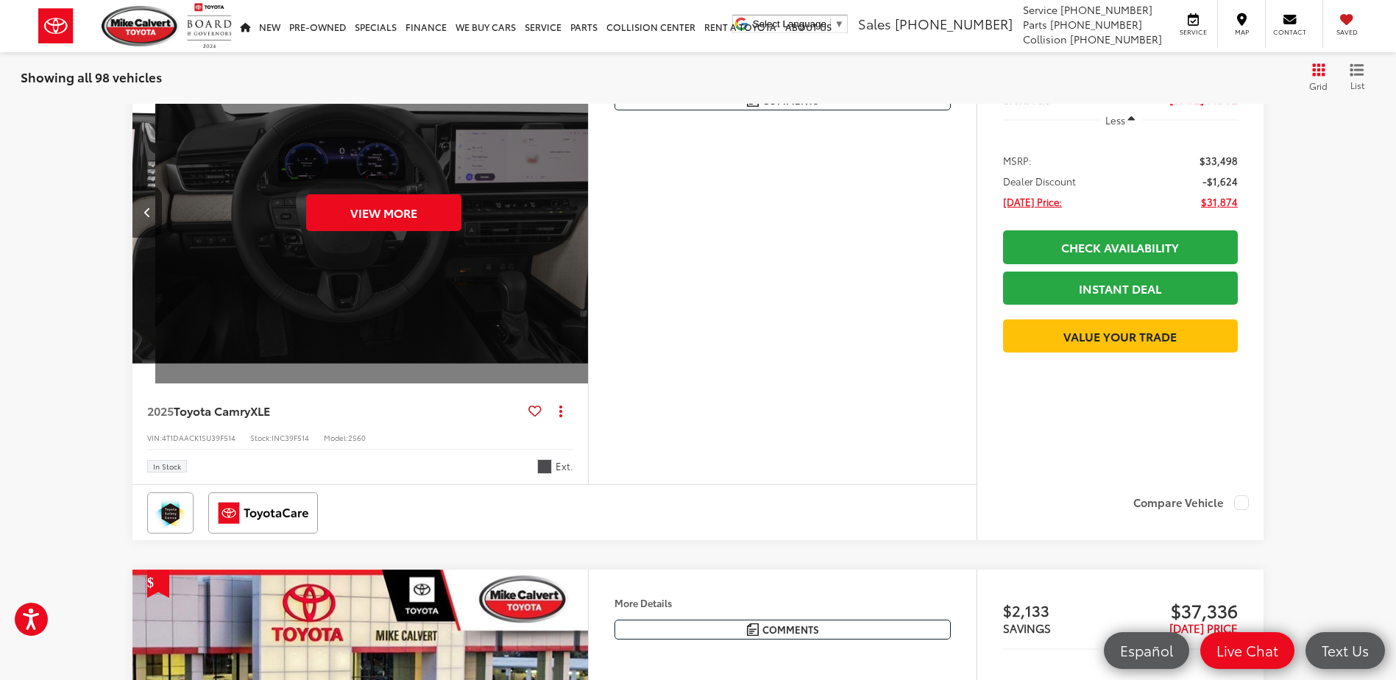
scroll to position [0, 2289]
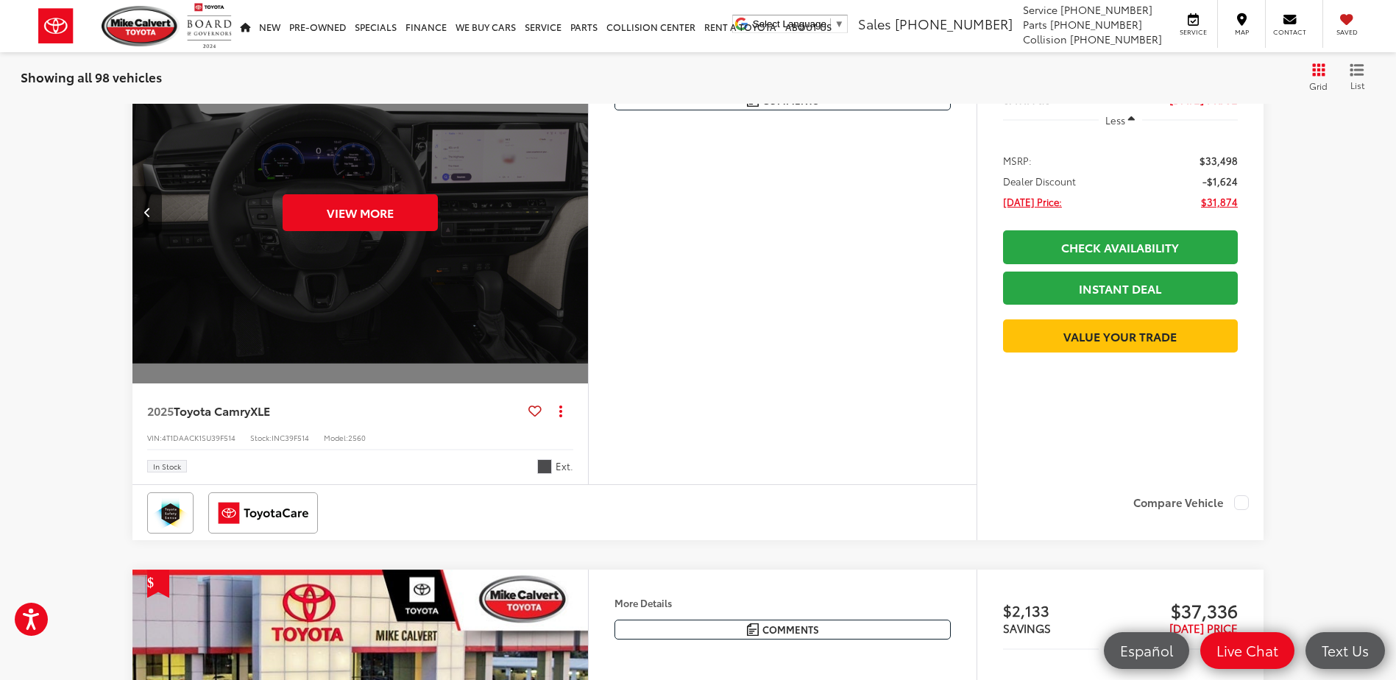
click at [574, 193] on div "View More" at bounding box center [361, 212] width 458 height 344
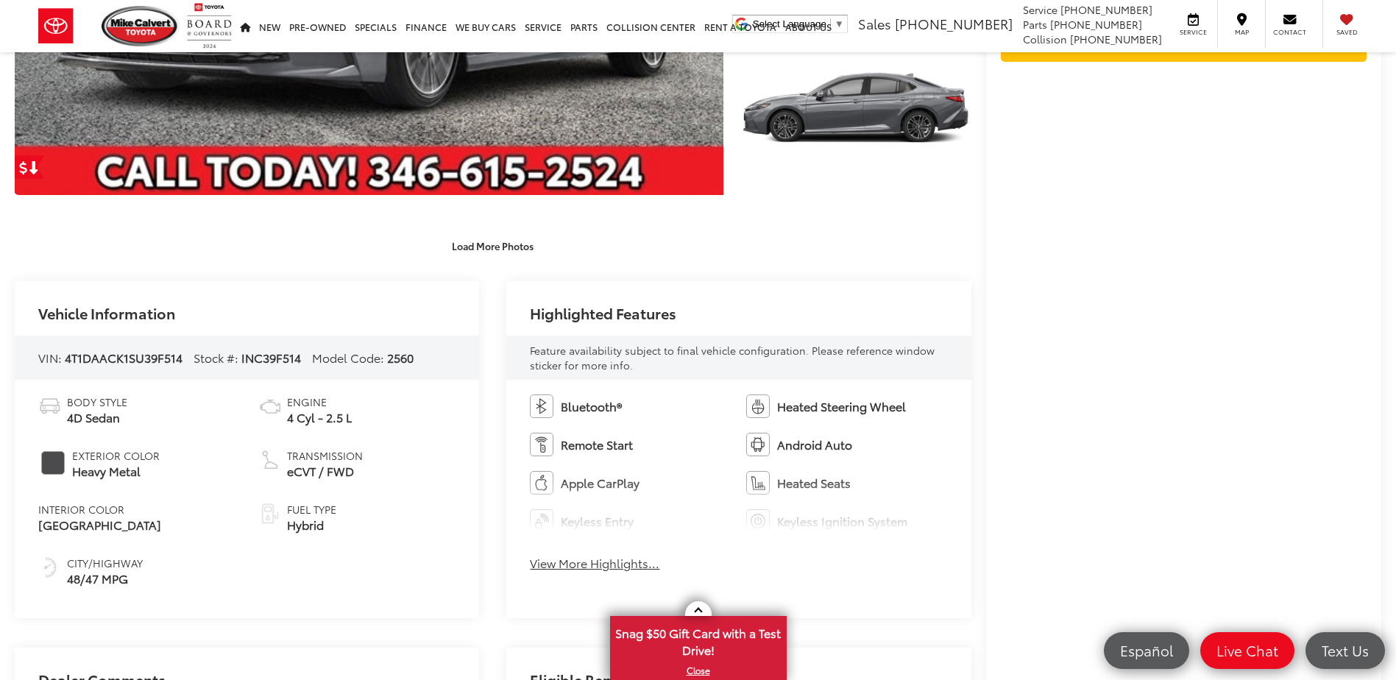
scroll to position [515, 0]
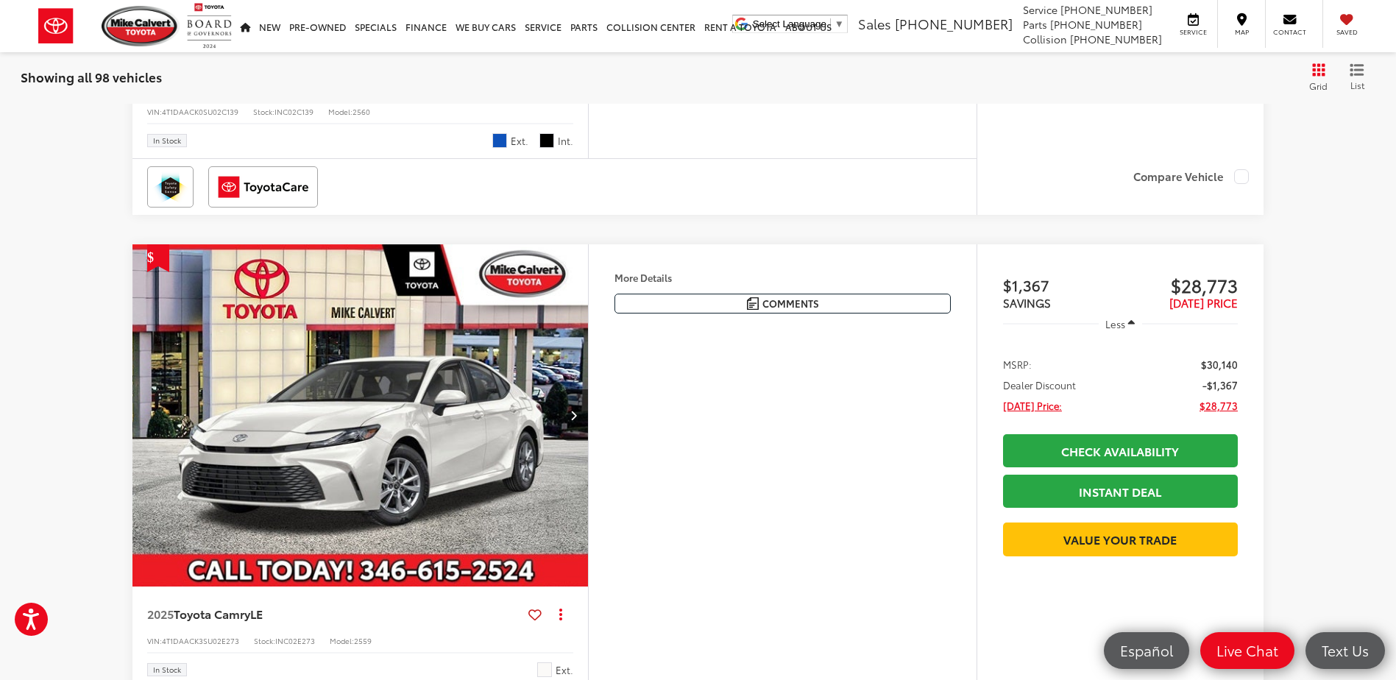
scroll to position [4775, 0]
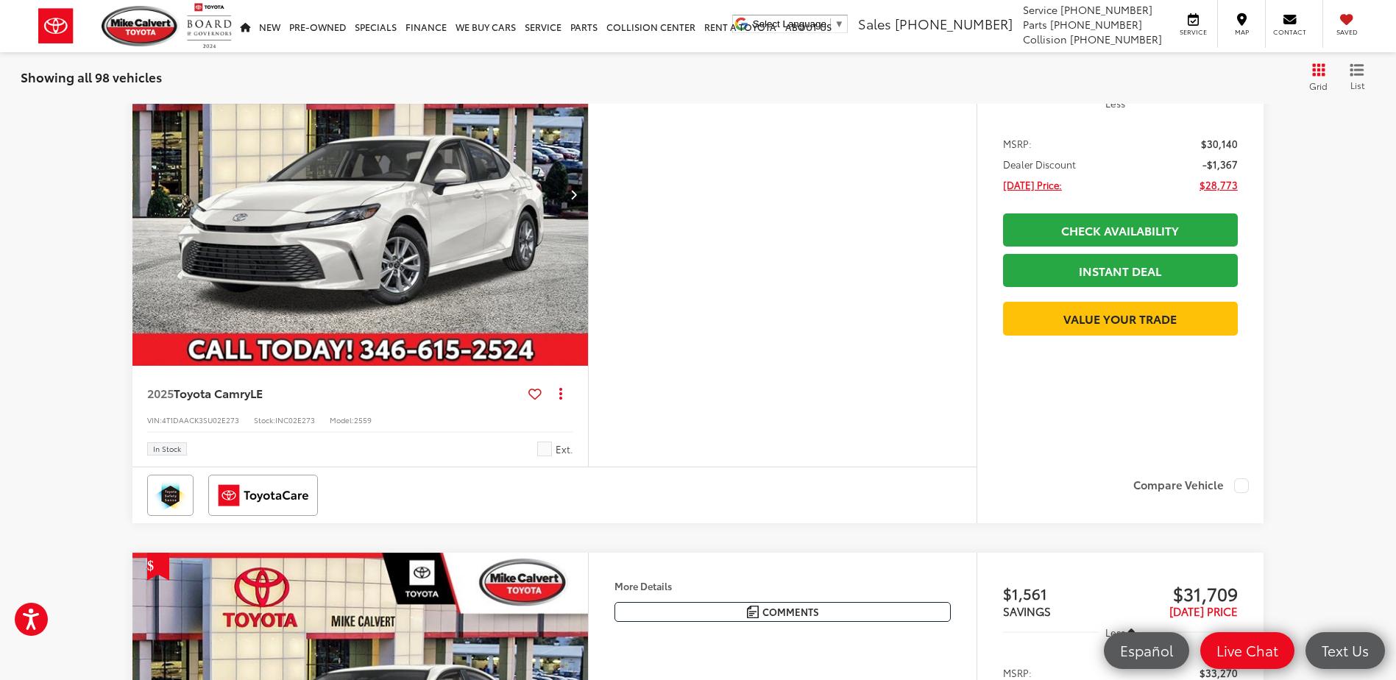
click at [575, 189] on icon "Next image" at bounding box center [573, 194] width 7 height 10
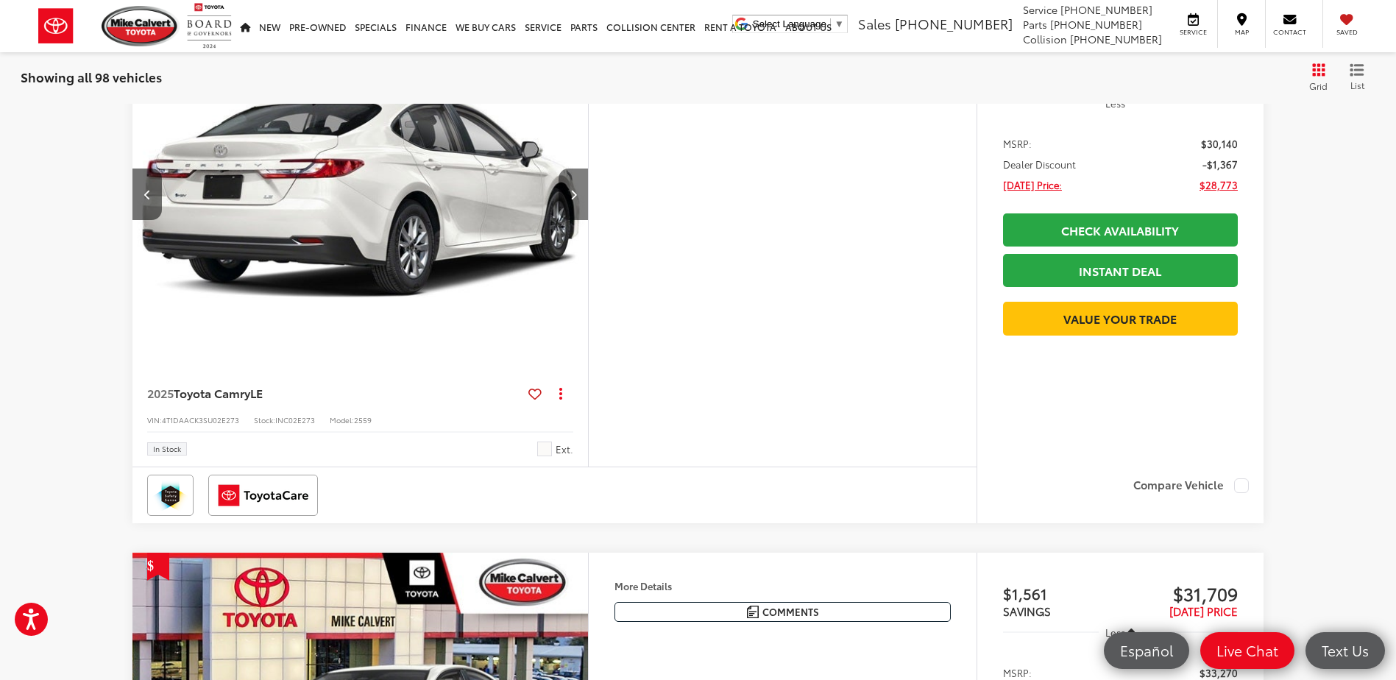
click at [573, 189] on icon "Next image" at bounding box center [573, 194] width 7 height 10
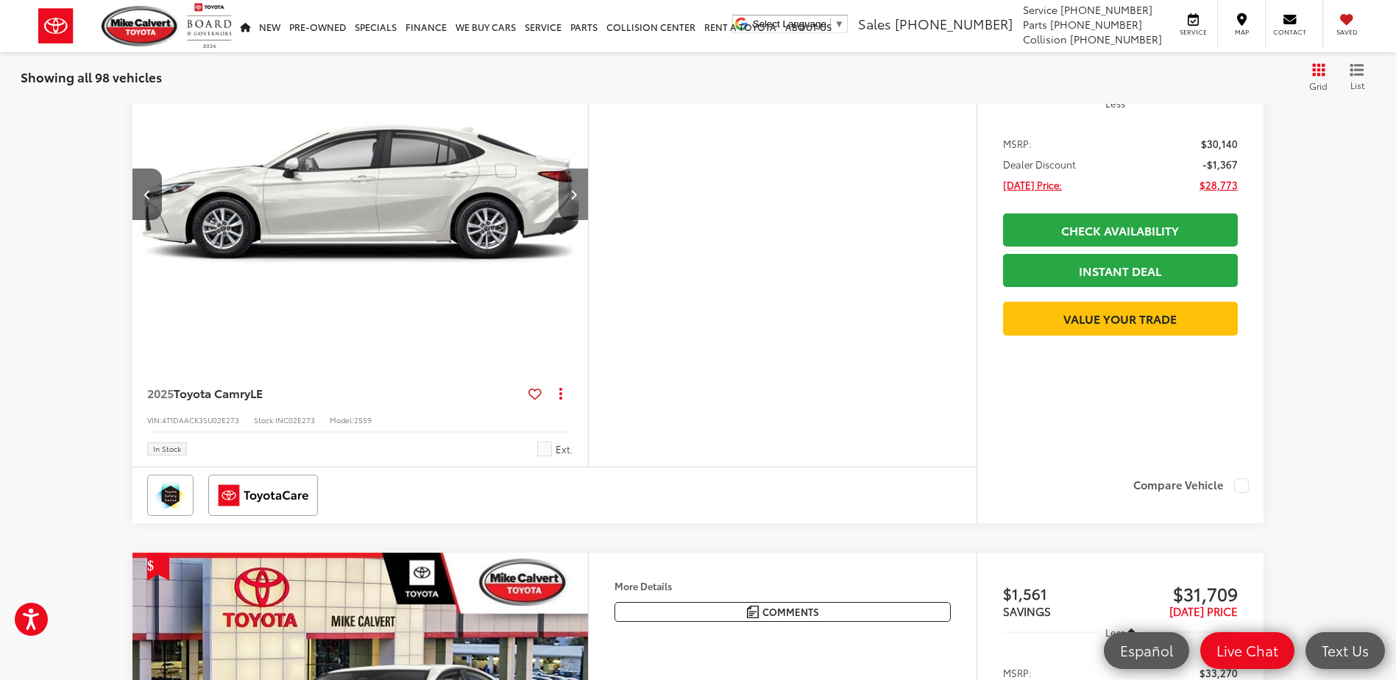
click at [573, 189] on icon "Next image" at bounding box center [573, 194] width 7 height 10
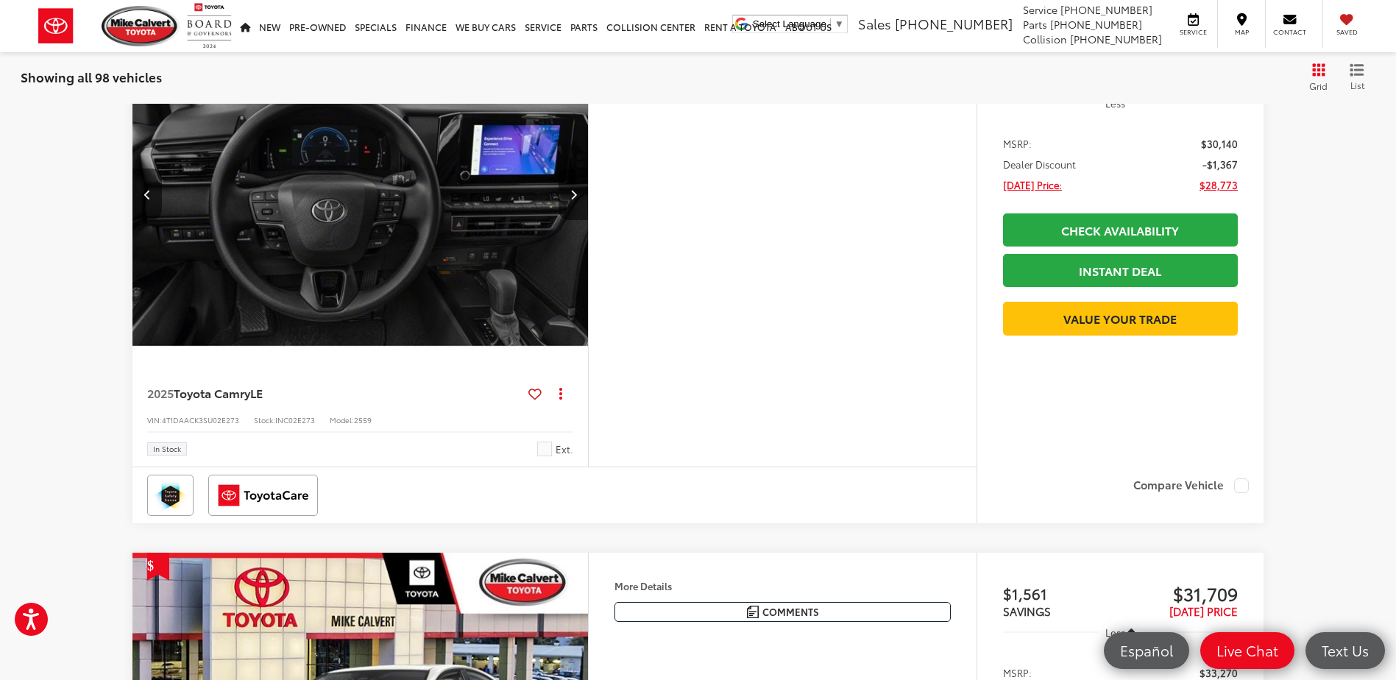
click at [572, 189] on icon "Next image" at bounding box center [573, 194] width 7 height 10
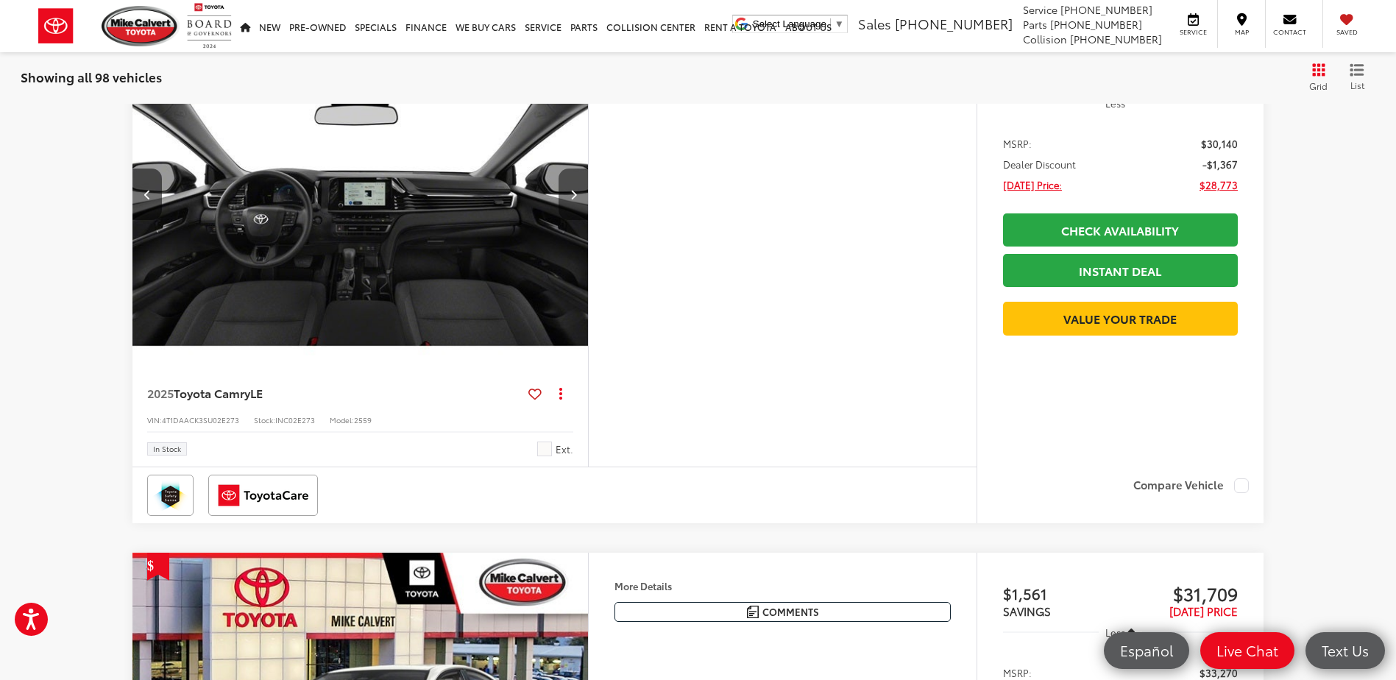
click at [572, 189] on icon "Next image" at bounding box center [573, 194] width 7 height 10
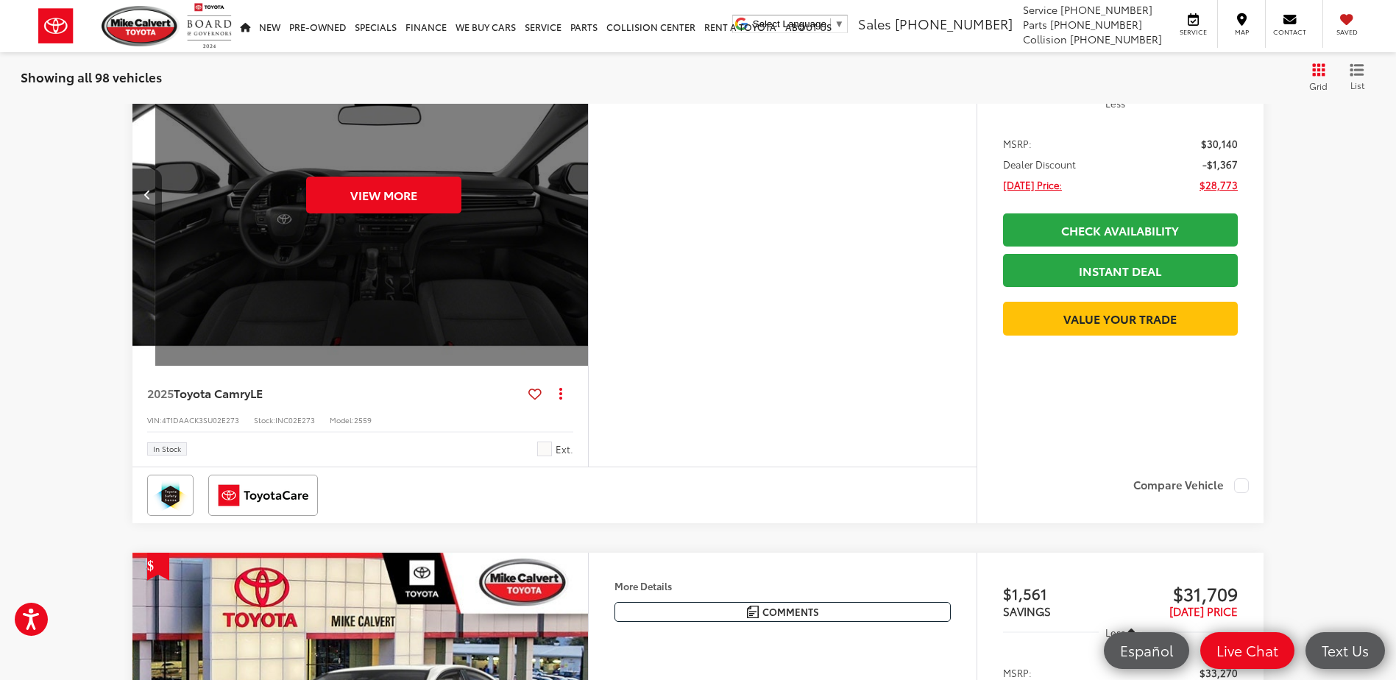
scroll to position [0, 2289]
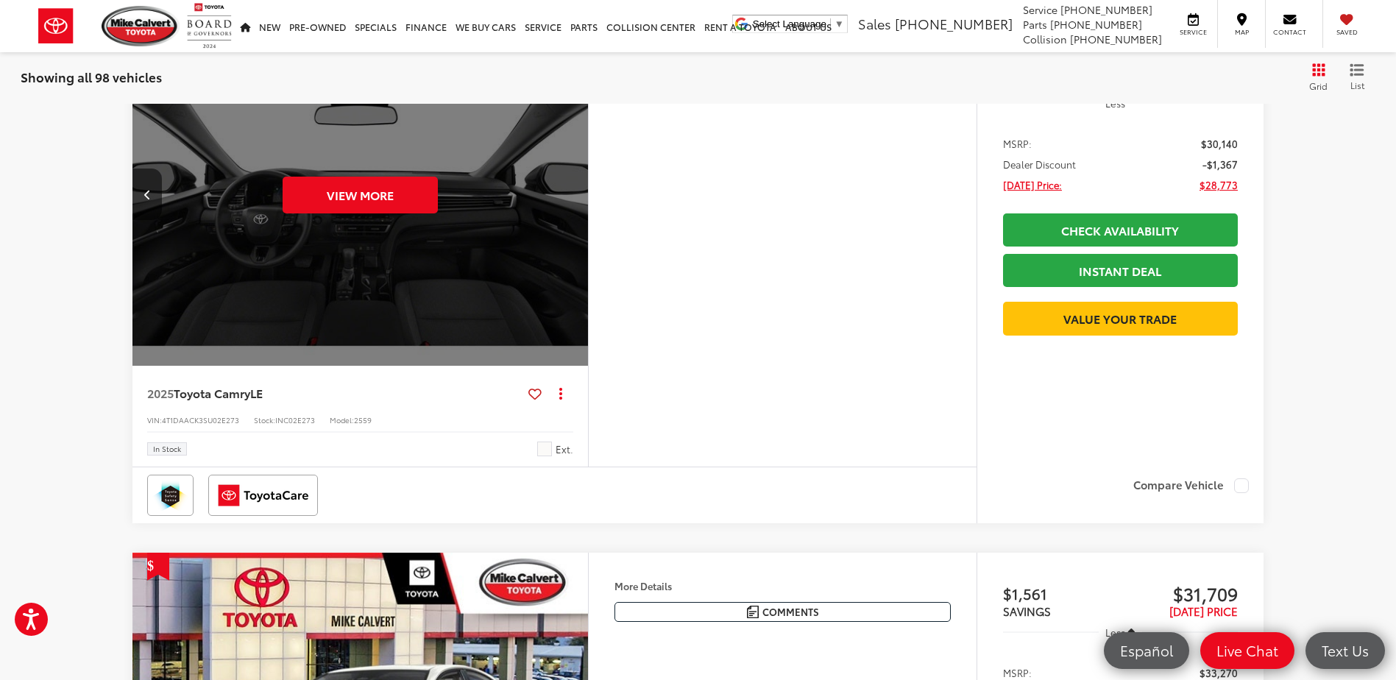
click at [546, 177] on div "View More" at bounding box center [361, 196] width 458 height 344
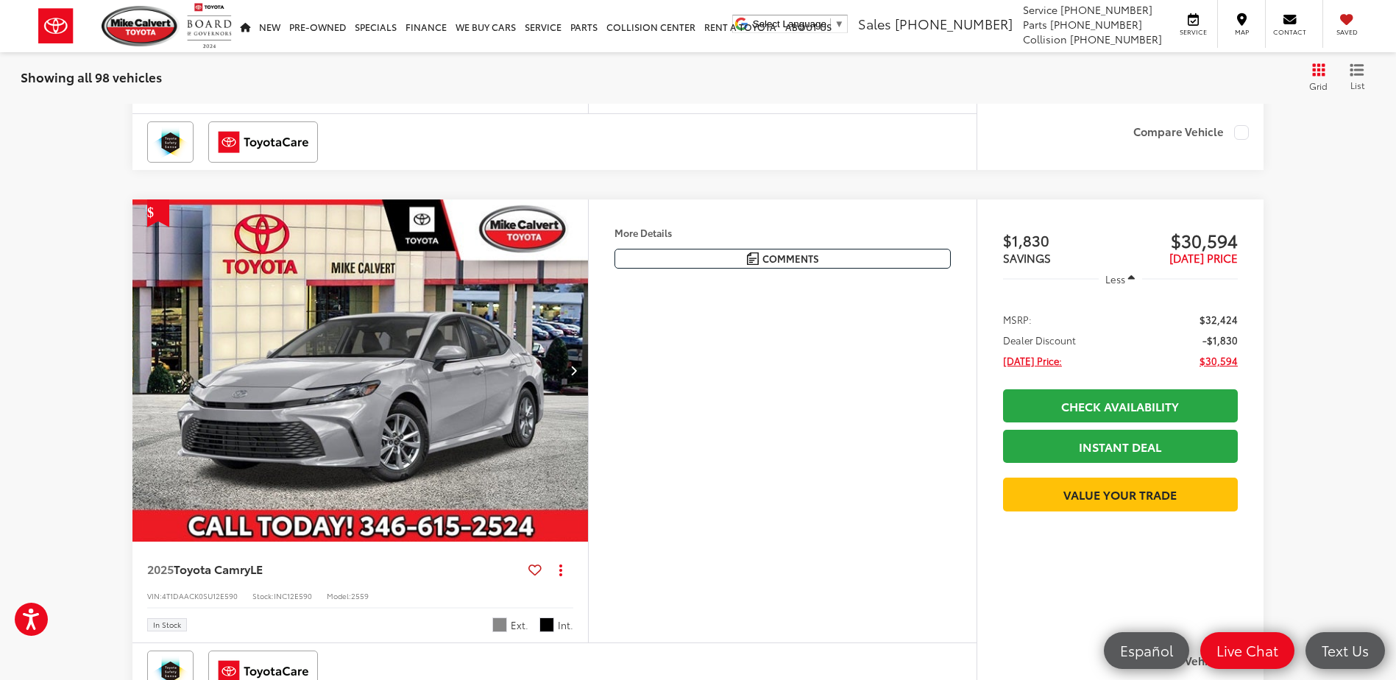
scroll to position [5731, 0]
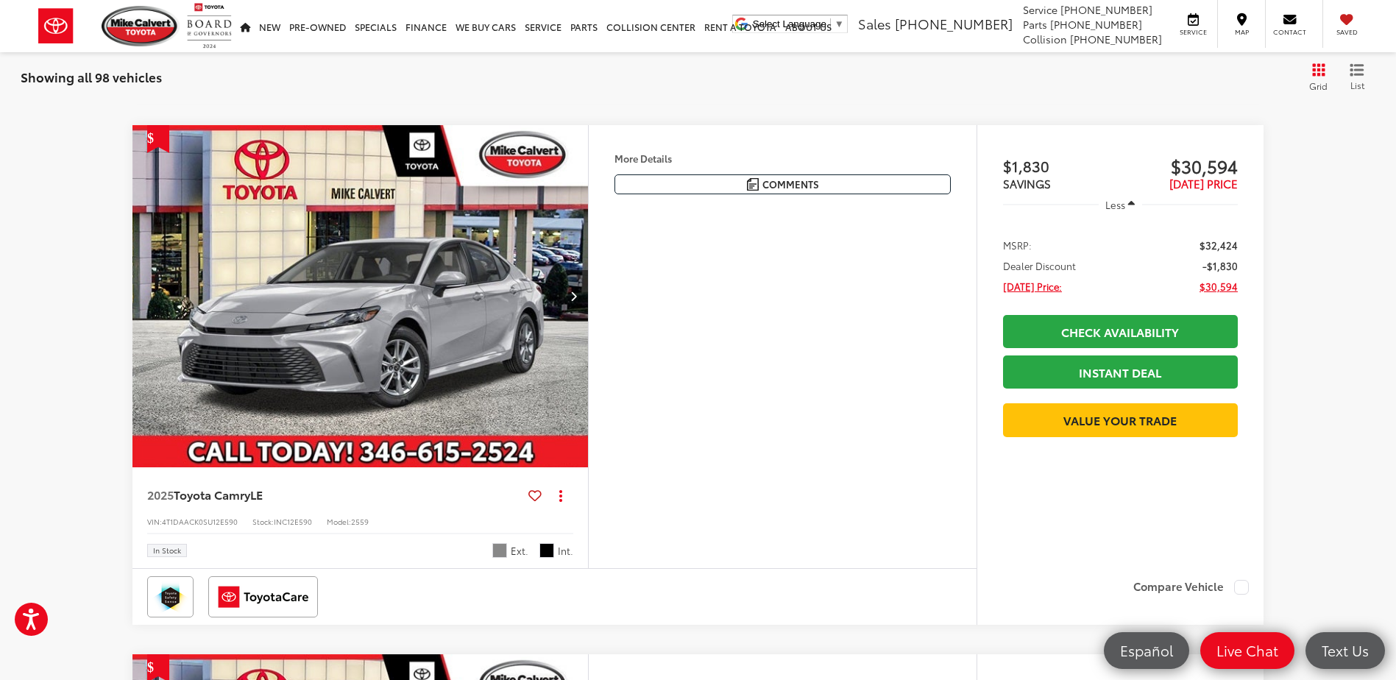
click at [570, 291] on icon "Next image" at bounding box center [573, 296] width 7 height 10
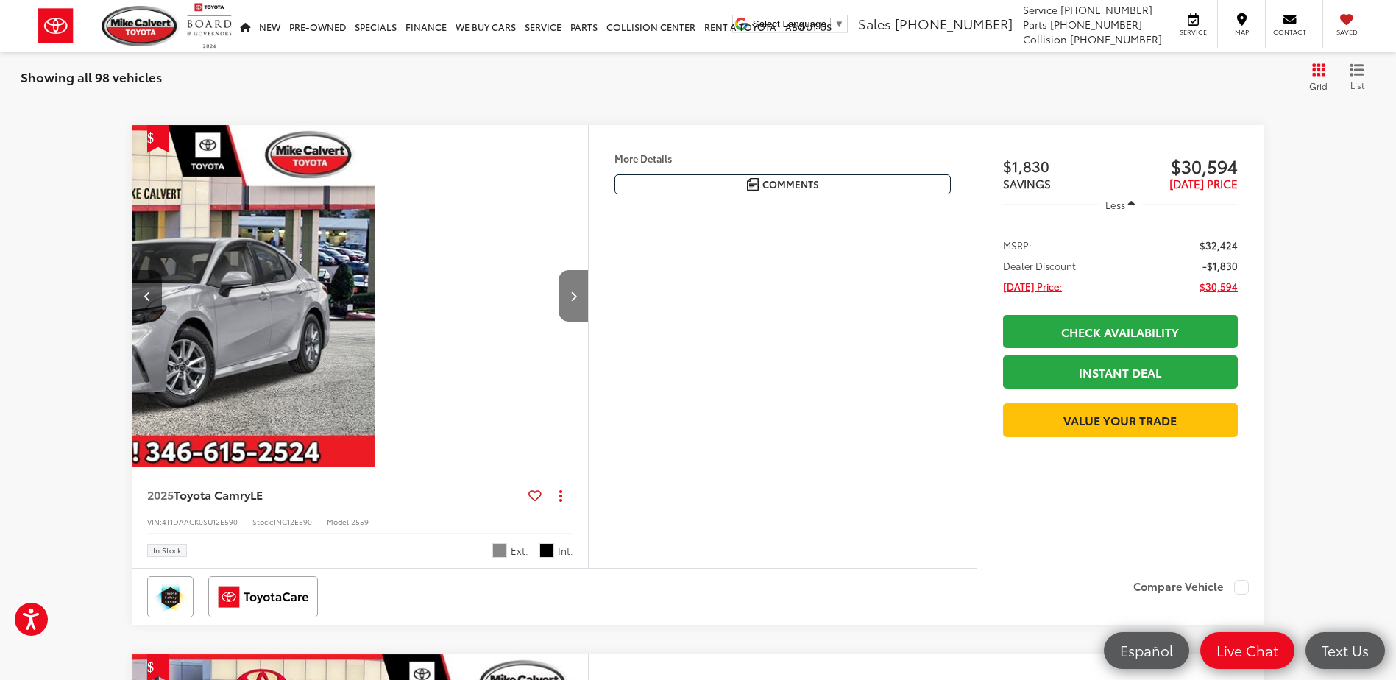
scroll to position [0, 458]
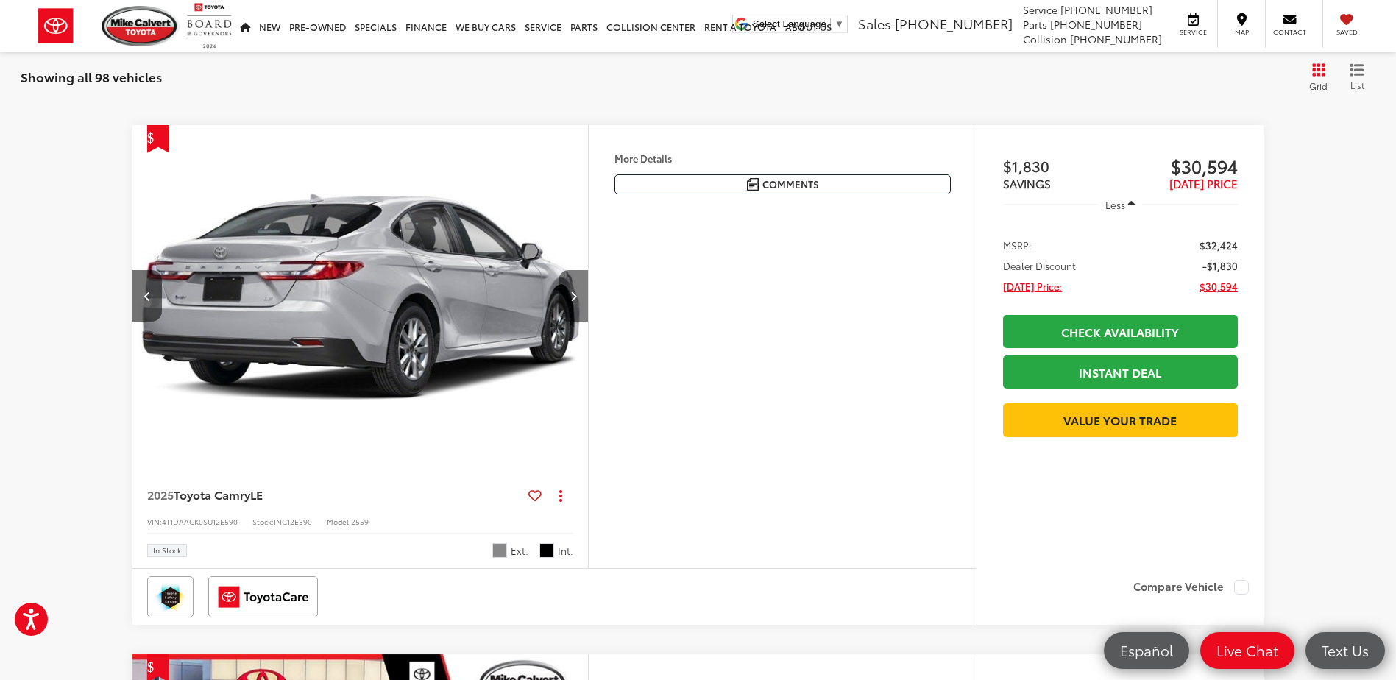
click at [575, 291] on icon "Next image" at bounding box center [573, 296] width 7 height 10
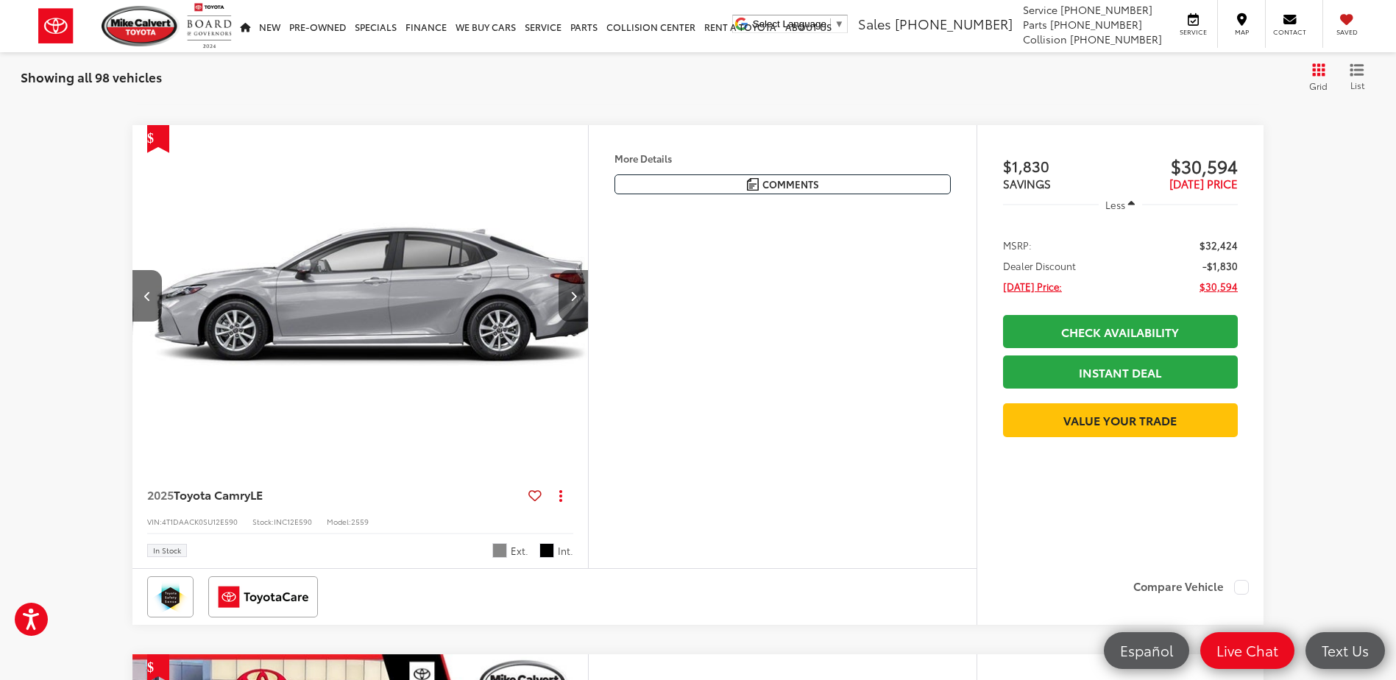
scroll to position [0, 916]
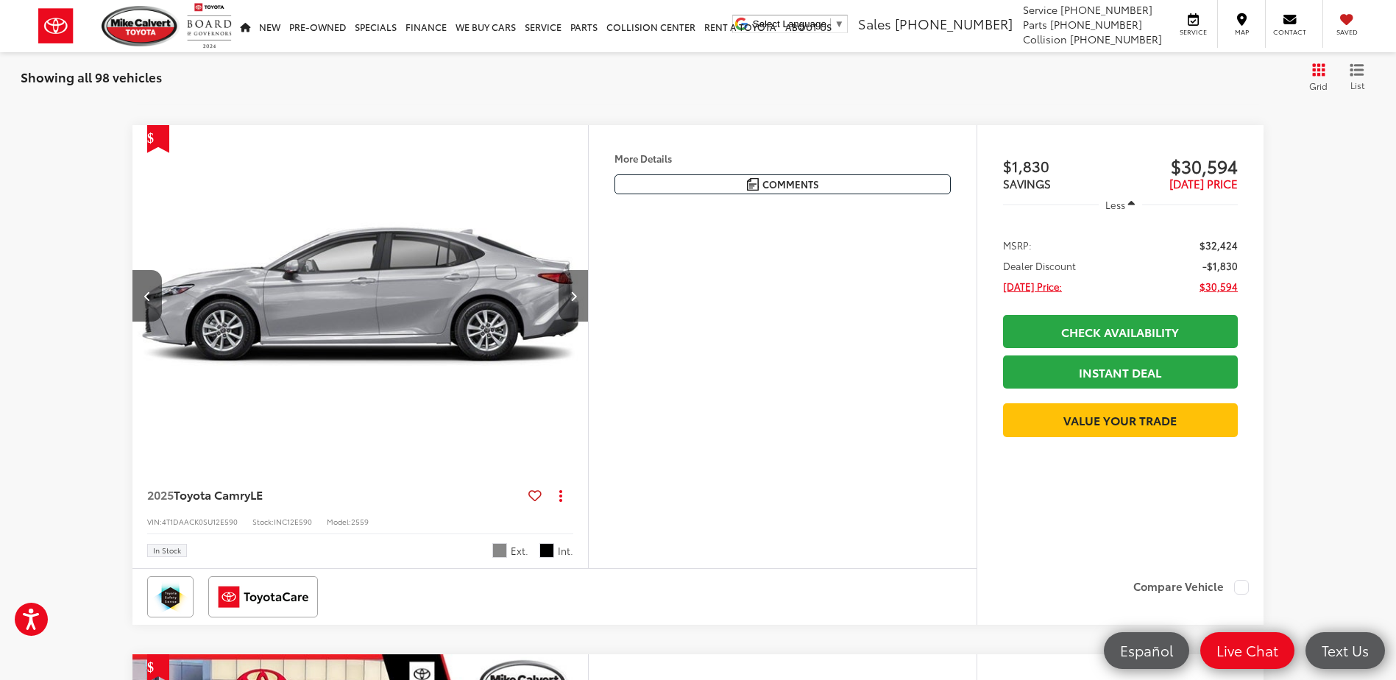
click at [575, 291] on icon "Next image" at bounding box center [573, 296] width 7 height 10
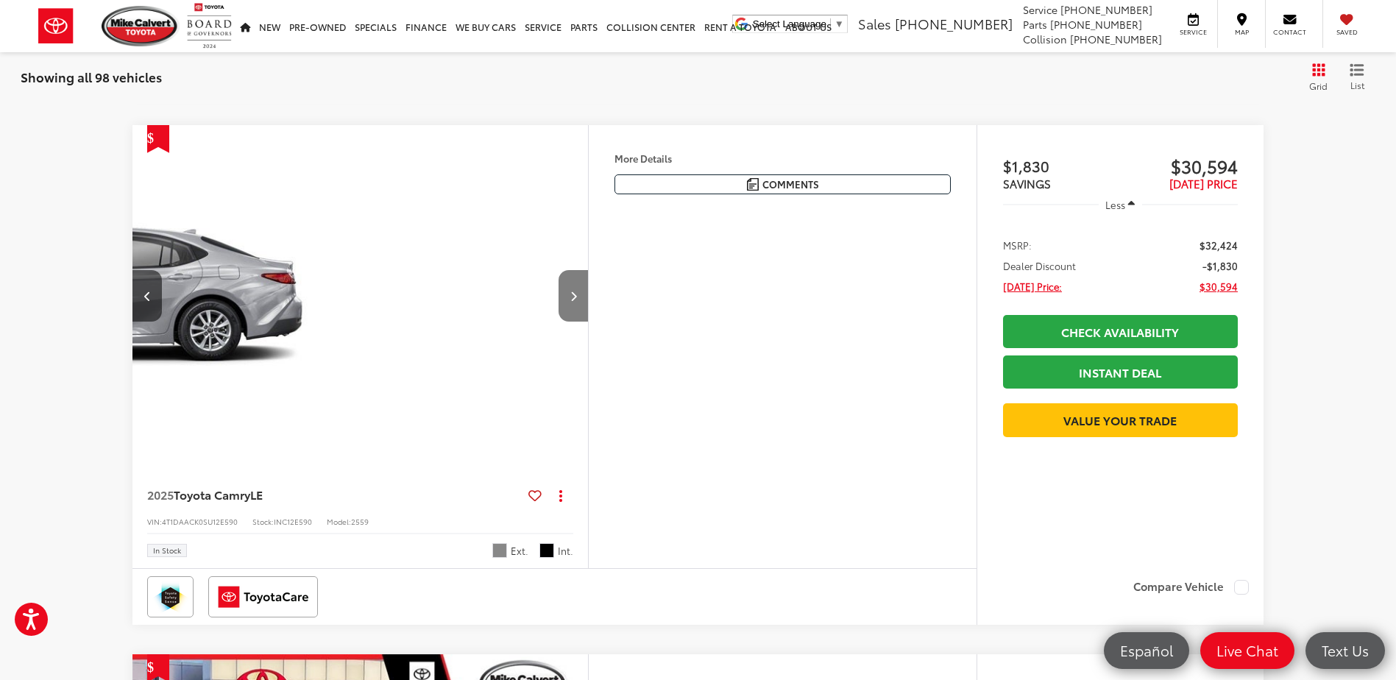
scroll to position [0, 1374]
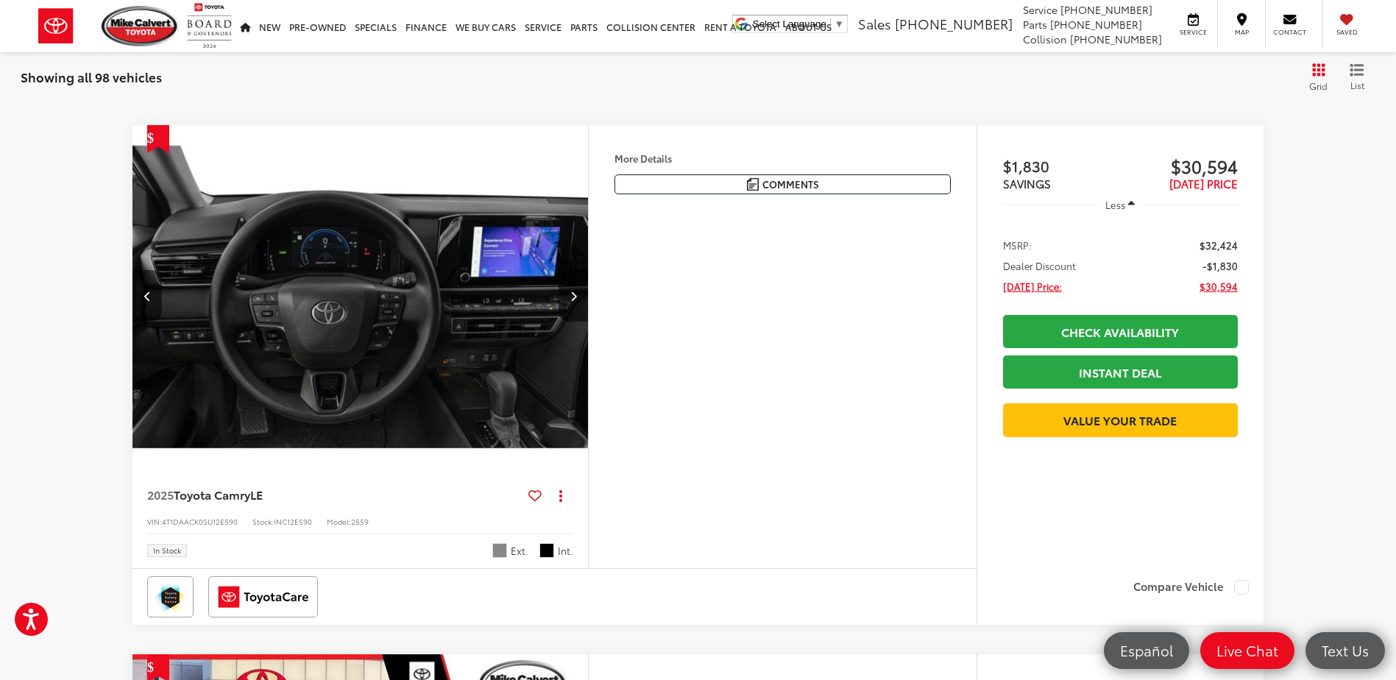
click at [374, 284] on img "2025 Toyota Camry LE 3" at bounding box center [361, 297] width 458 height 344
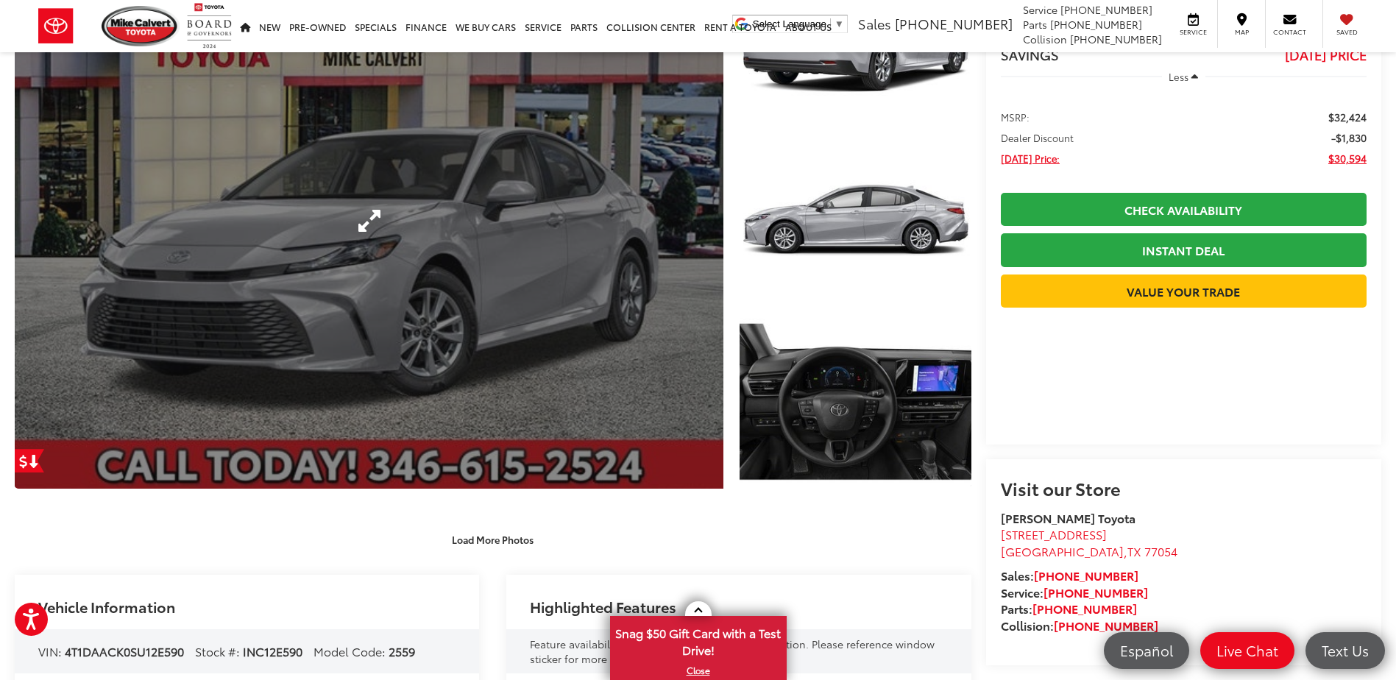
scroll to position [147, 0]
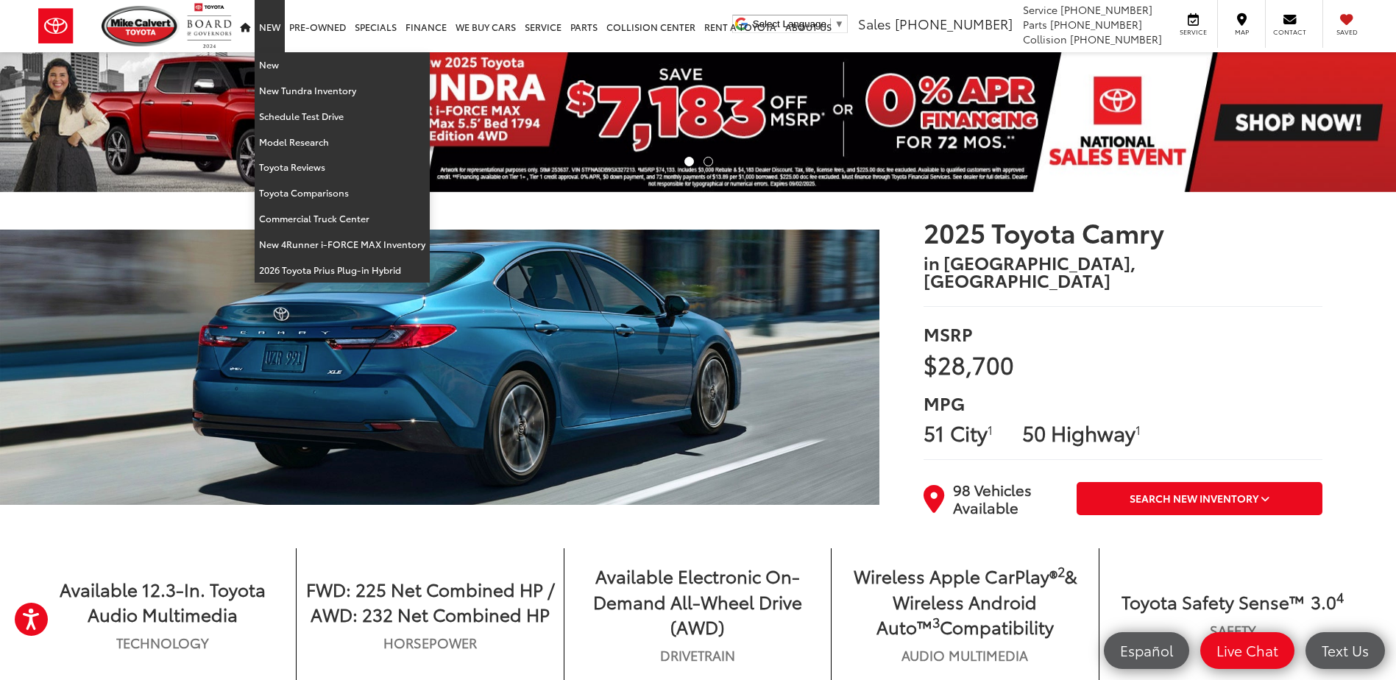
click at [276, 29] on link "New" at bounding box center [270, 26] width 30 height 52
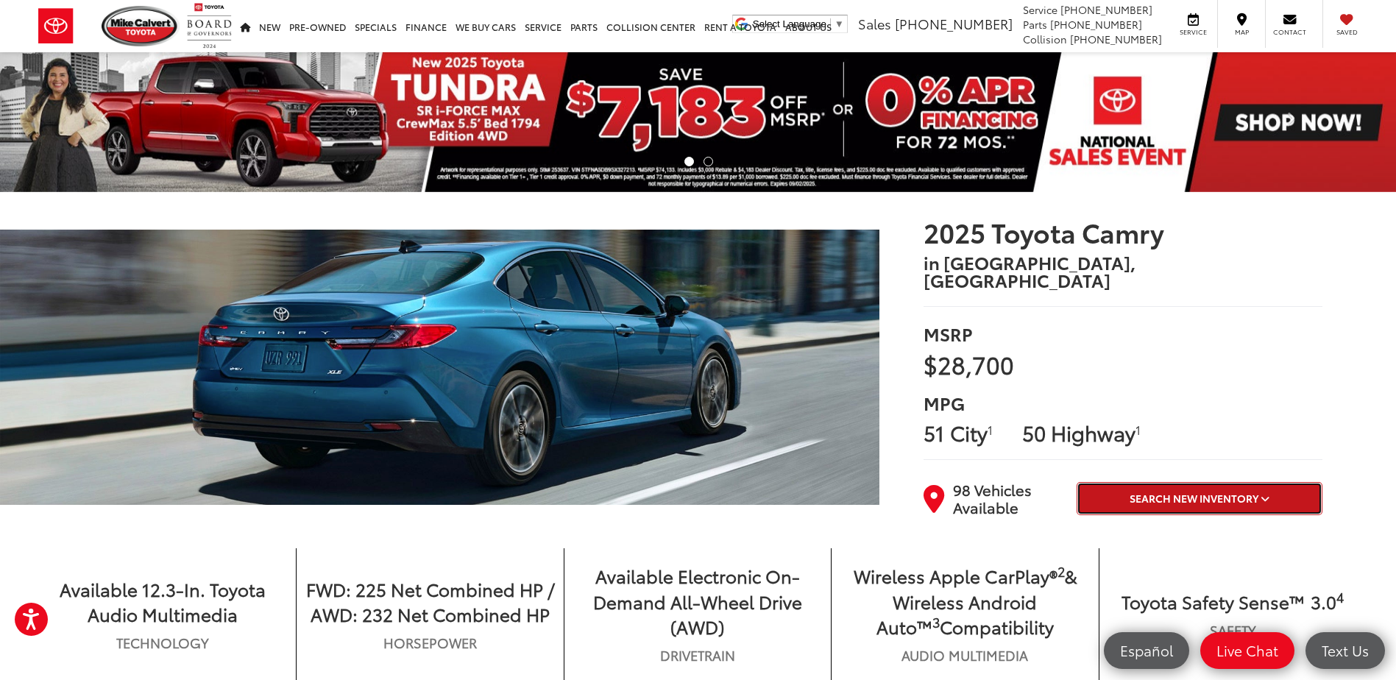
click at [1190, 491] on span "Search New Inventory" at bounding box center [1193, 498] width 129 height 15
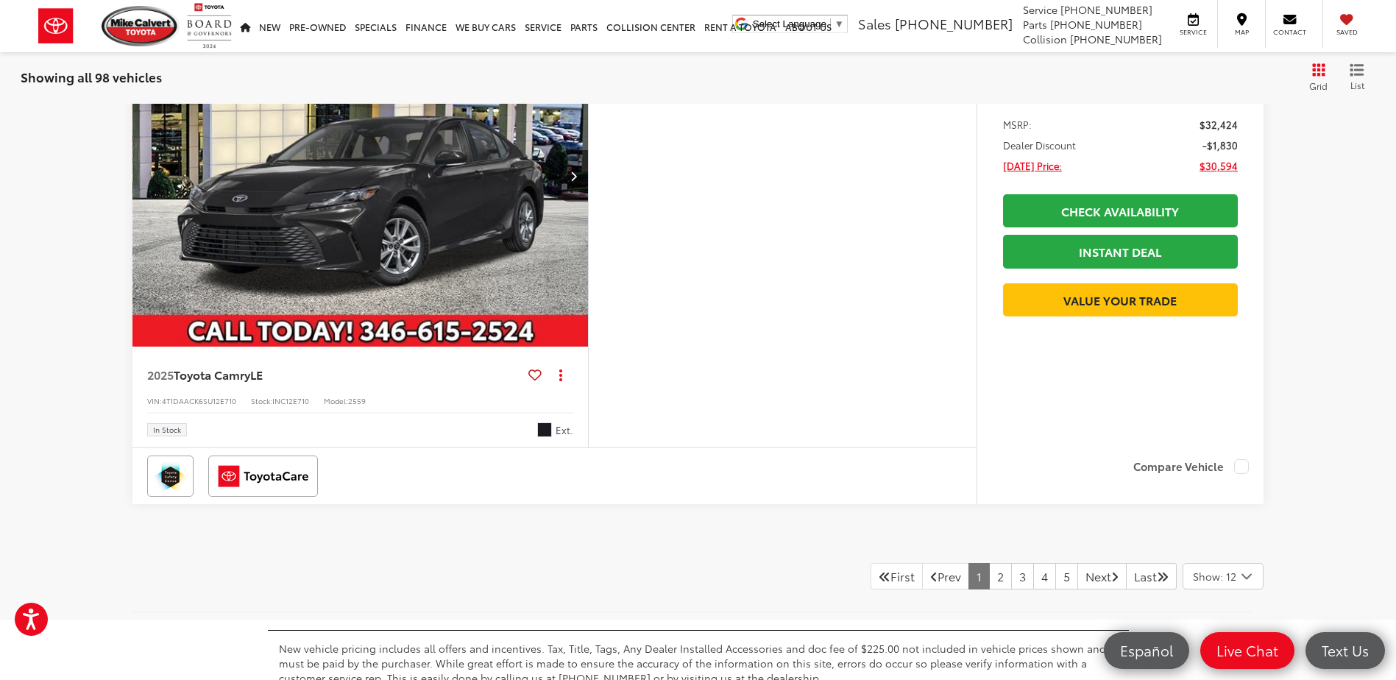
scroll to position [8188, 0]
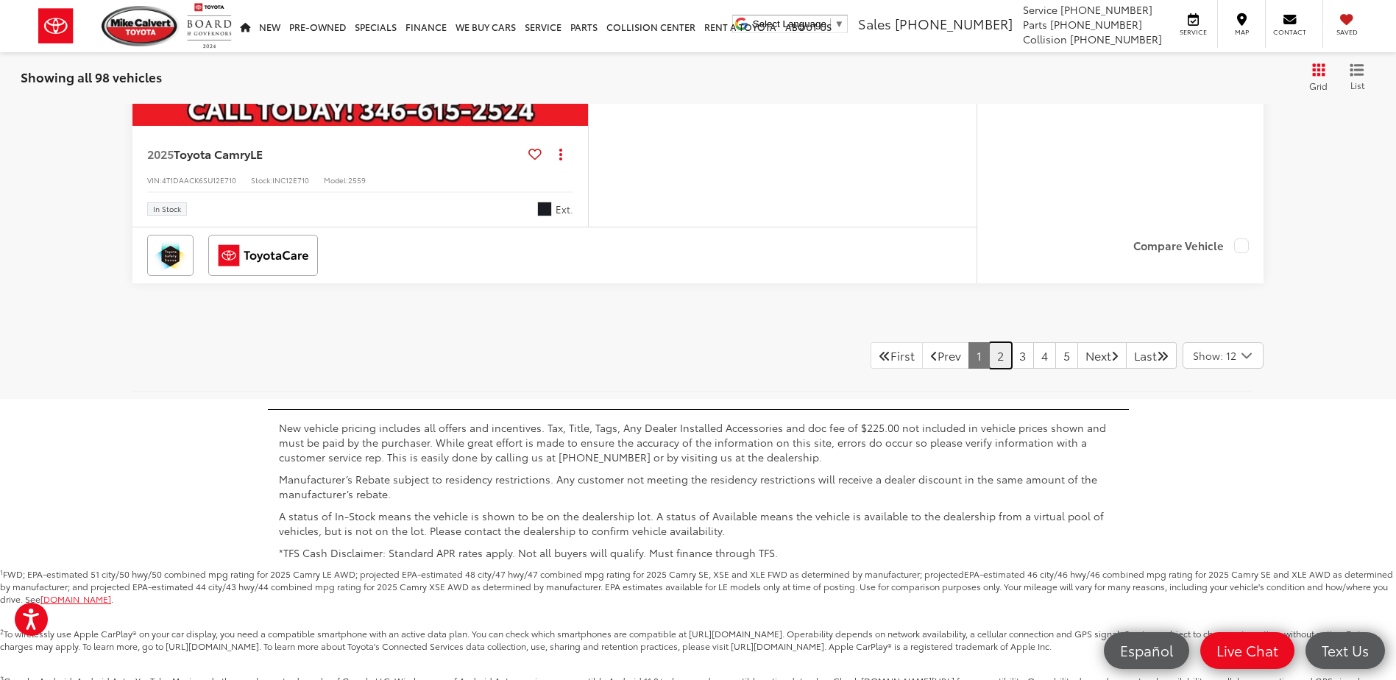
click at [989, 342] on link "2" at bounding box center [1000, 355] width 23 height 26
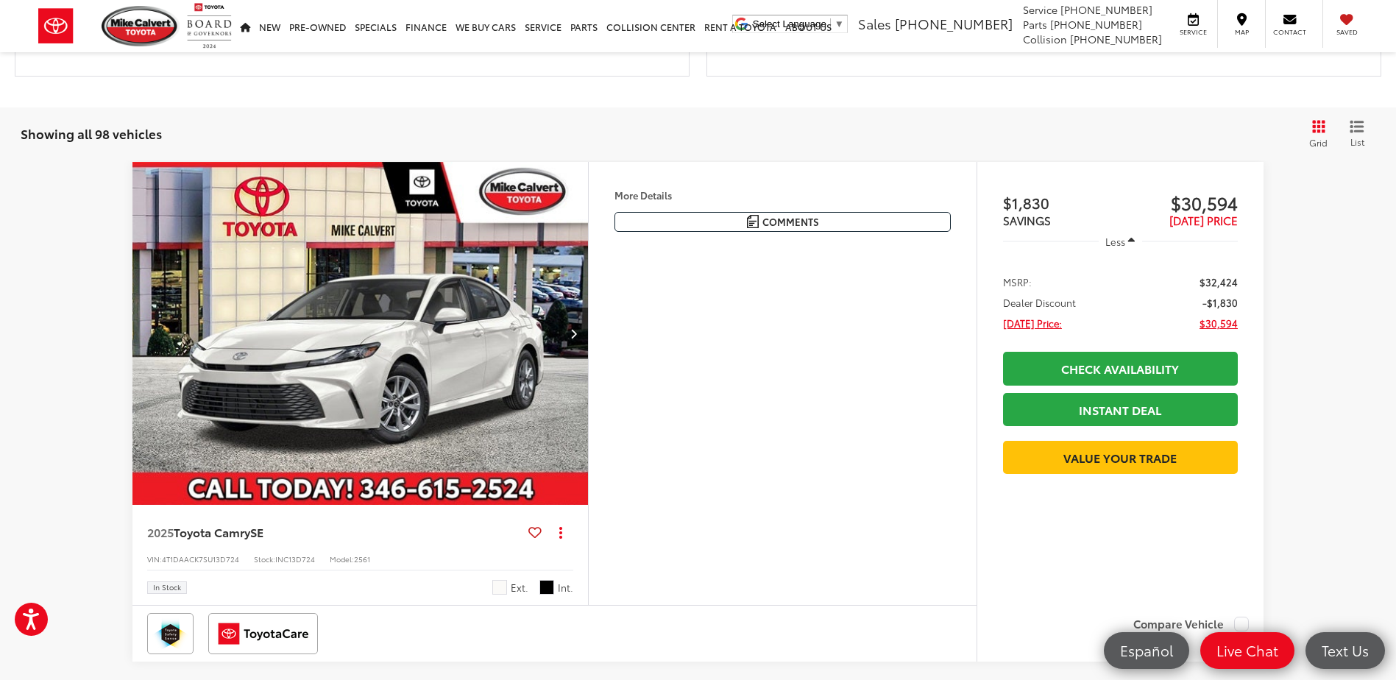
scroll to position [2053, 0]
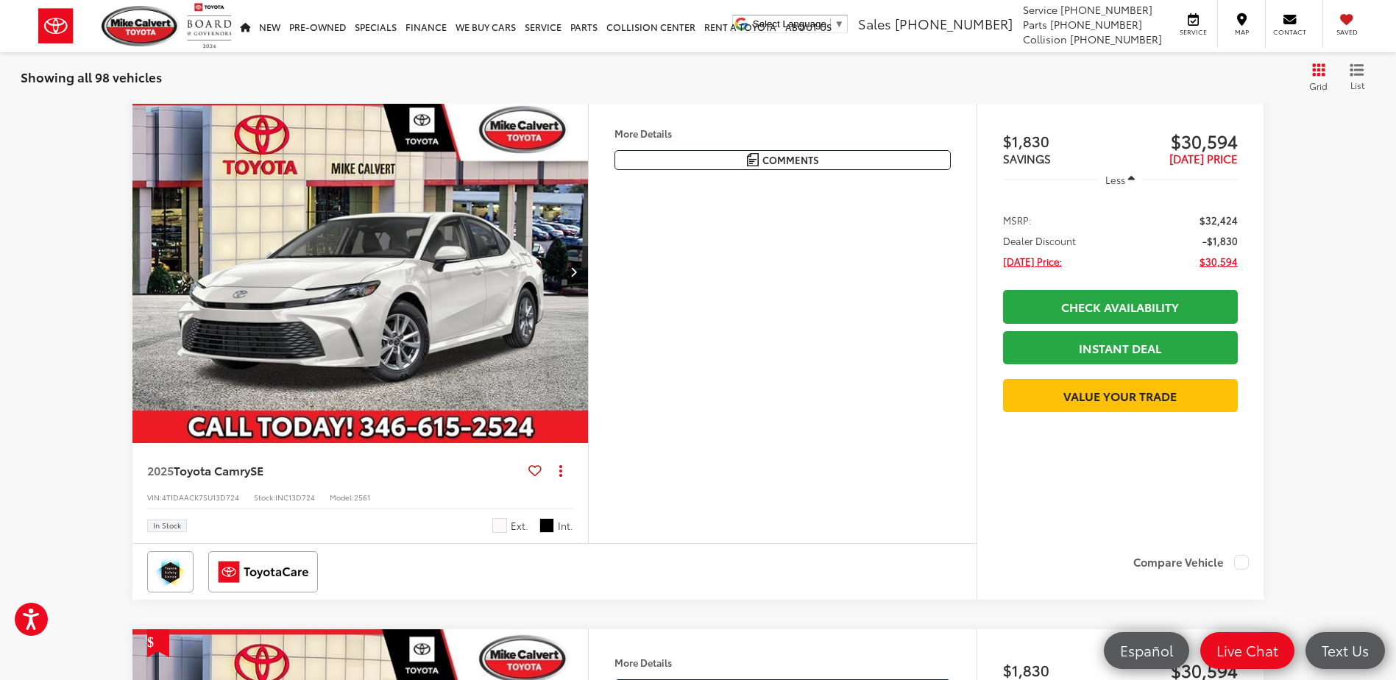
click at [660, 128] on h4 "More Details" at bounding box center [782, 133] width 336 height 10
click at [411, 291] on img "2025 Toyota Camry SE 0" at bounding box center [361, 272] width 458 height 344
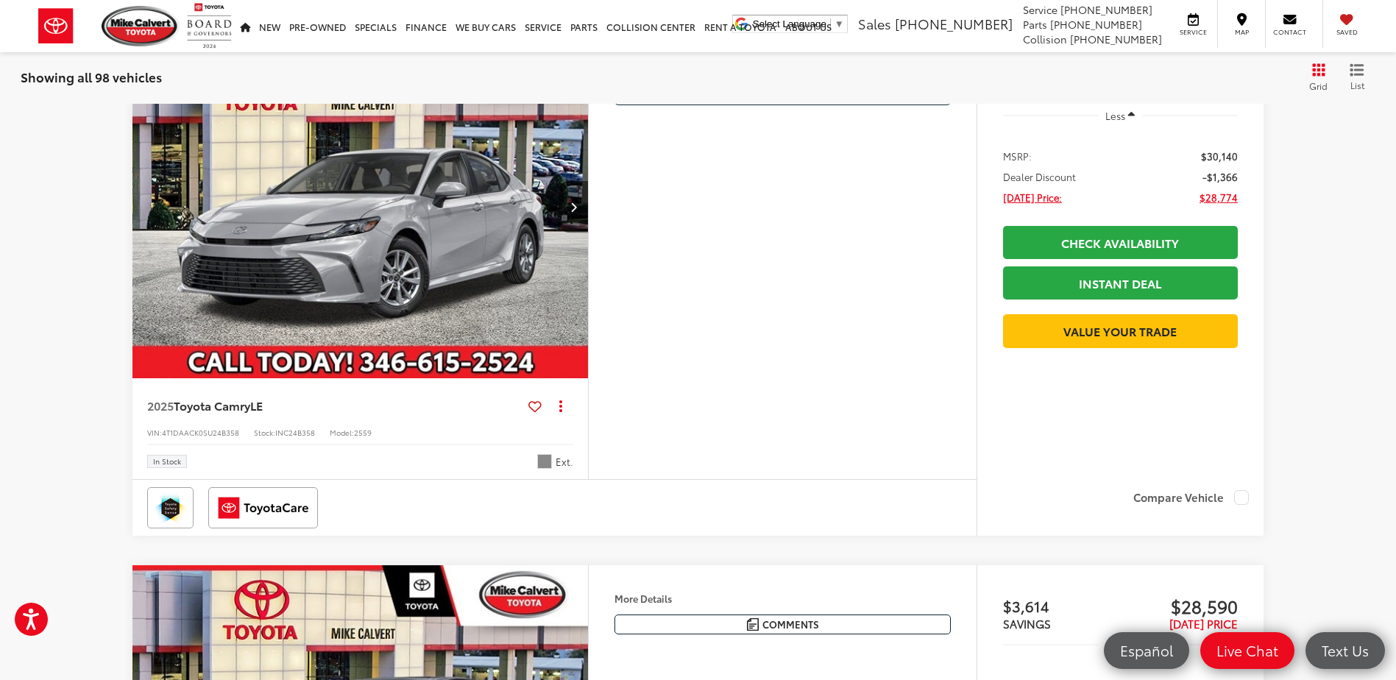
scroll to position [4260, 0]
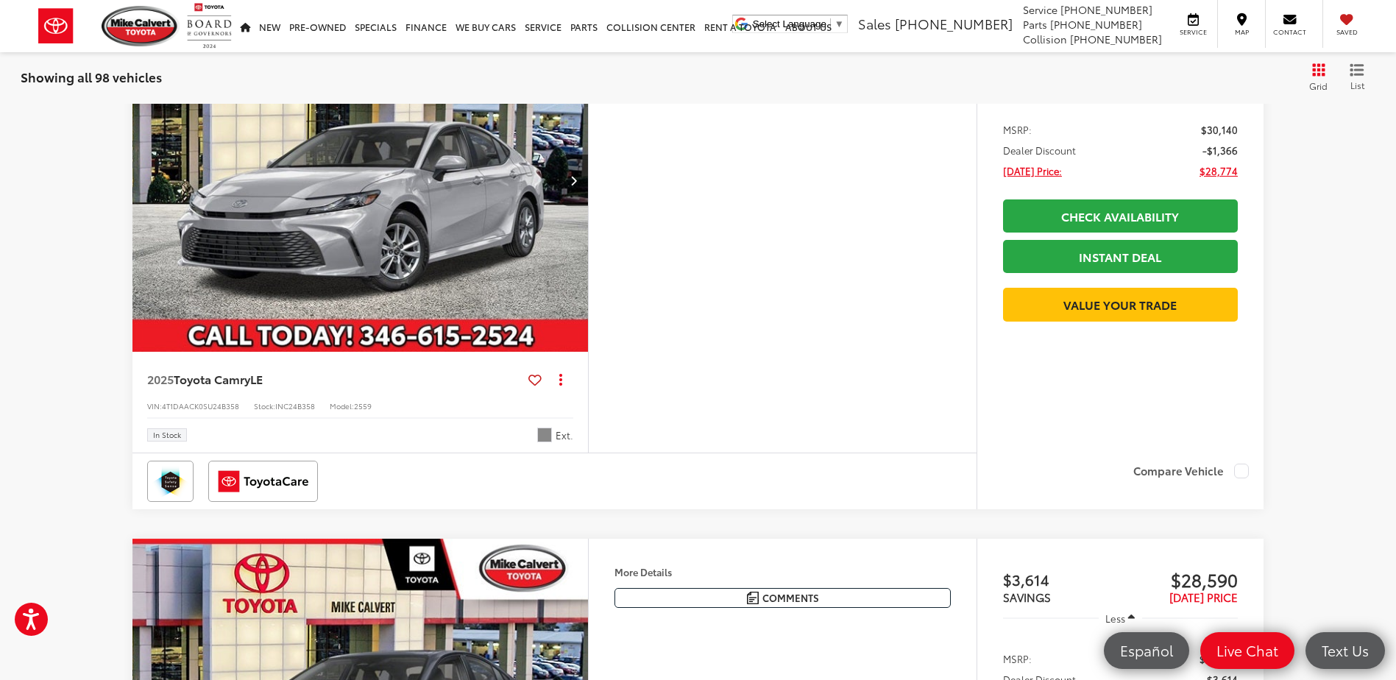
drag, startPoint x: 415, startPoint y: 210, endPoint x: 667, endPoint y: 255, distance: 256.2
click at [415, 210] on img "2025 Toyota Camry LE 0" at bounding box center [361, 182] width 458 height 344
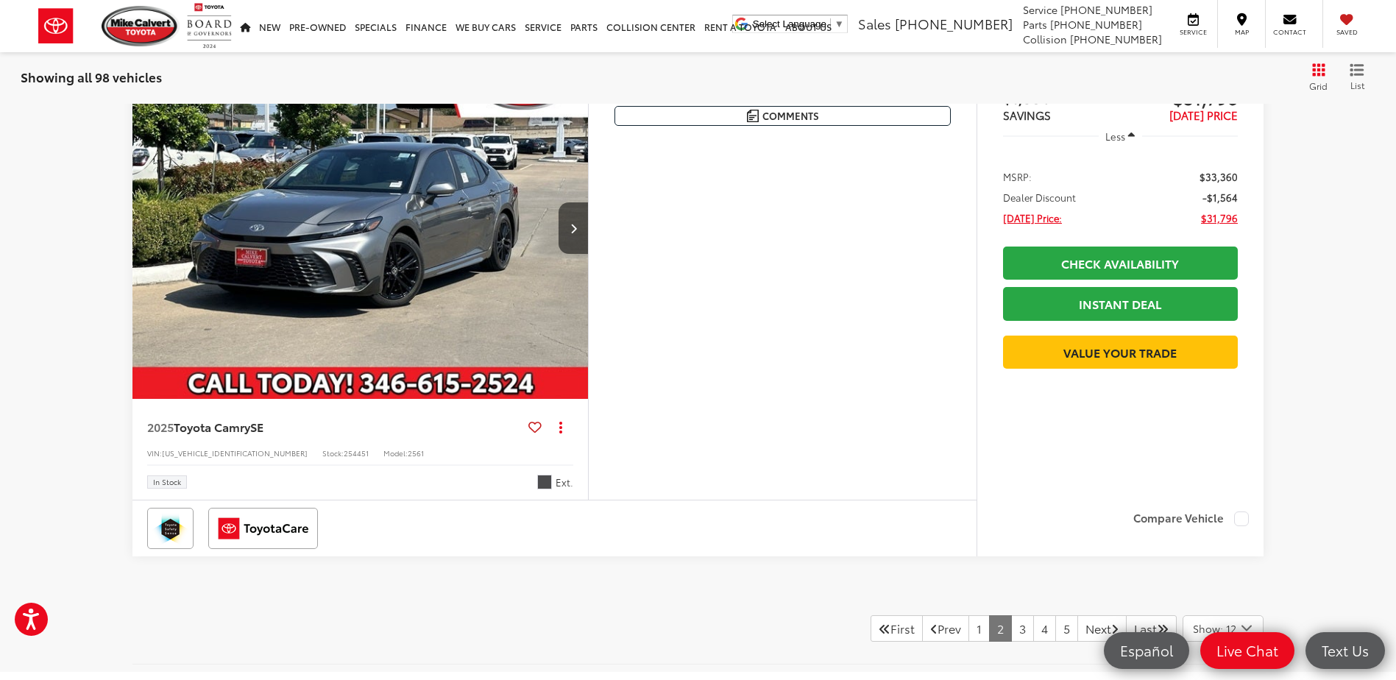
scroll to position [8012, 0]
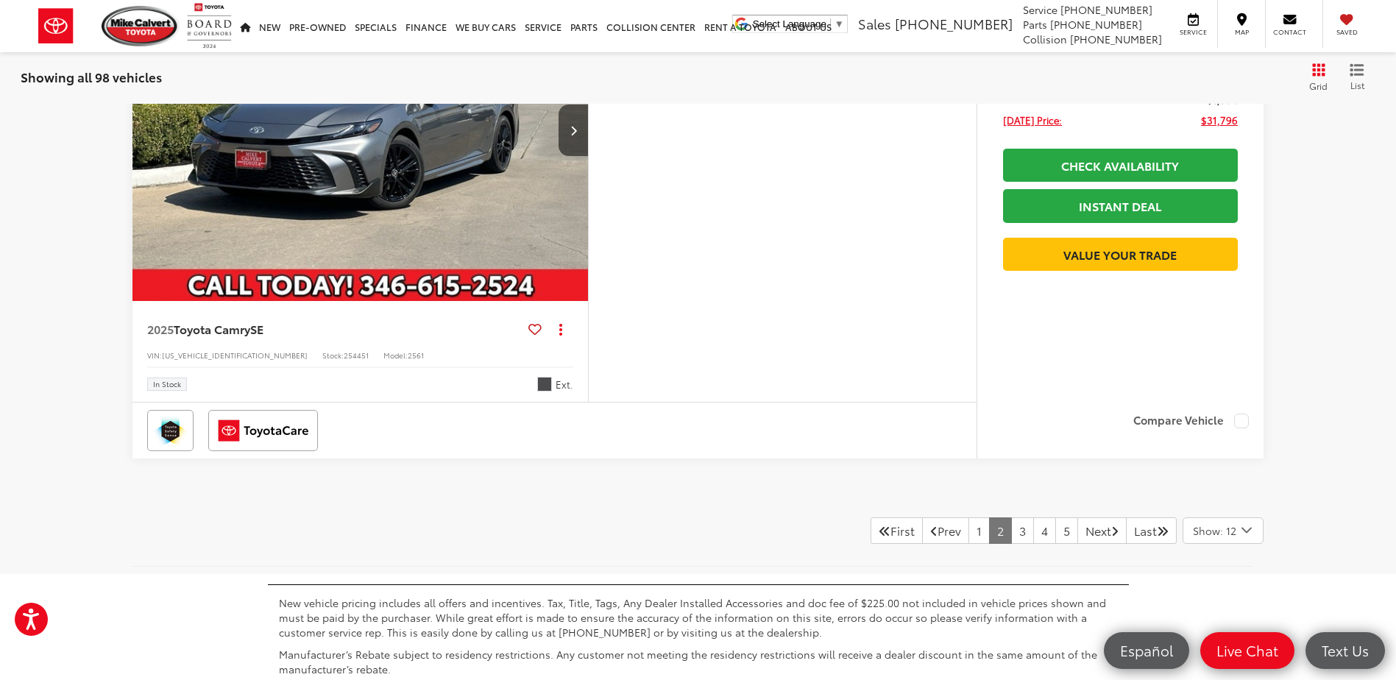
click at [454, 188] on img "2025 Toyota Camry SE 0" at bounding box center [361, 131] width 458 height 344
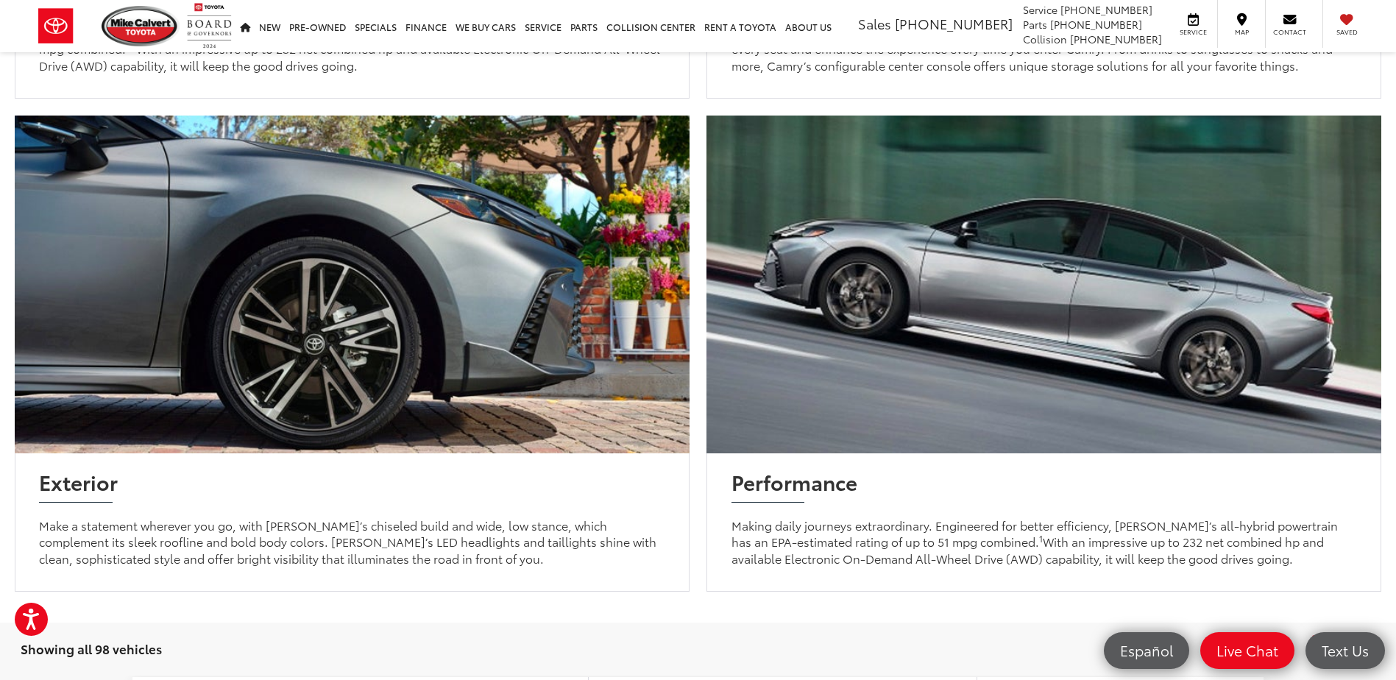
scroll to position [140, 0]
